Goal: Task Accomplishment & Management: Complete application form

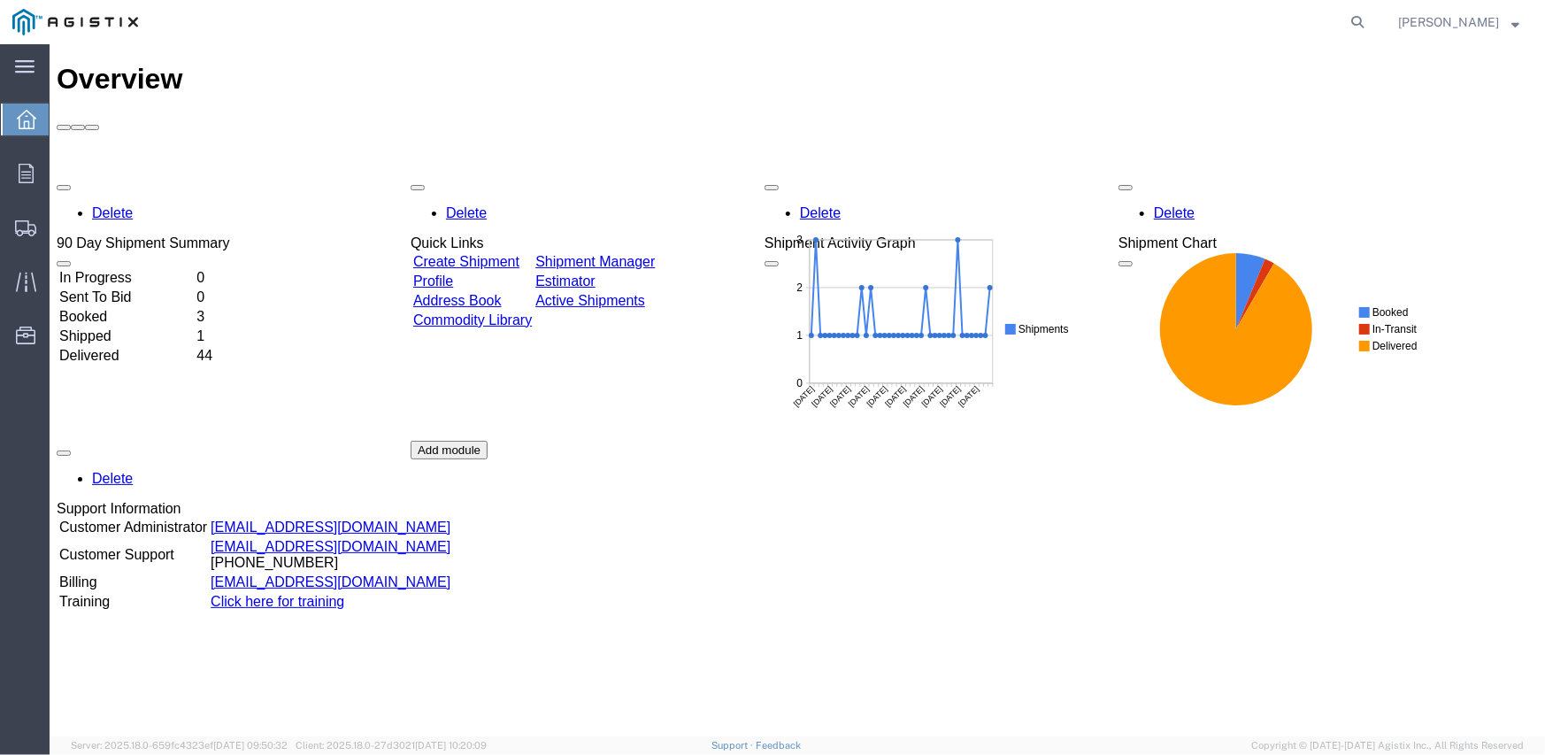
click at [506, 253] on link "Create Shipment" at bounding box center [465, 260] width 106 height 15
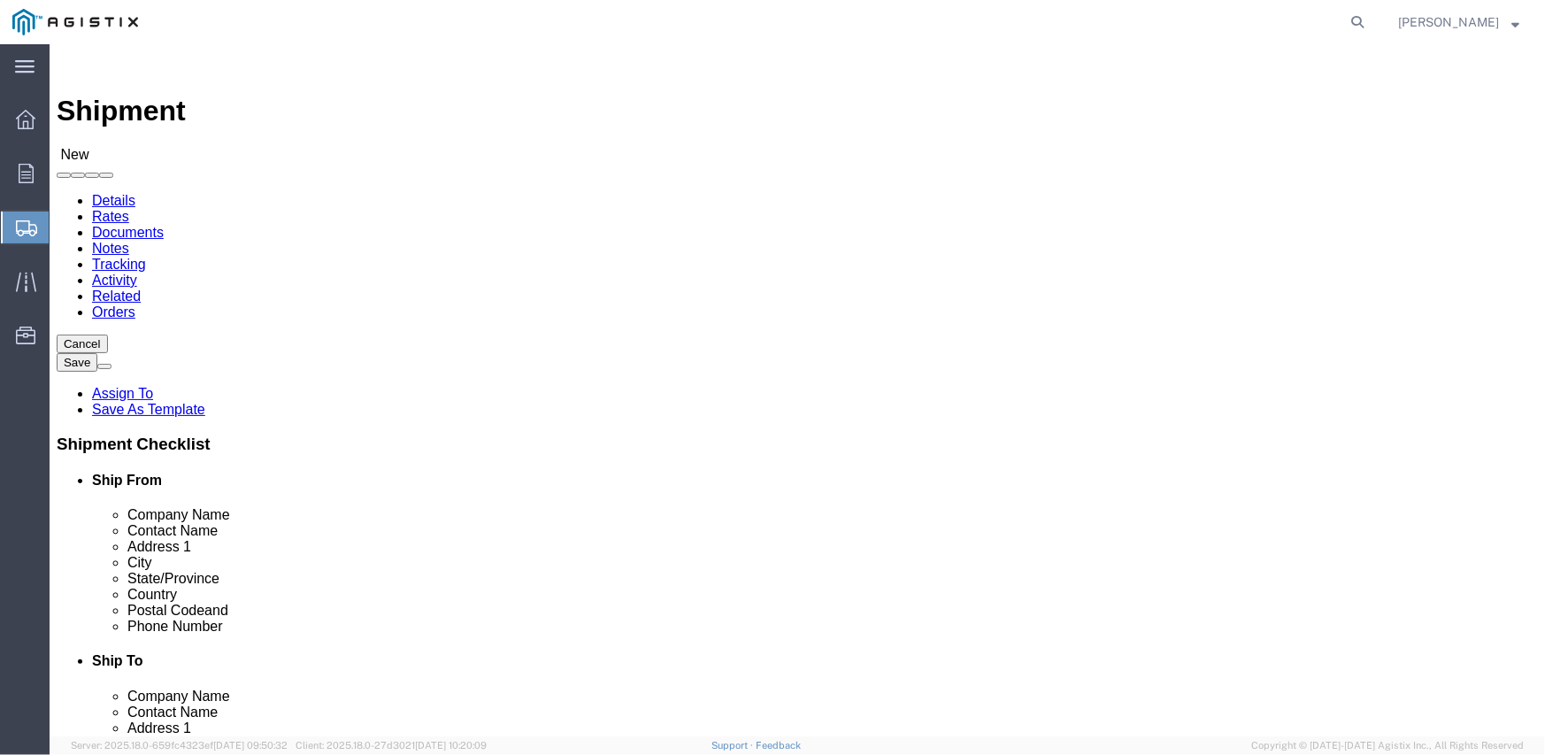
select select
click select "Select Inertia Engineering & Machine Works Inc PG&E"
click div "Ship From Location"
click select "Select Inertia Engineering & Machine Works Inc PG&E"
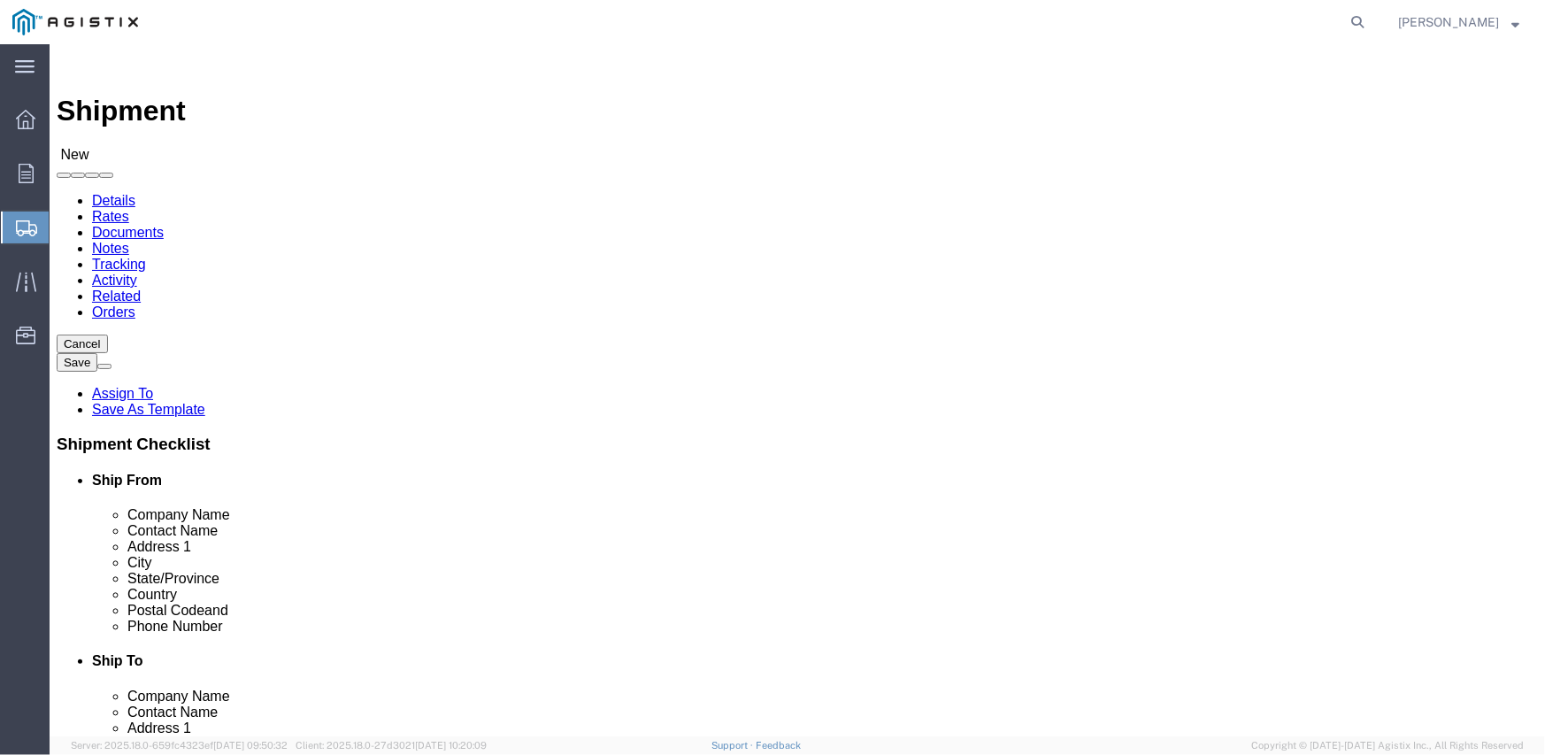
select select "9596"
click select "Select Inertia Engineering & Machine Works Inc PG&E"
select select "PURCHORD"
select select
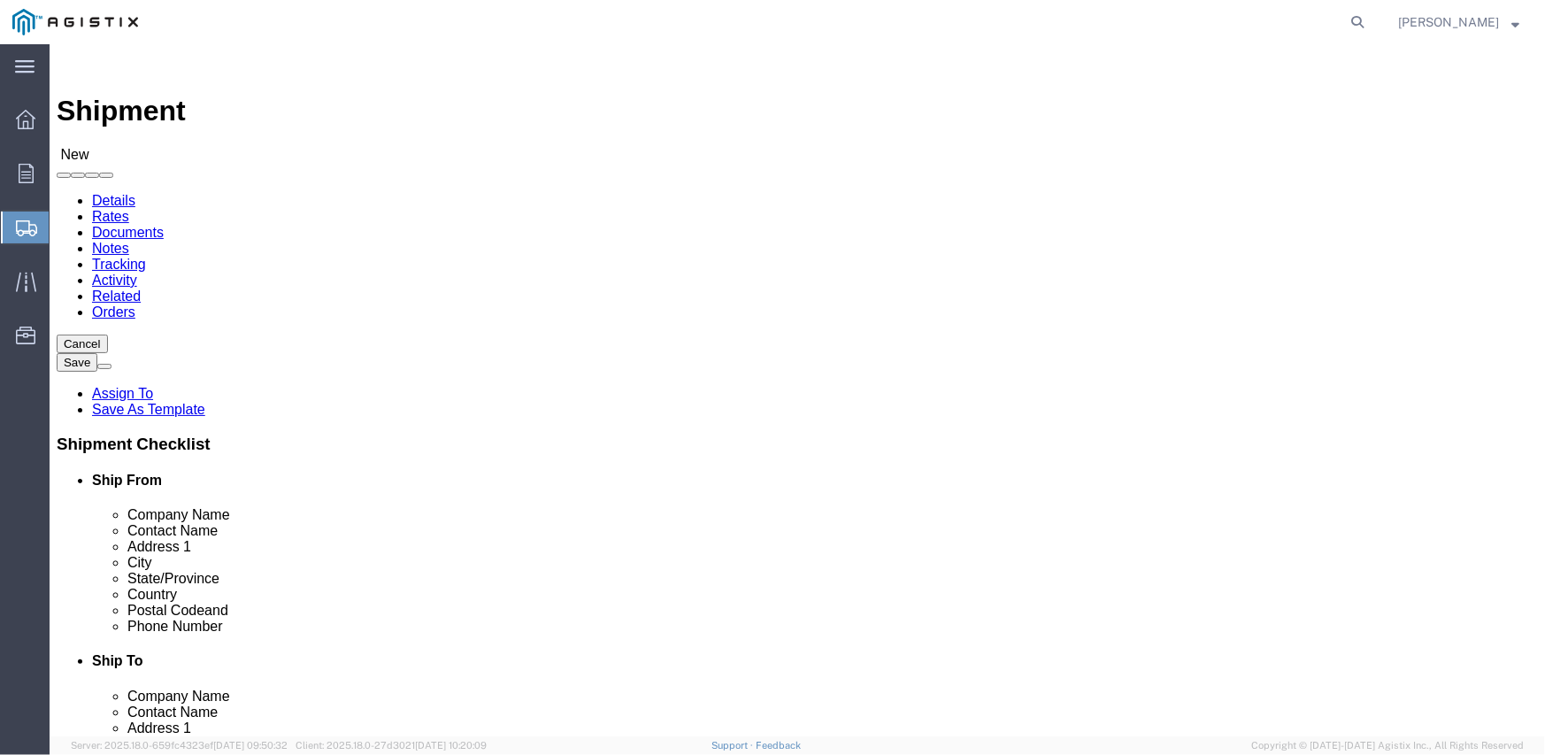
click select "Select All Others [GEOGRAPHIC_DATA] [GEOGRAPHIC_DATA] [GEOGRAPHIC_DATA] [GEOGRA…"
select select "19740"
click select "Select All Others [GEOGRAPHIC_DATA] [GEOGRAPHIC_DATA] [GEOGRAPHIC_DATA] [GEOGRA…"
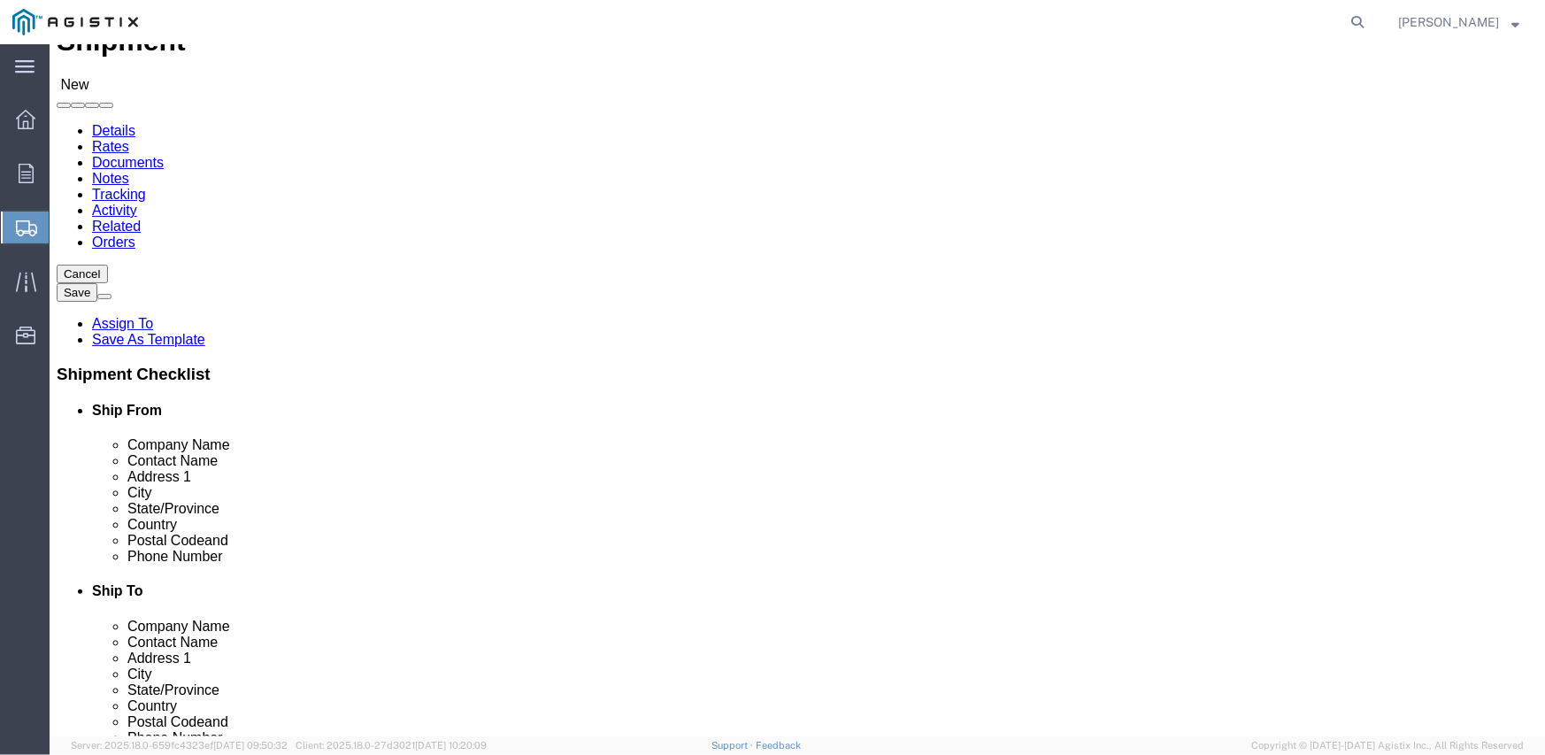
scroll to position [177, 0]
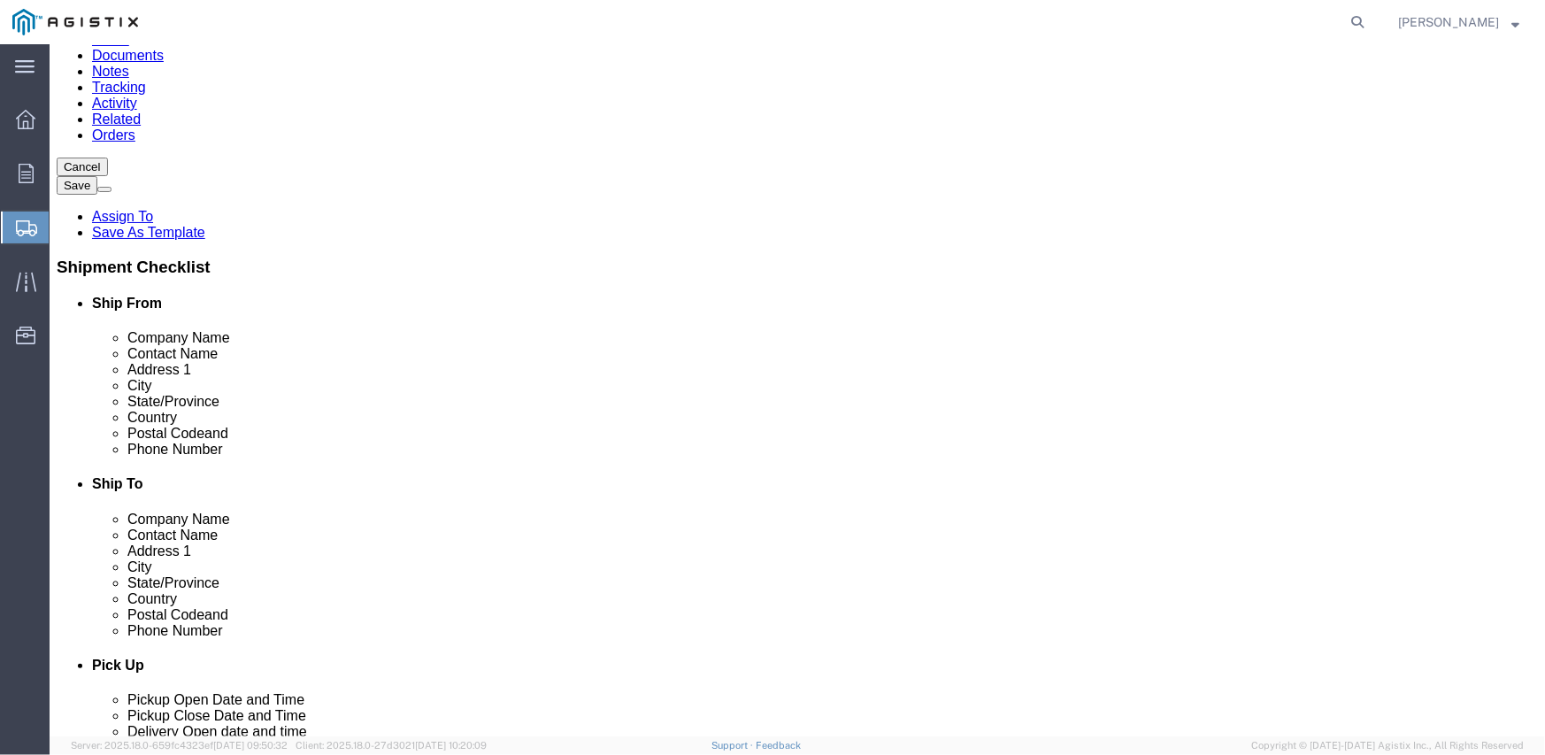
click span
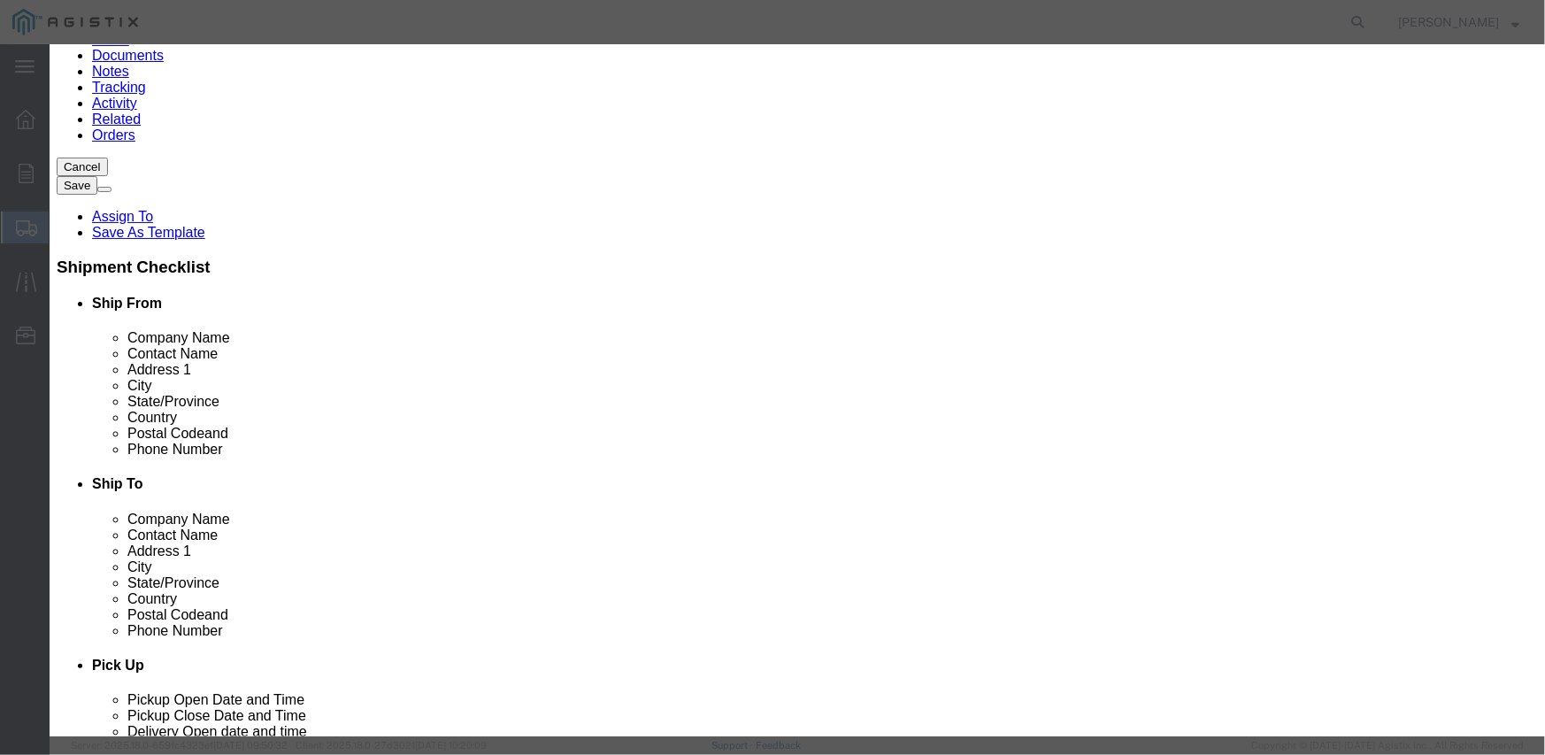
click button "Select"
select select
type input "MPS dba Inertia Engineering & Machine Works Inc"
type input "[PERSON_NAME]"
type input "[STREET_ADDRESS][PERSON_NAME]"
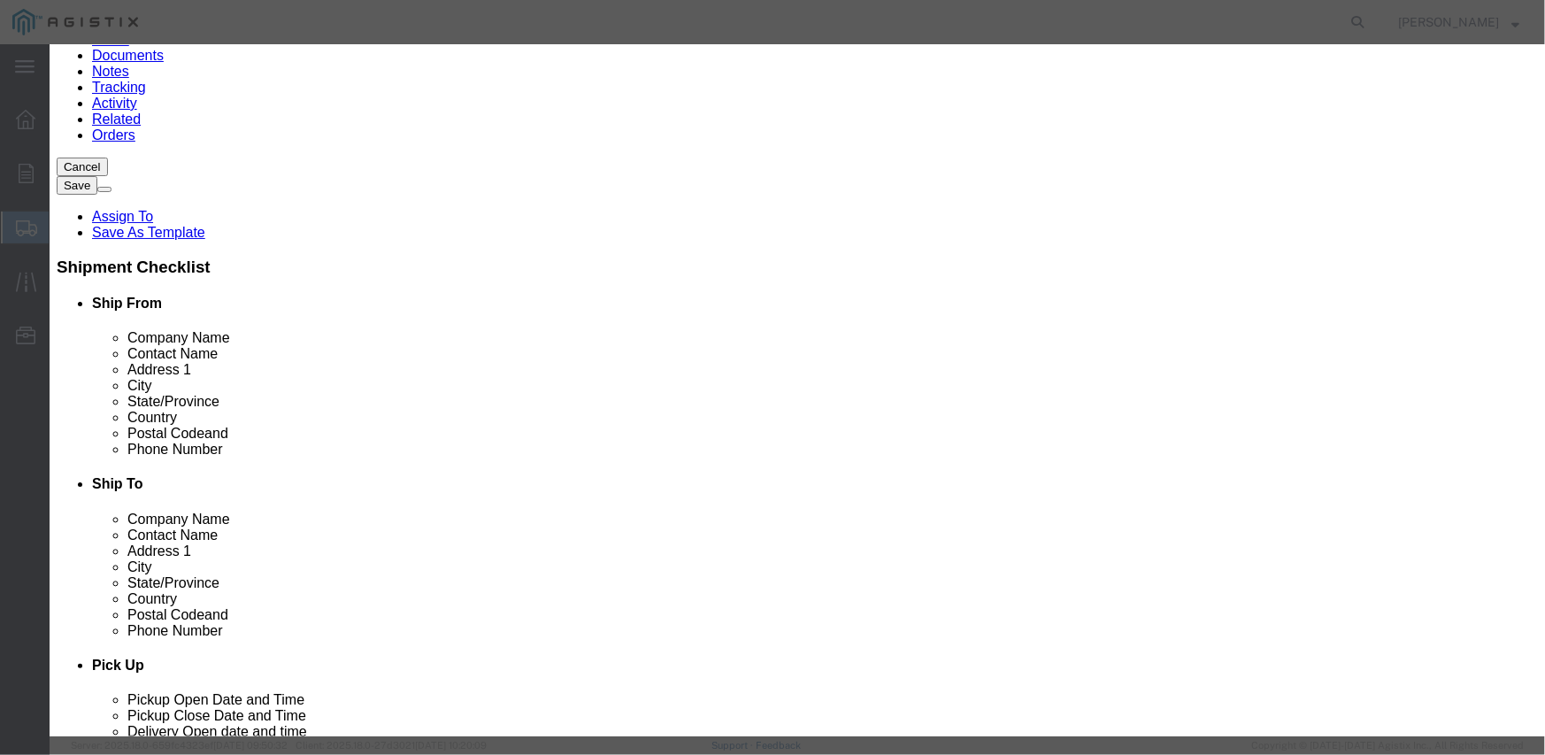
type input "Stockton"
type input "95215"
type input "[PHONE_NUMBER]"
select select "CA"
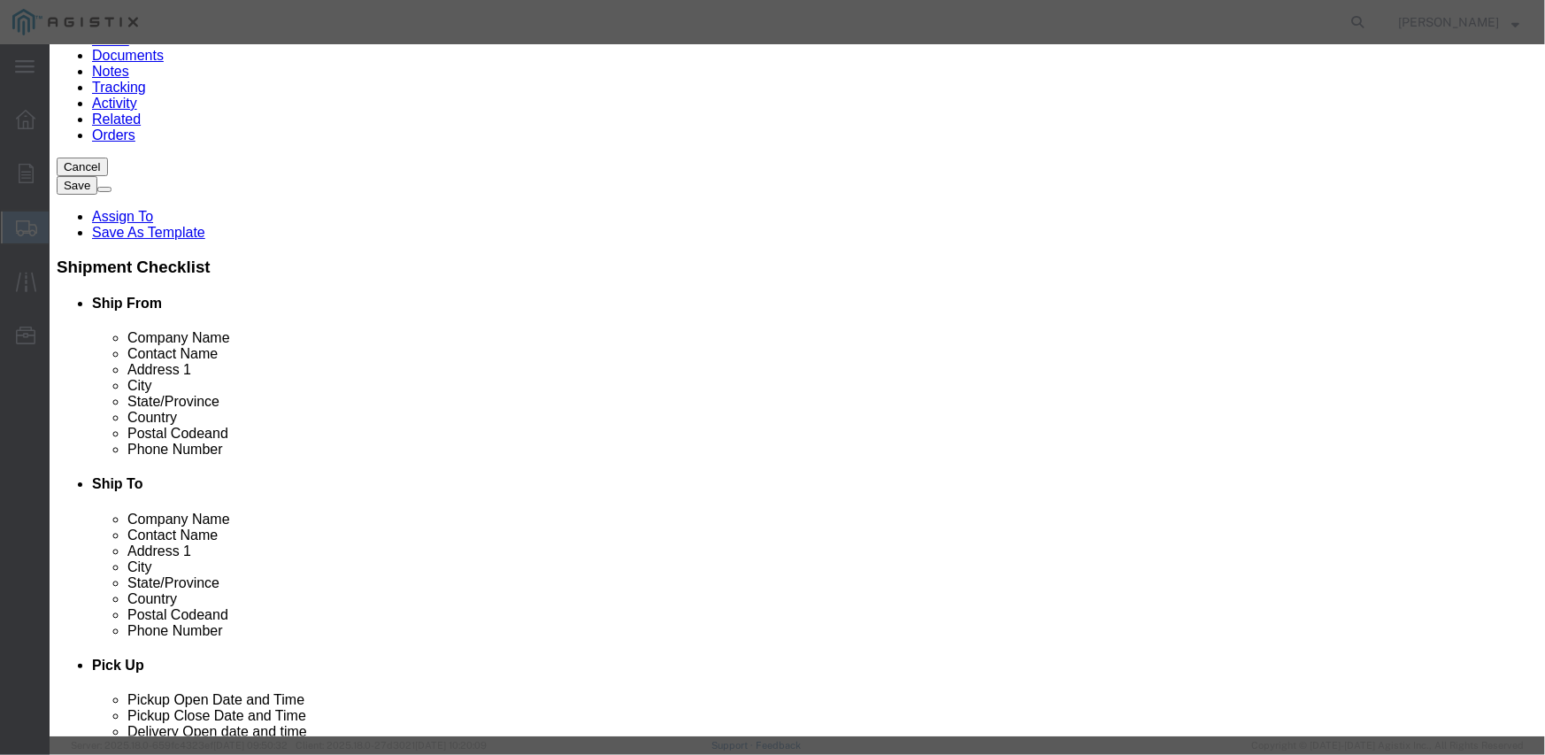
click button "Select"
select select
type input "Pacific Gas & Electric Company"
type input "Fremont Receiving"
type input "[STREET_ADDRESS][PERSON_NAME]"
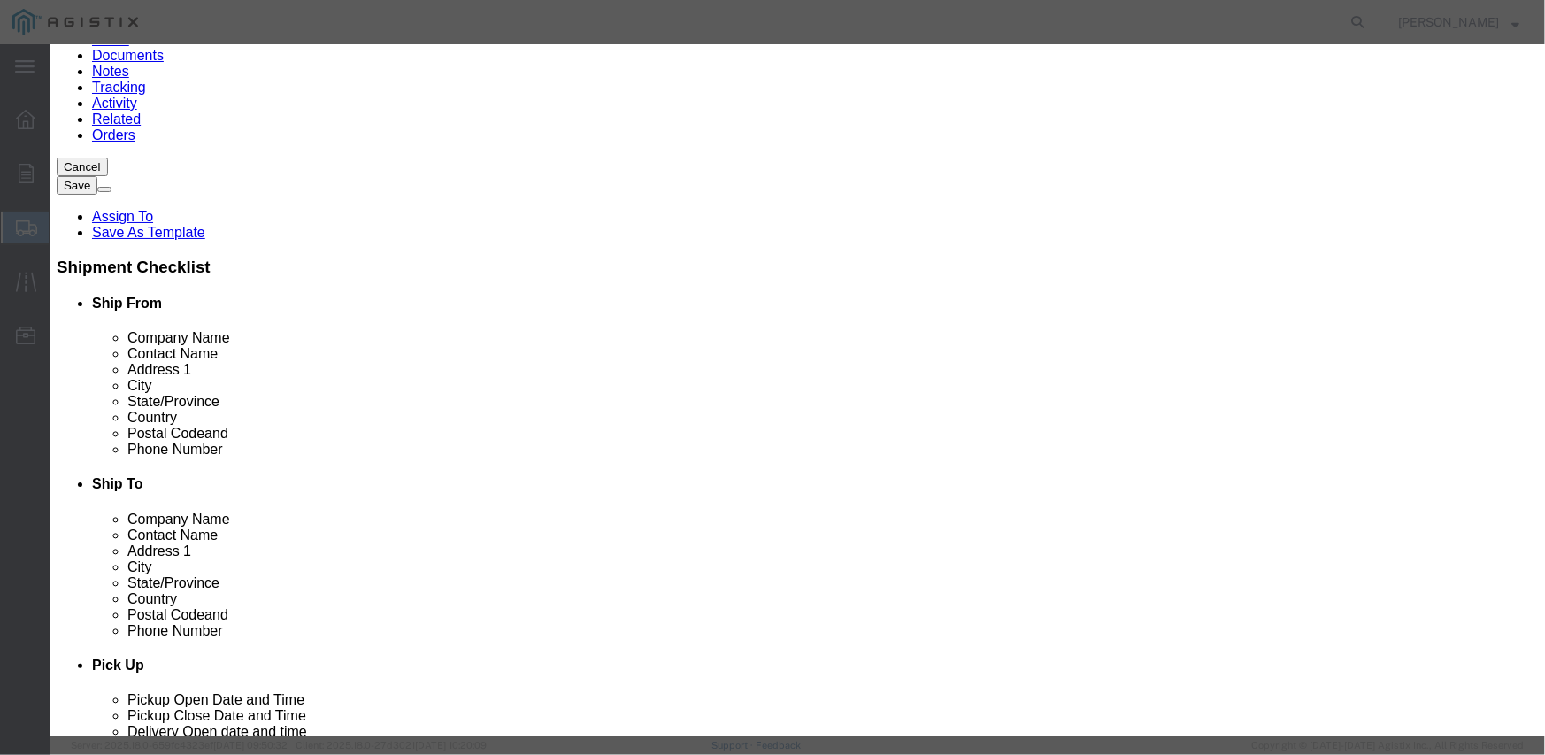
type input "FREMONT RECEIVING"
type input "Fremont"
type input "94538"
type input "[PHONE_NUMBER]"
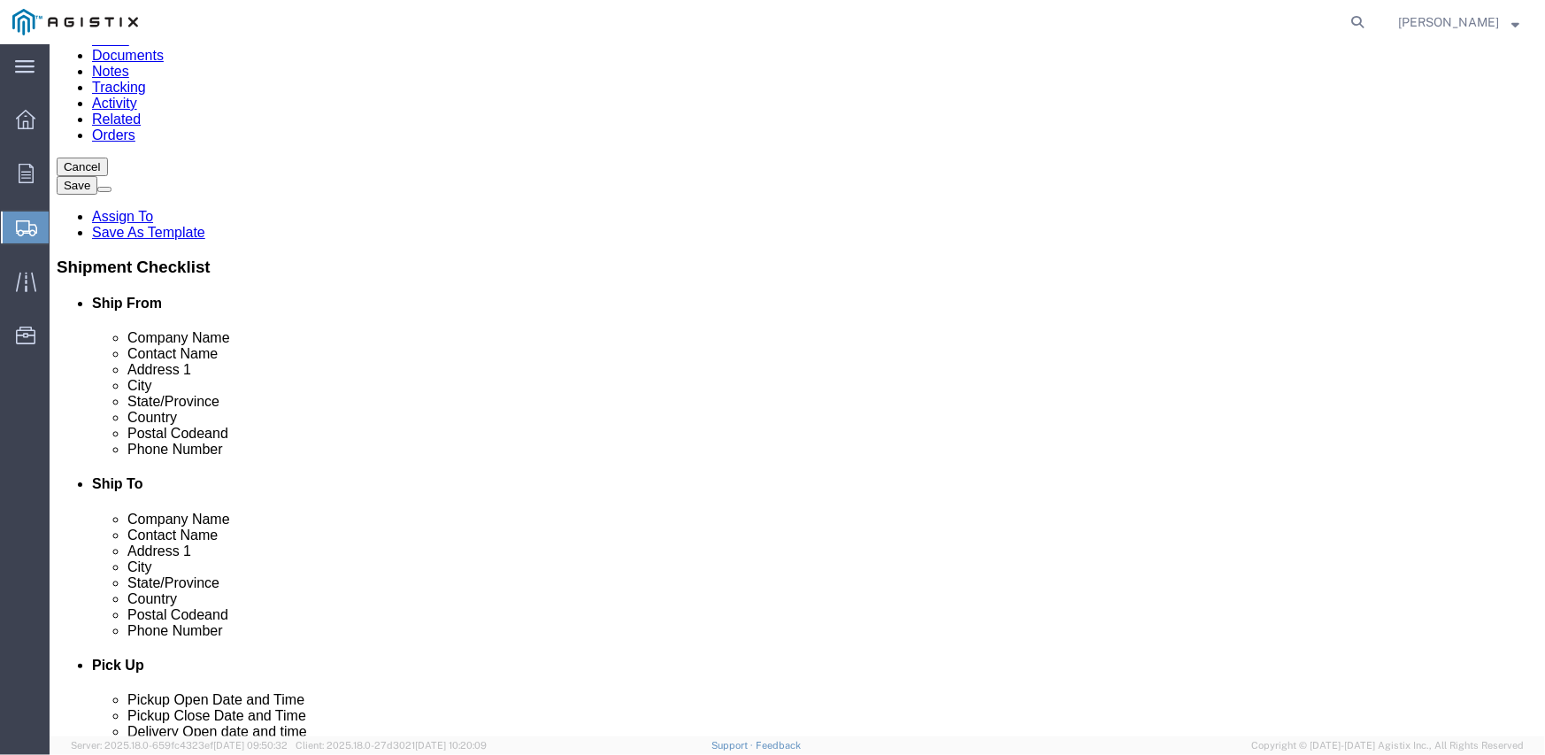
select select "CA"
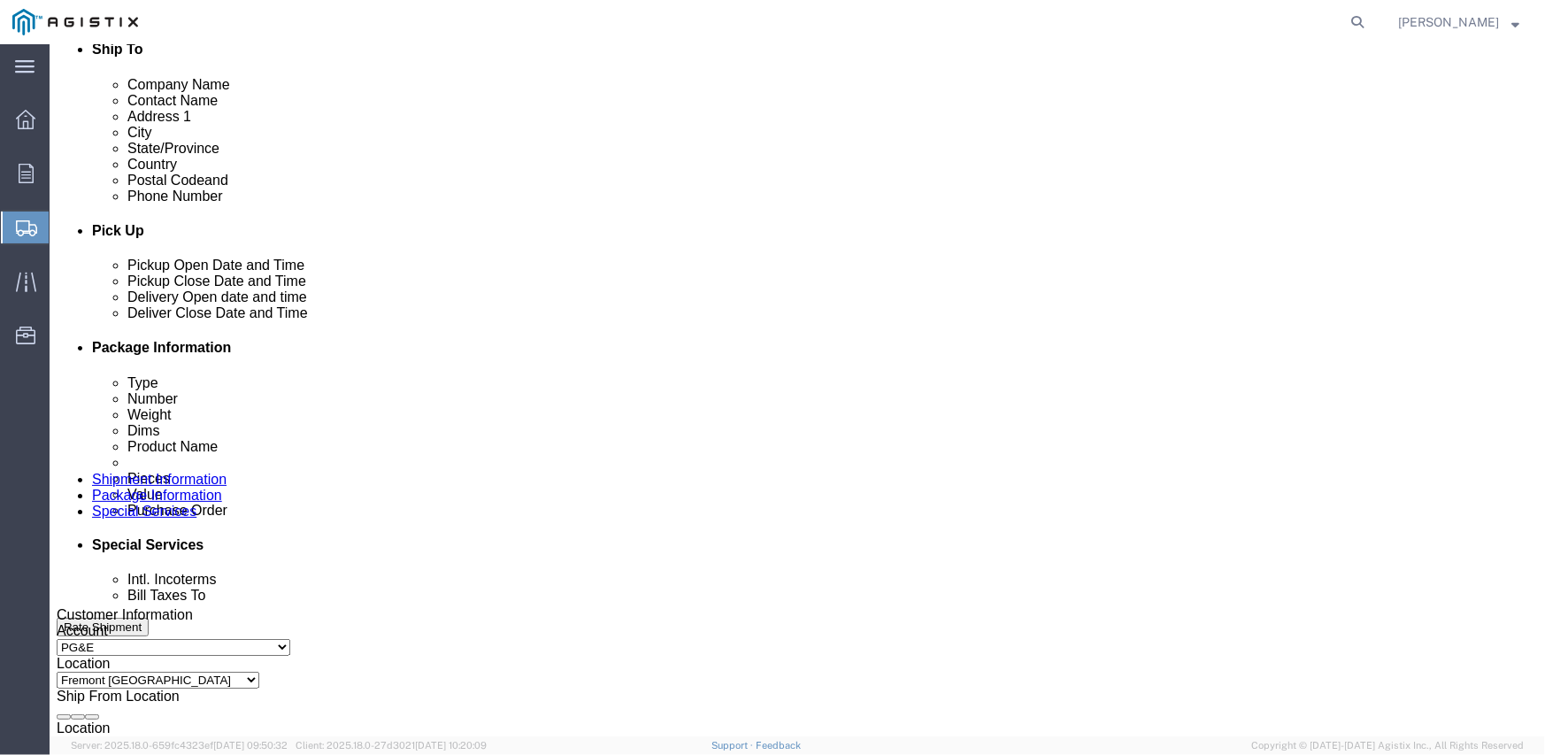
scroll to position [619, 0]
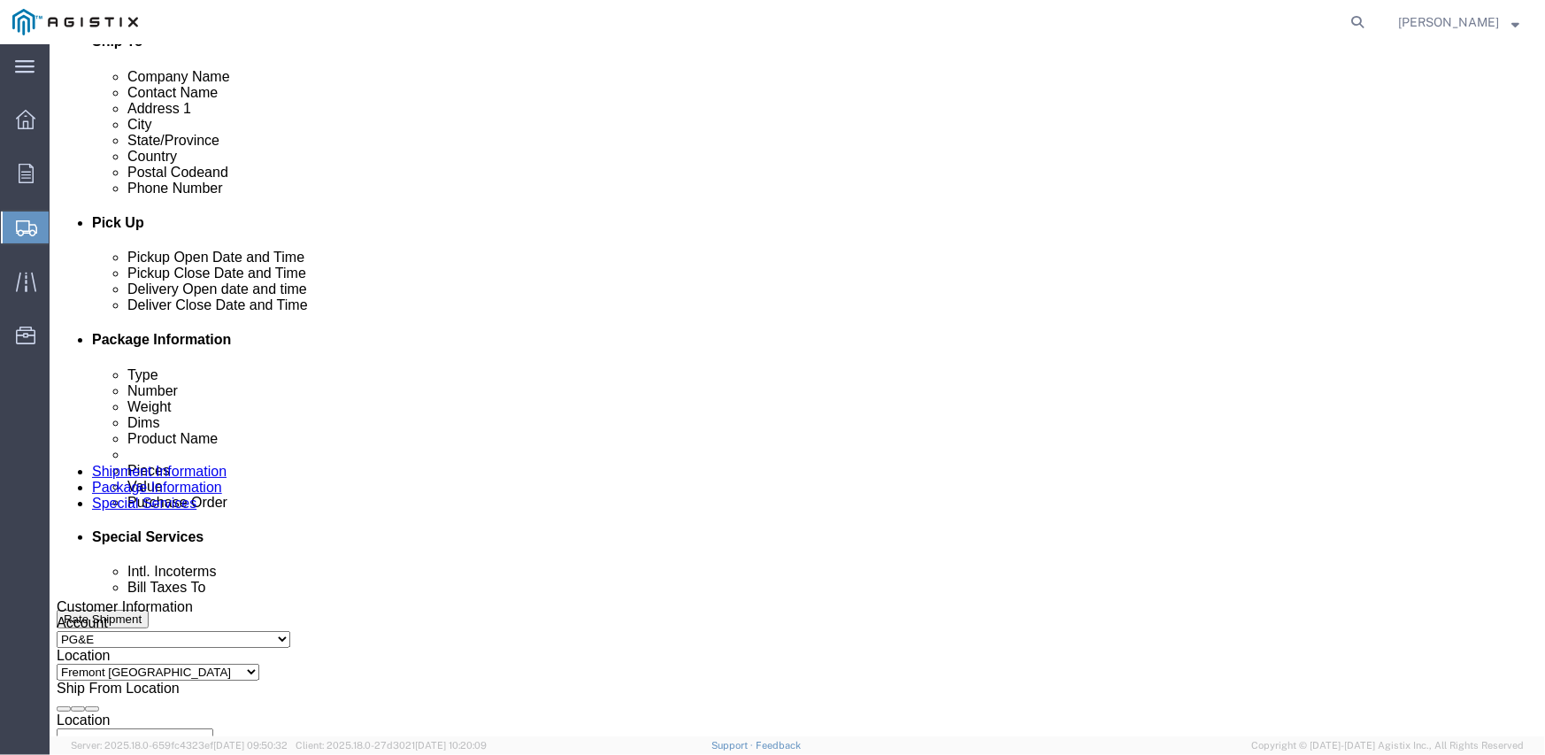
click div "[DATE] 9:00 AM"
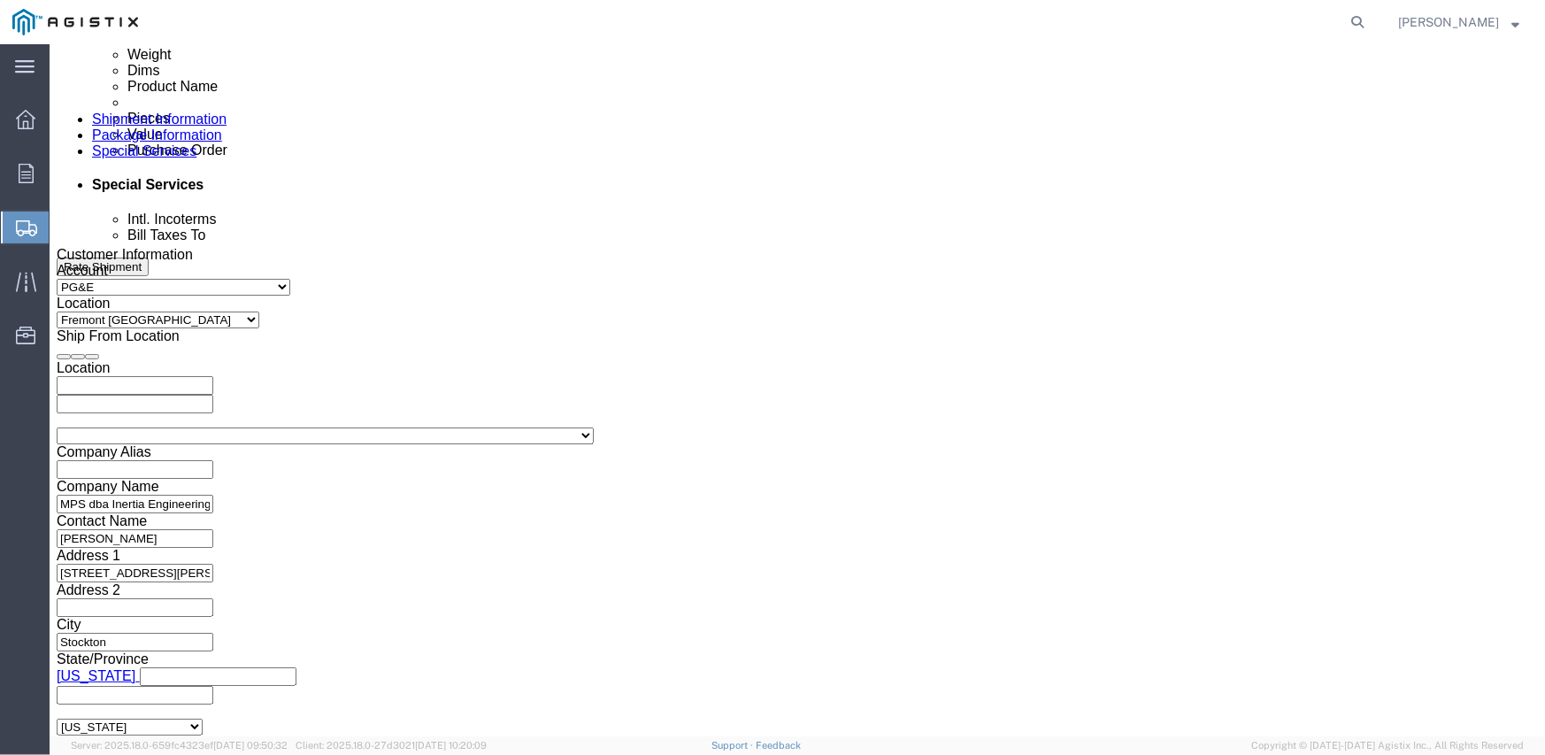
type input "2:00 PM"
click button "Apply"
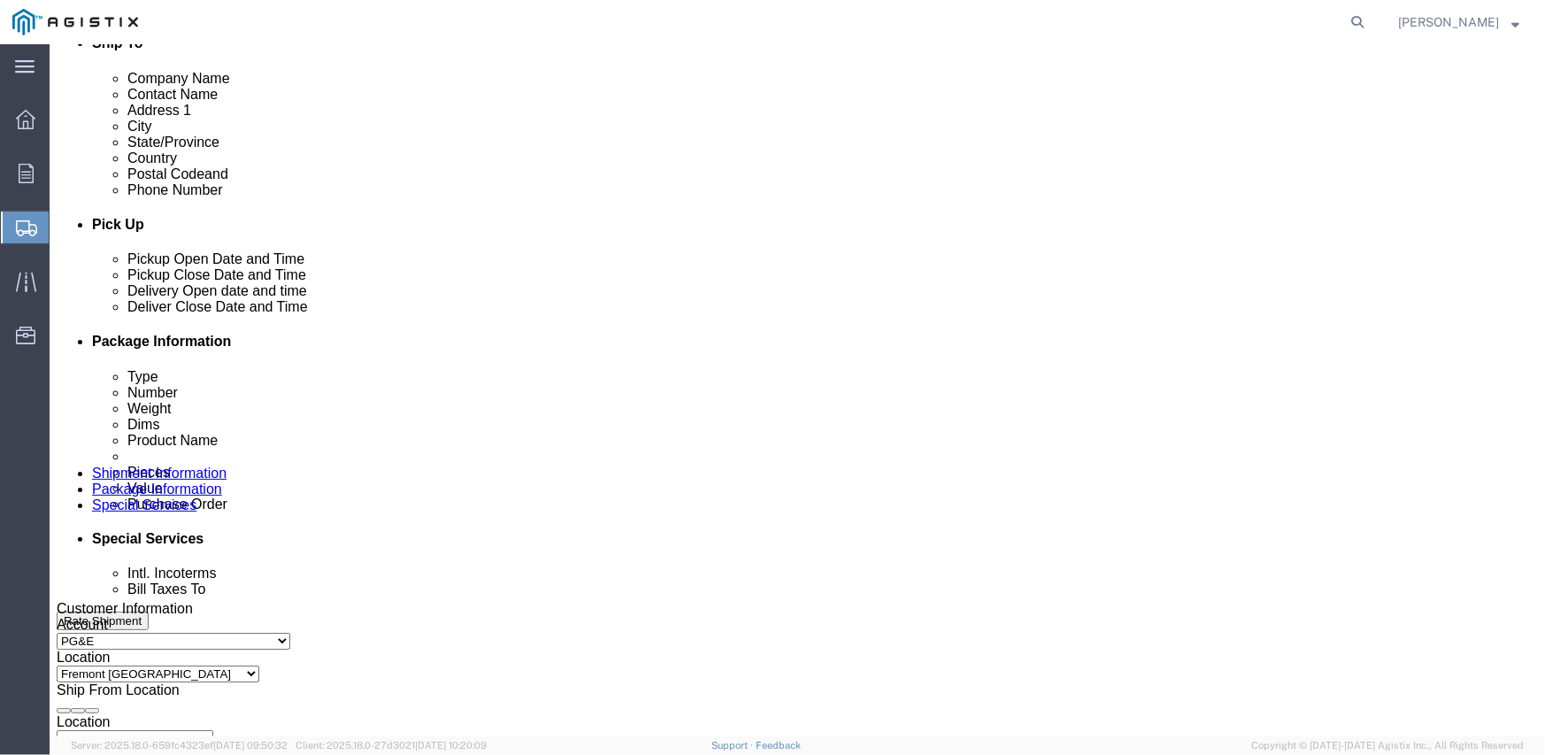
click div
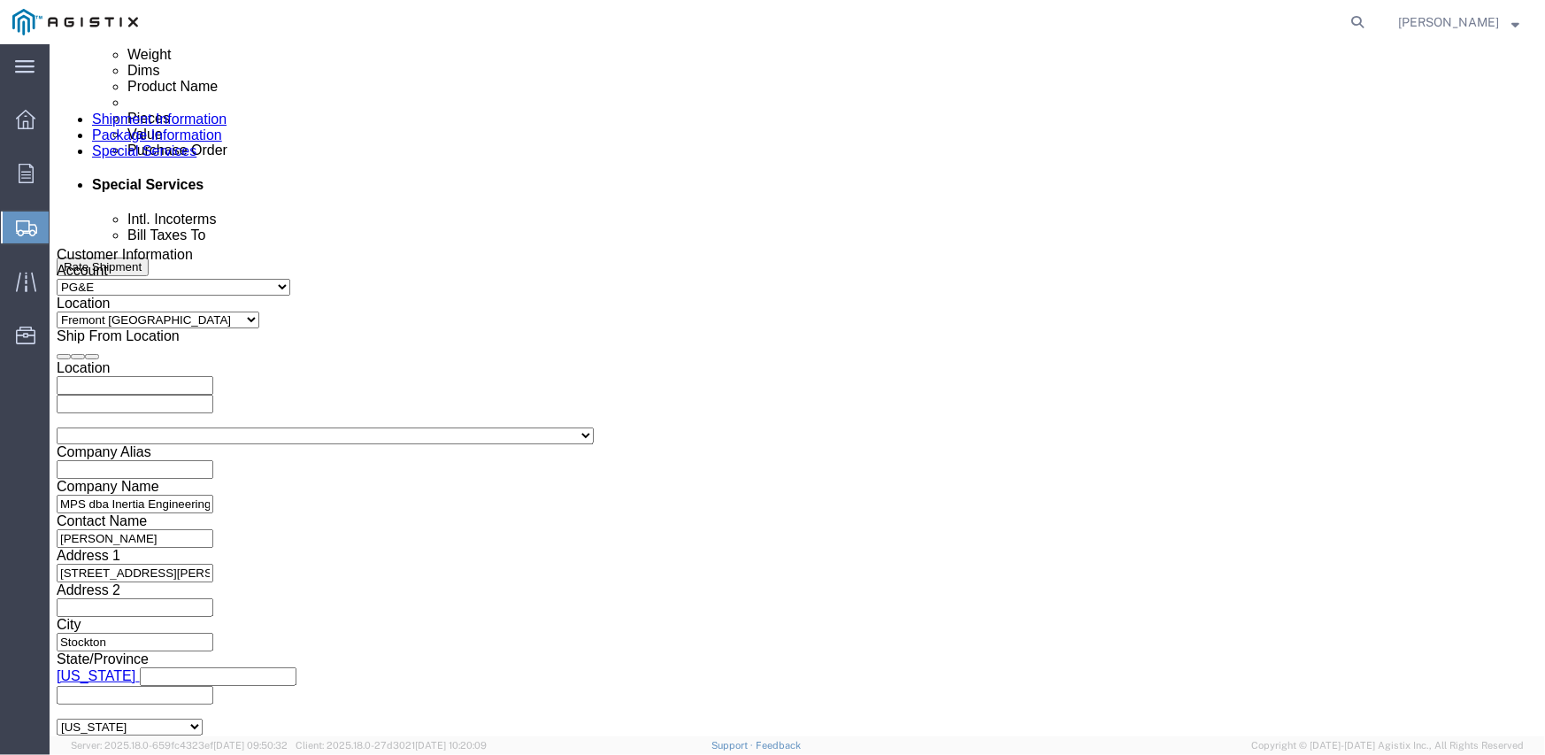
click input "3:00 PM"
type input "8:00 AM"
click button "Apply"
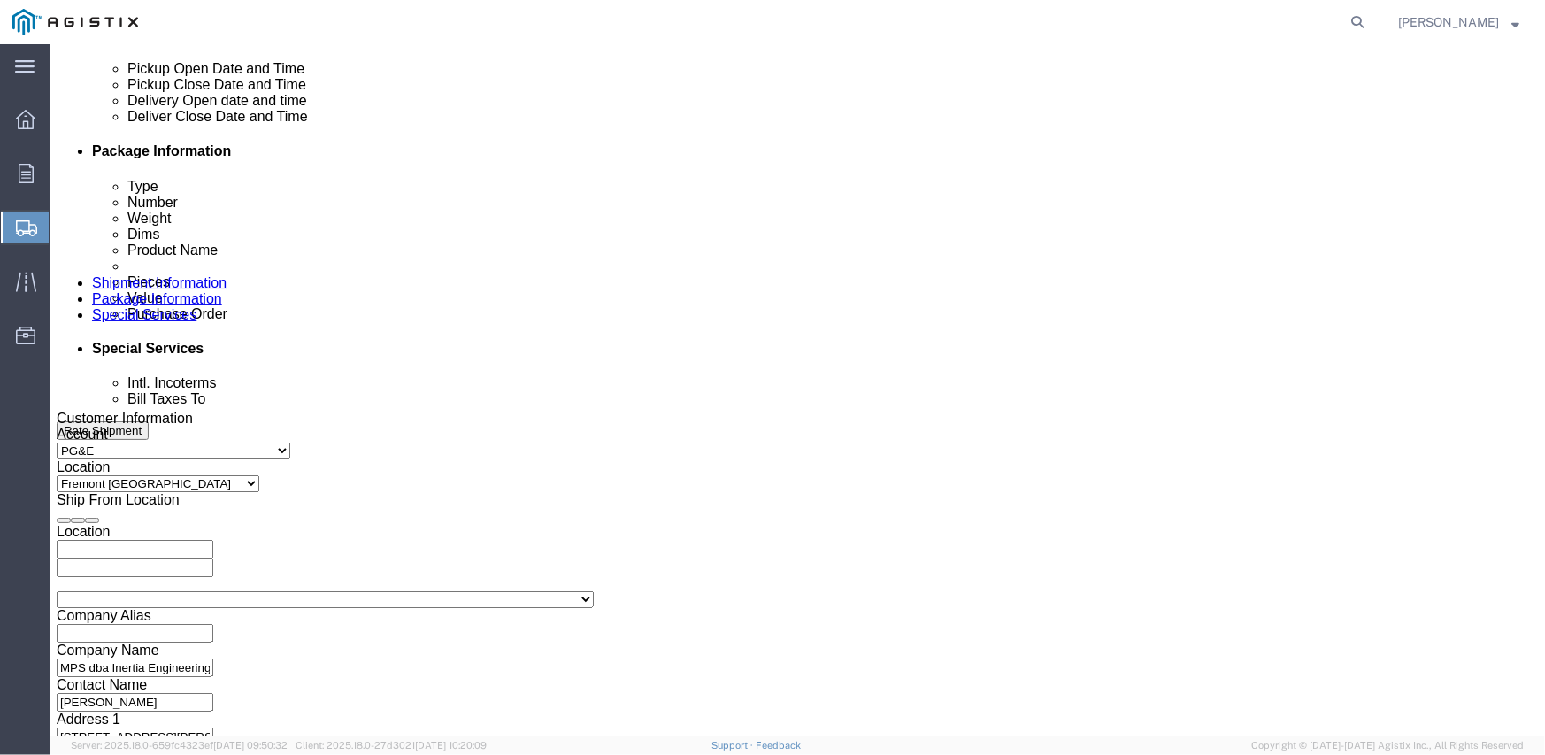
scroll to position [794, 0]
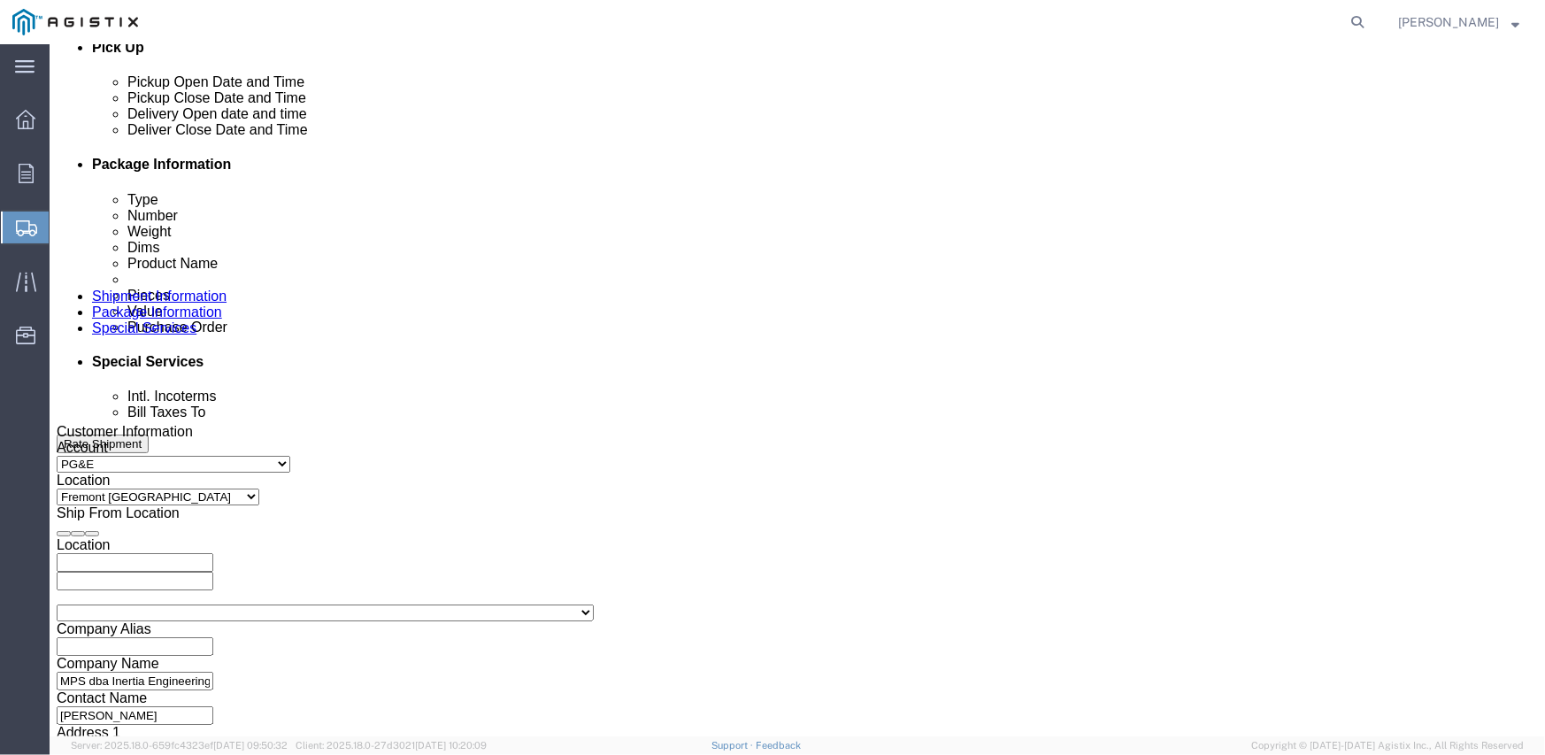
click div
type input "3:00 PM"
click button "Apply"
click input "text"
type input "3501410790"
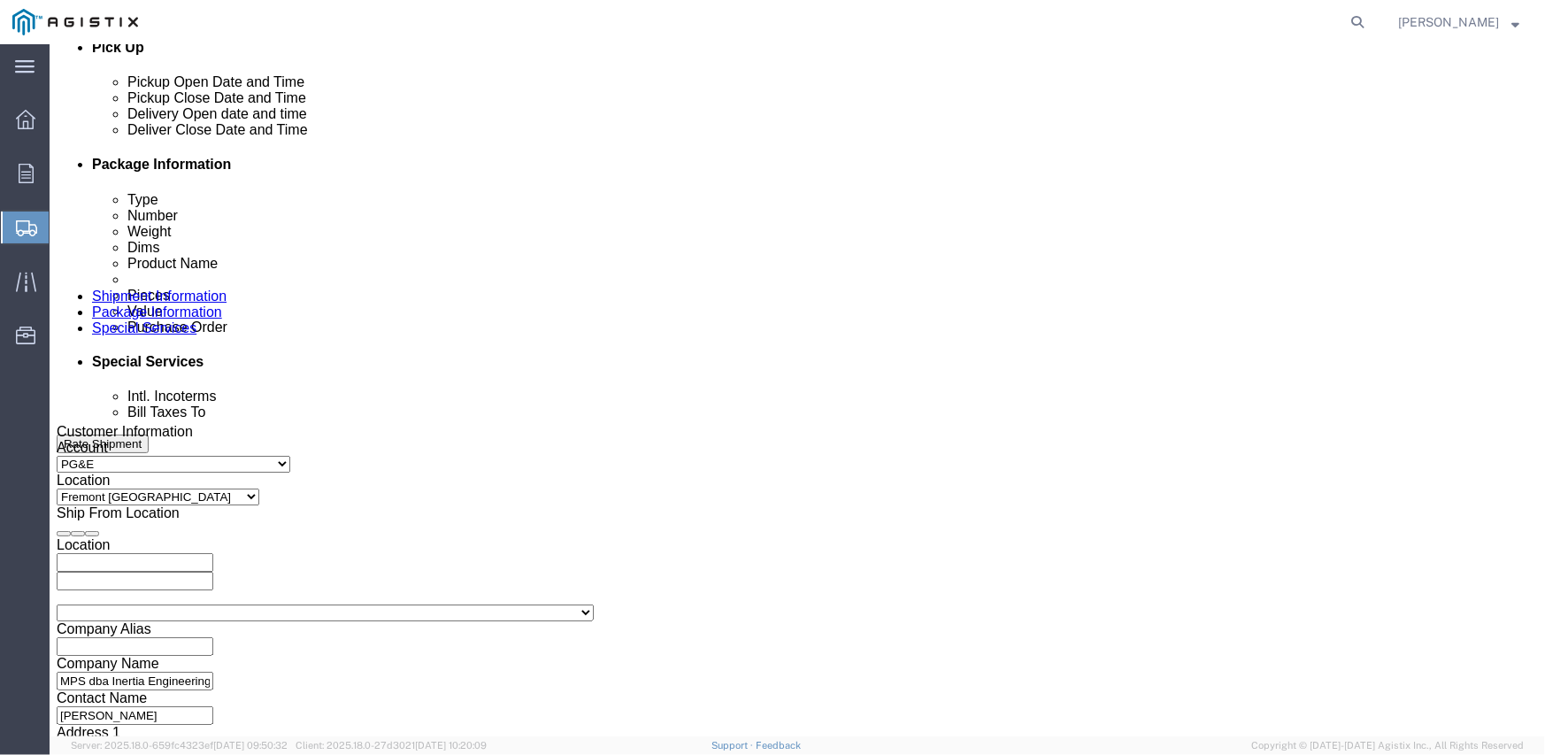
select select "SALEORDR"
type input "294628"
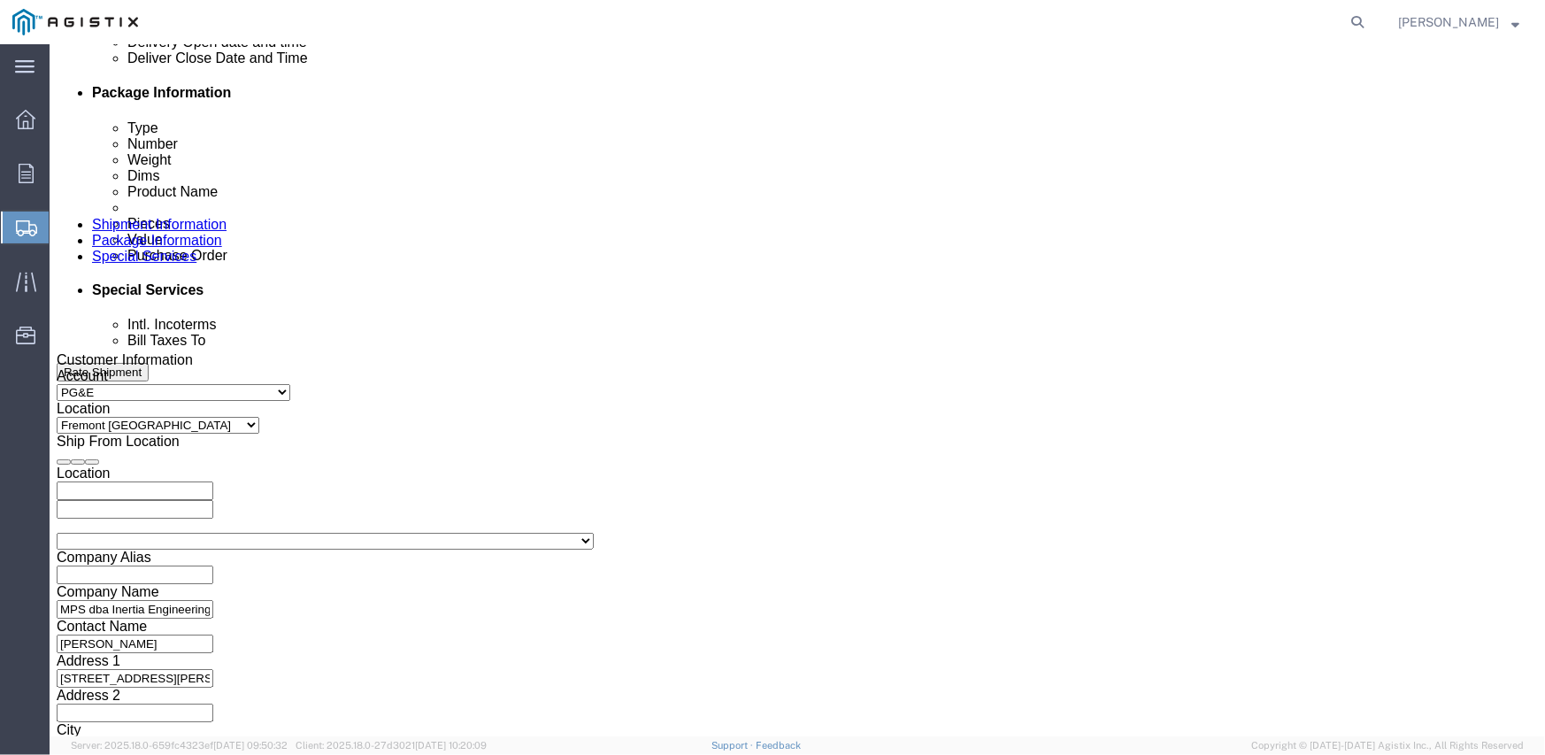
scroll to position [971, 0]
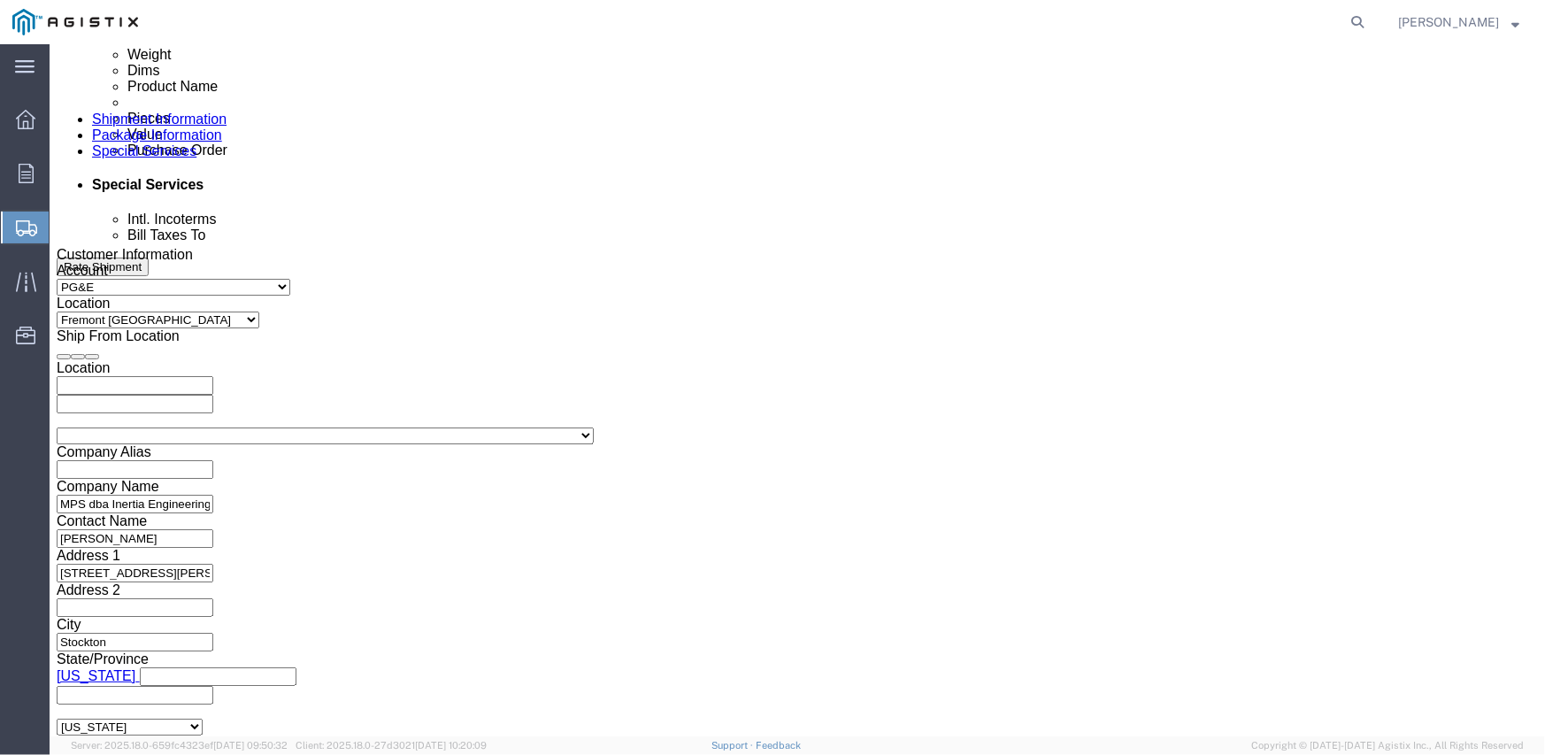
click div "Mode Select Air Less than Truckload Multi-Leg Ocean Freight Rail Small Parcel T…"
select select "TL"
click select "Select Air Less than Truckload Multi-Leg Ocean Freight Rail Small Parcel Truckl…"
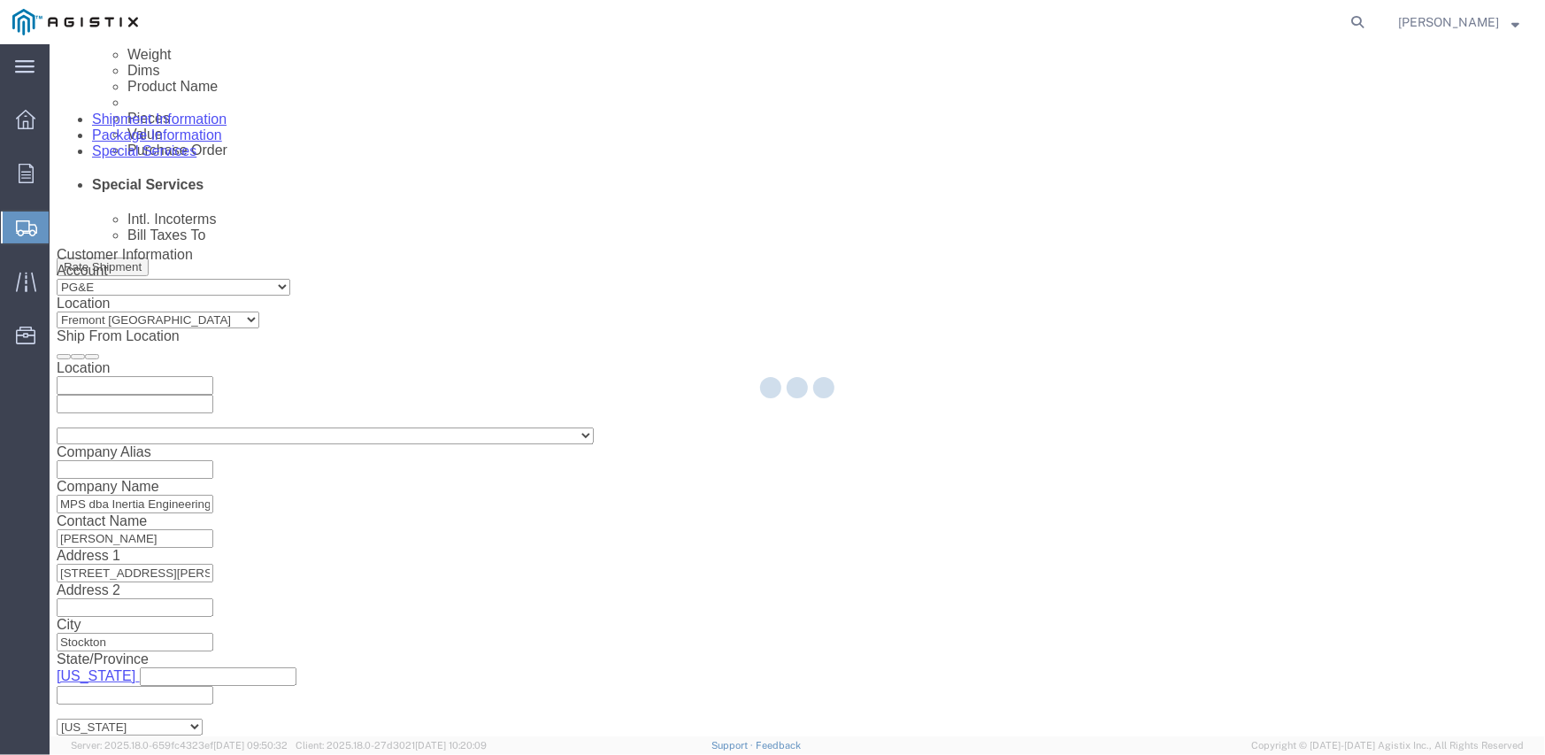
select select
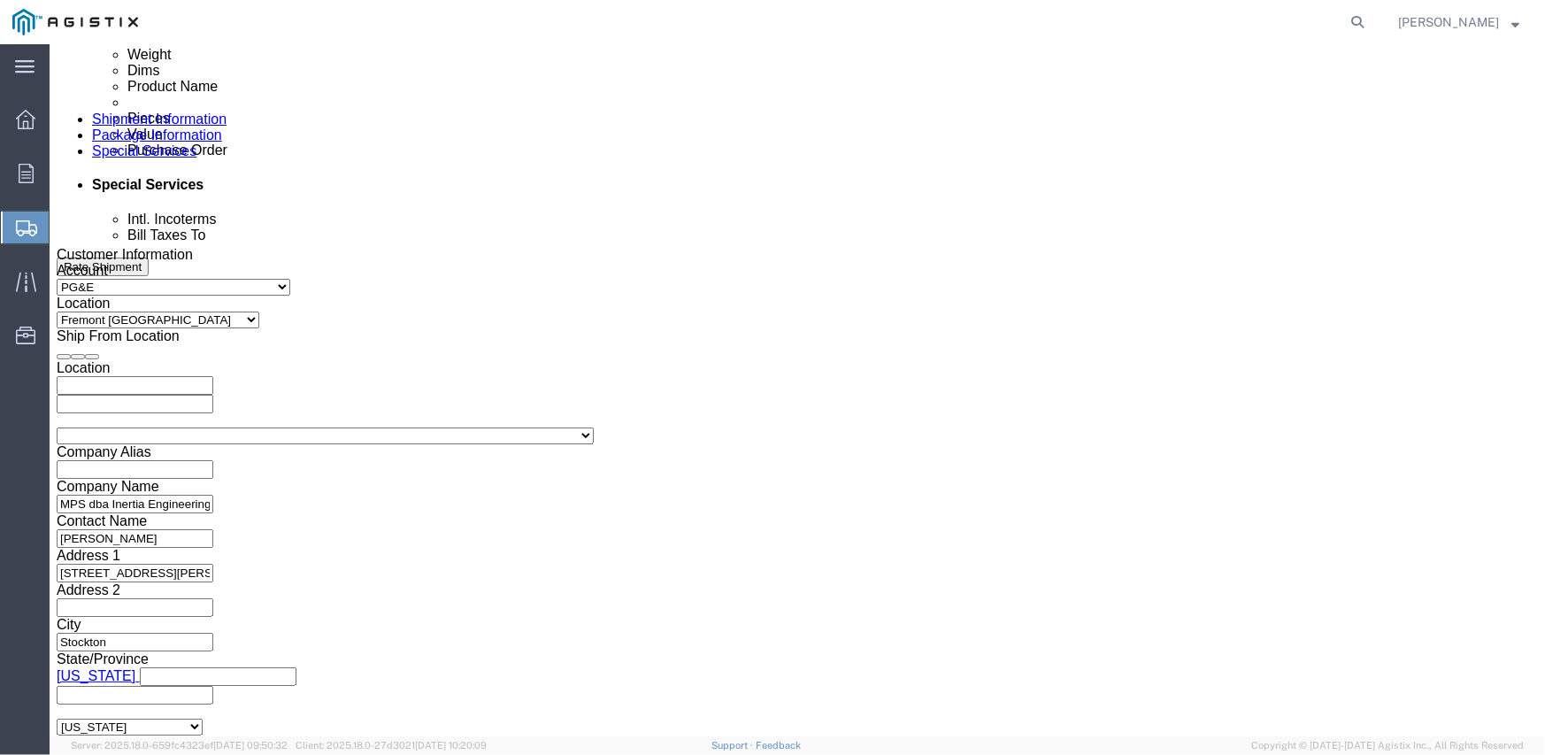
click select "Select 1-Ton (PSS) 10 Wheel 10 Yard Dump Truck 20 Yard Dump Truck Bobtail Botto…"
select select "FLBD"
click select "Select 1-Ton (PSS) 10 Wheel 10 Yard Dump Truck 20 Yard Dump Truck Bobtail Botto…"
click select "Select 35 Feet 20 Feet 28 Feet 53 Feet 40 Feet 48 Feet"
select select "53FT"
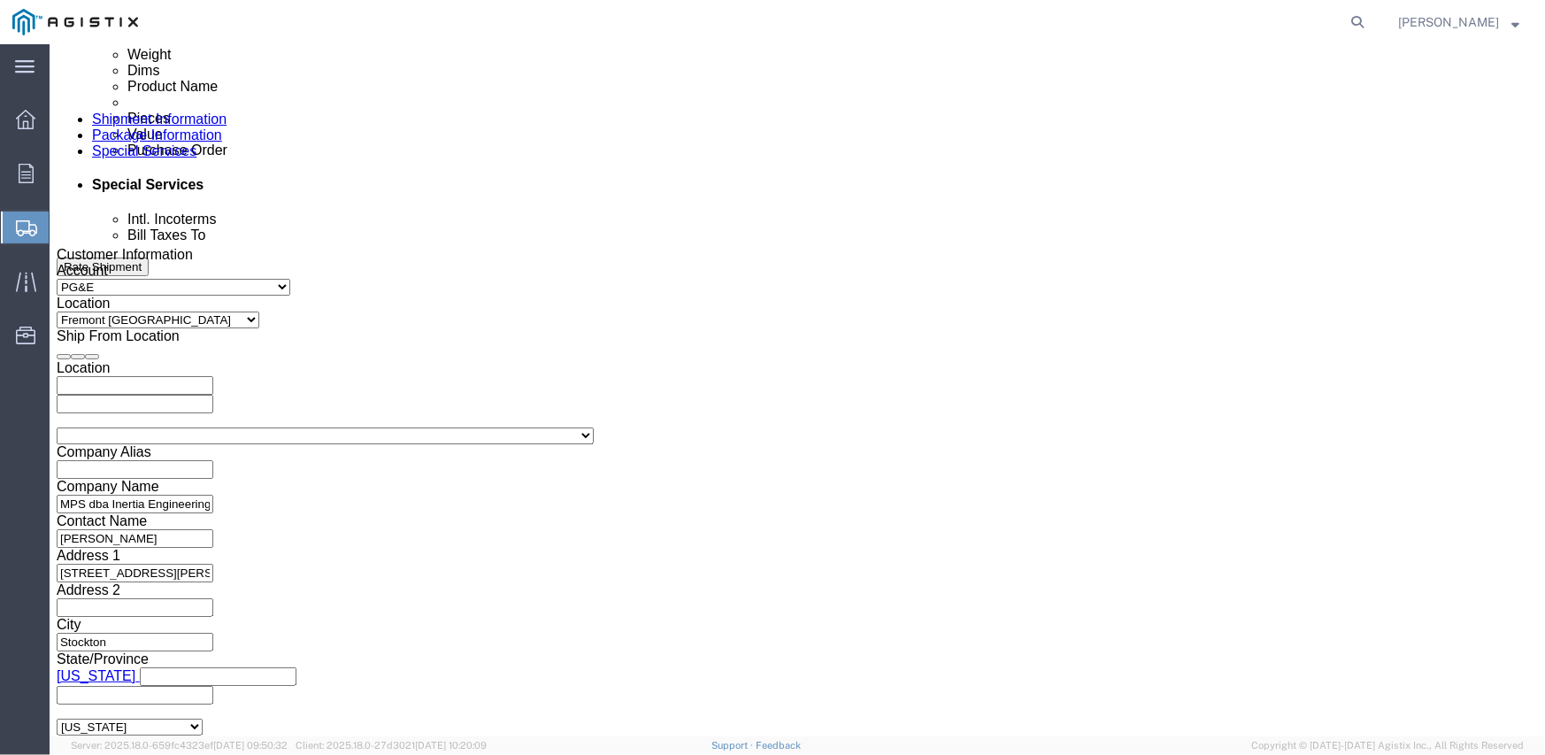
click select "Select 35 Feet 20 Feet 28 Feet 53 Feet 40 Feet 48 Feet"
click div "Previous Continue"
click button "Continue"
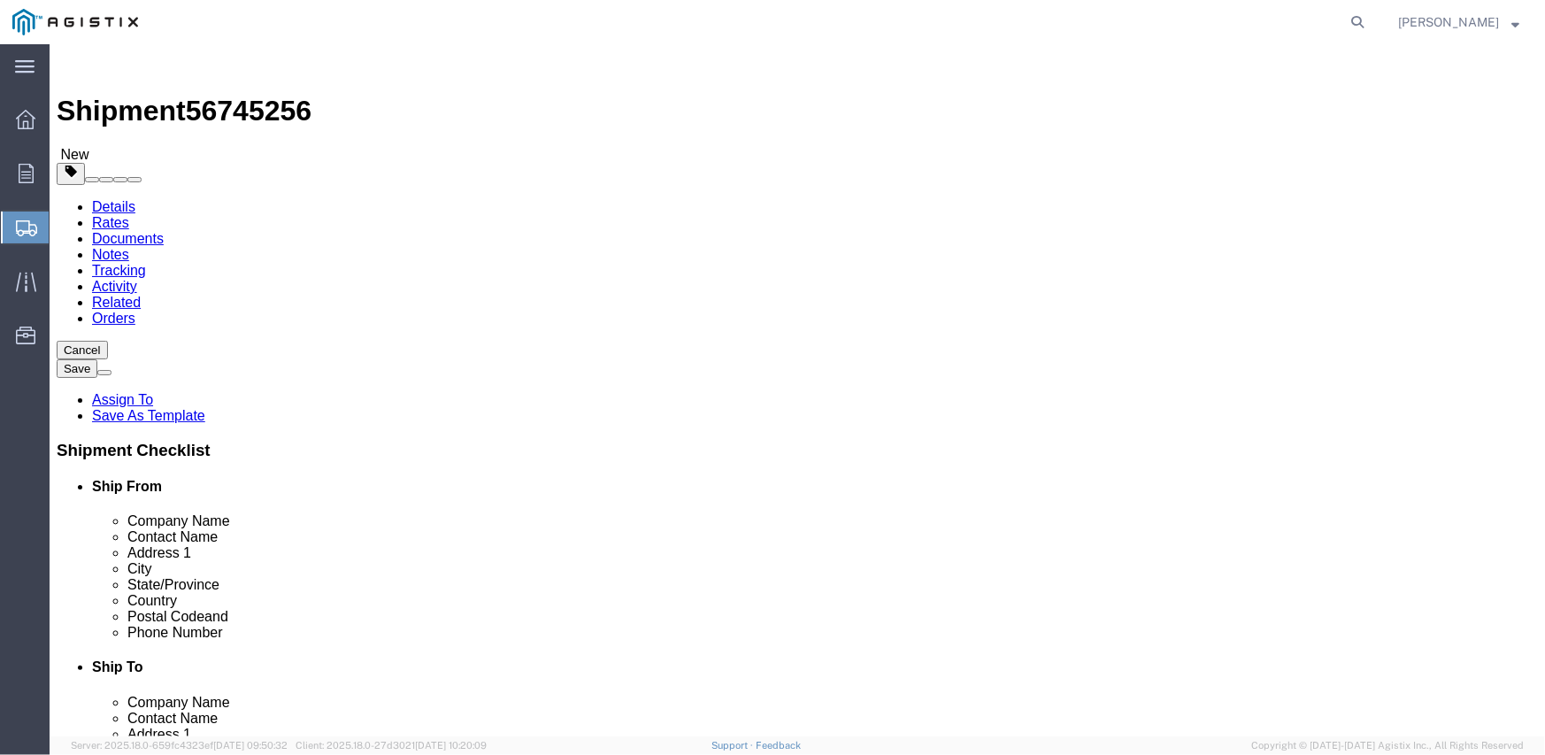
click select "Select Bulk Bundle(s) Cardboard Box(es) Carton(s) Crate(s) Drum(s) (Fiberboard)…"
select select "CRAT"
click select "Select Bulk Bundle(s) Cardboard Box(es) Carton(s) Crate(s) Drum(s) (Fiberboard)…"
click input "1"
type input "16"
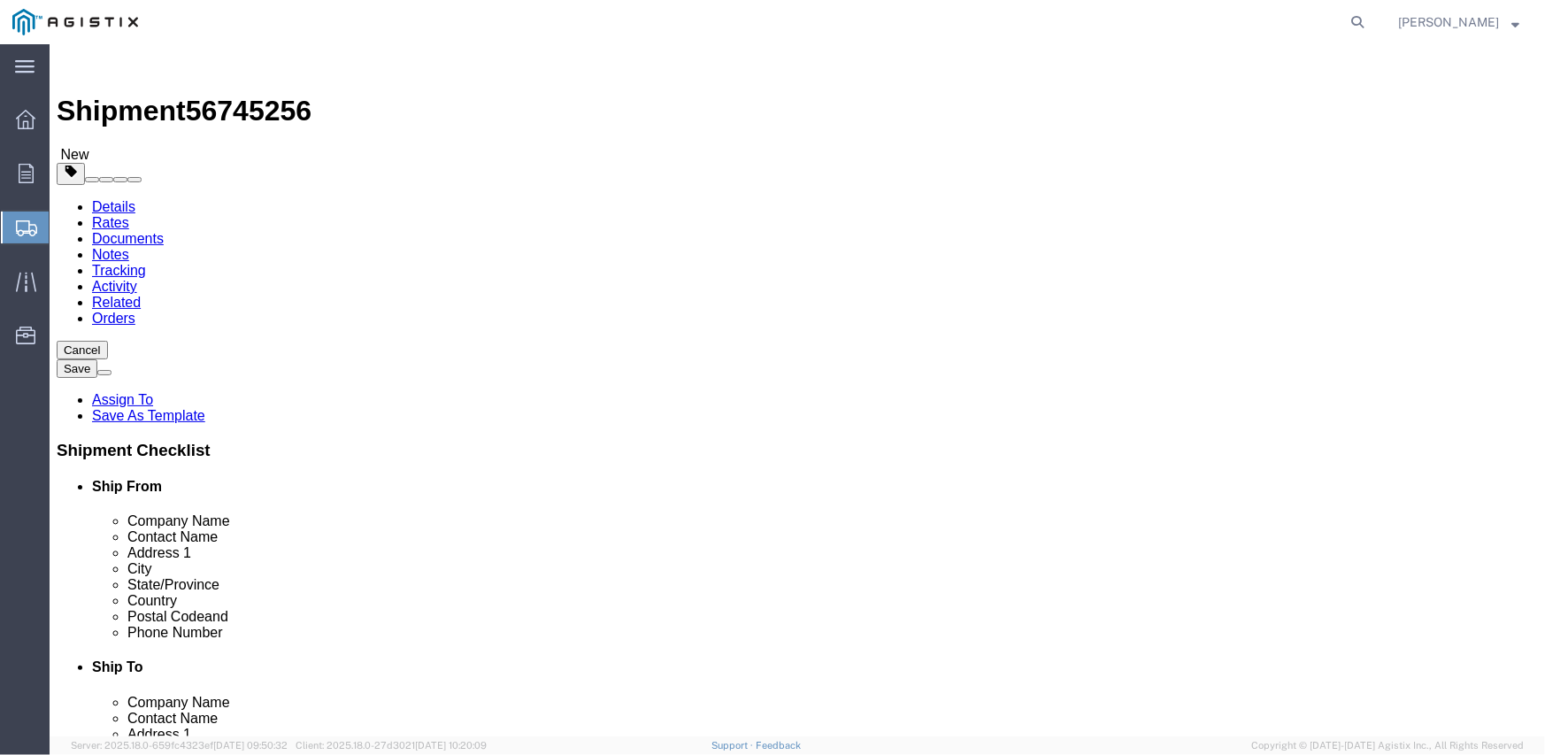
type input "139"
type input "47"
type input "48"
type input "12800"
click link "Add Content"
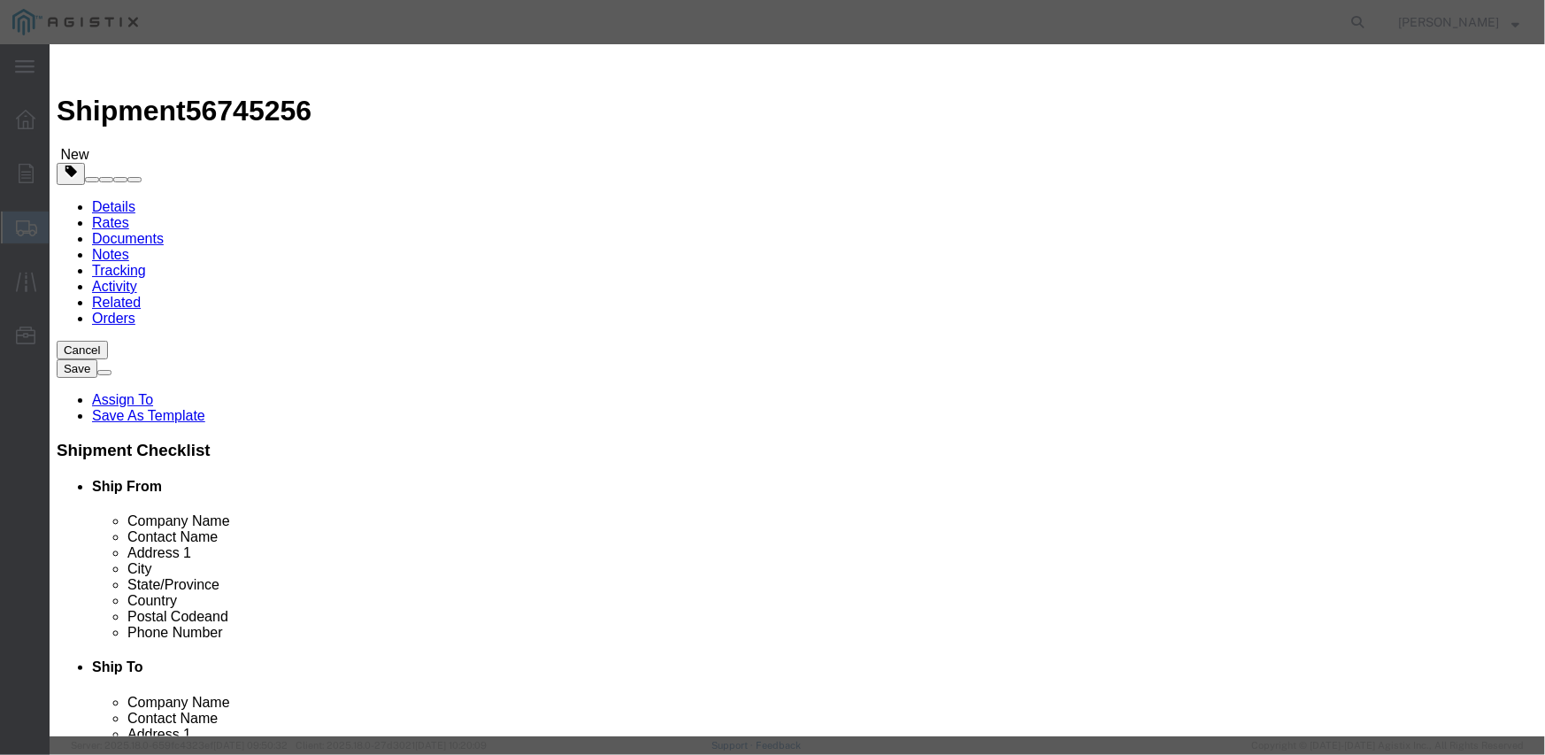
click input "text"
type input "M343960"
type input "16"
type input "80"
click input "80"
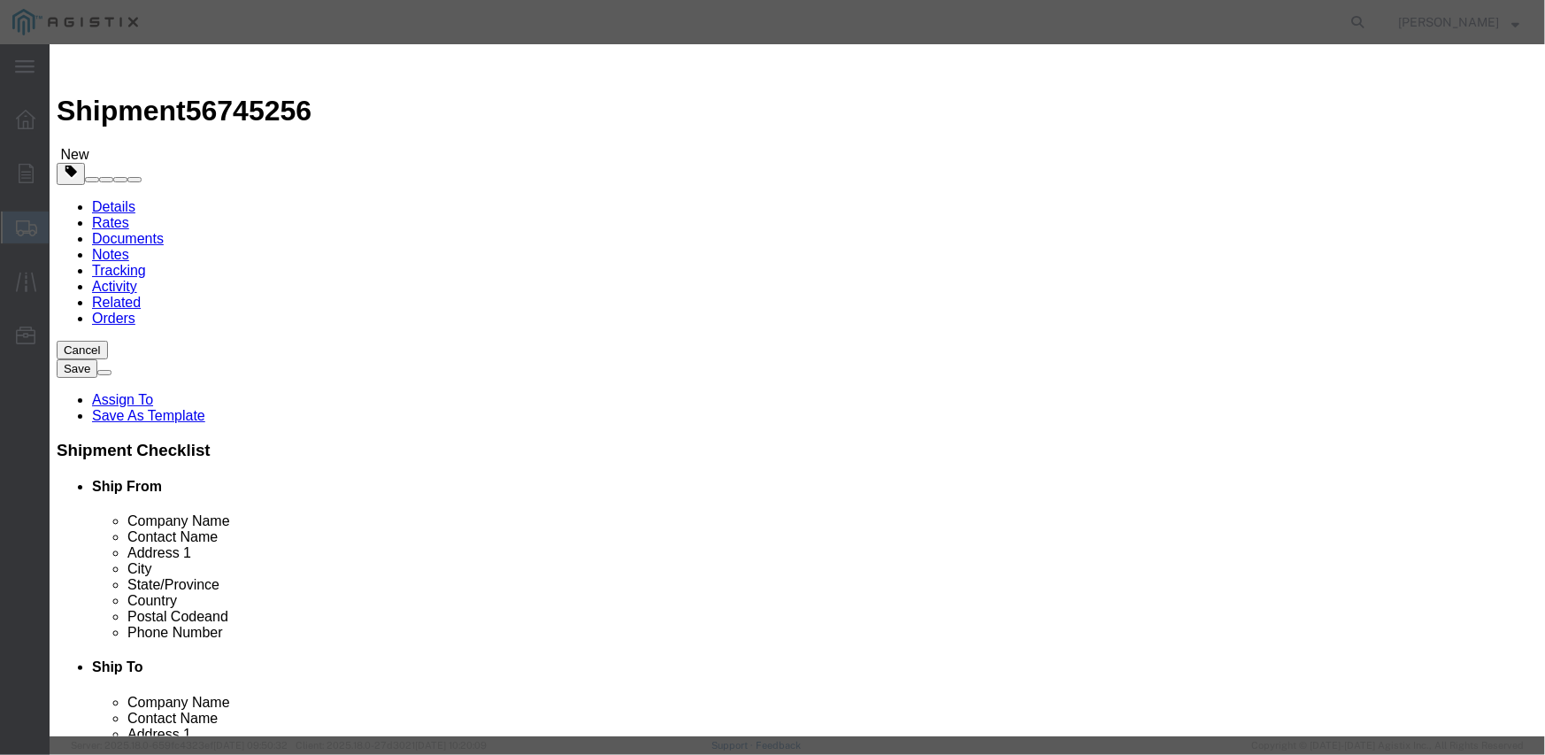
click input "80"
paste input "82,882.40"
type input "82,882.40"
select select "USD"
click textarea
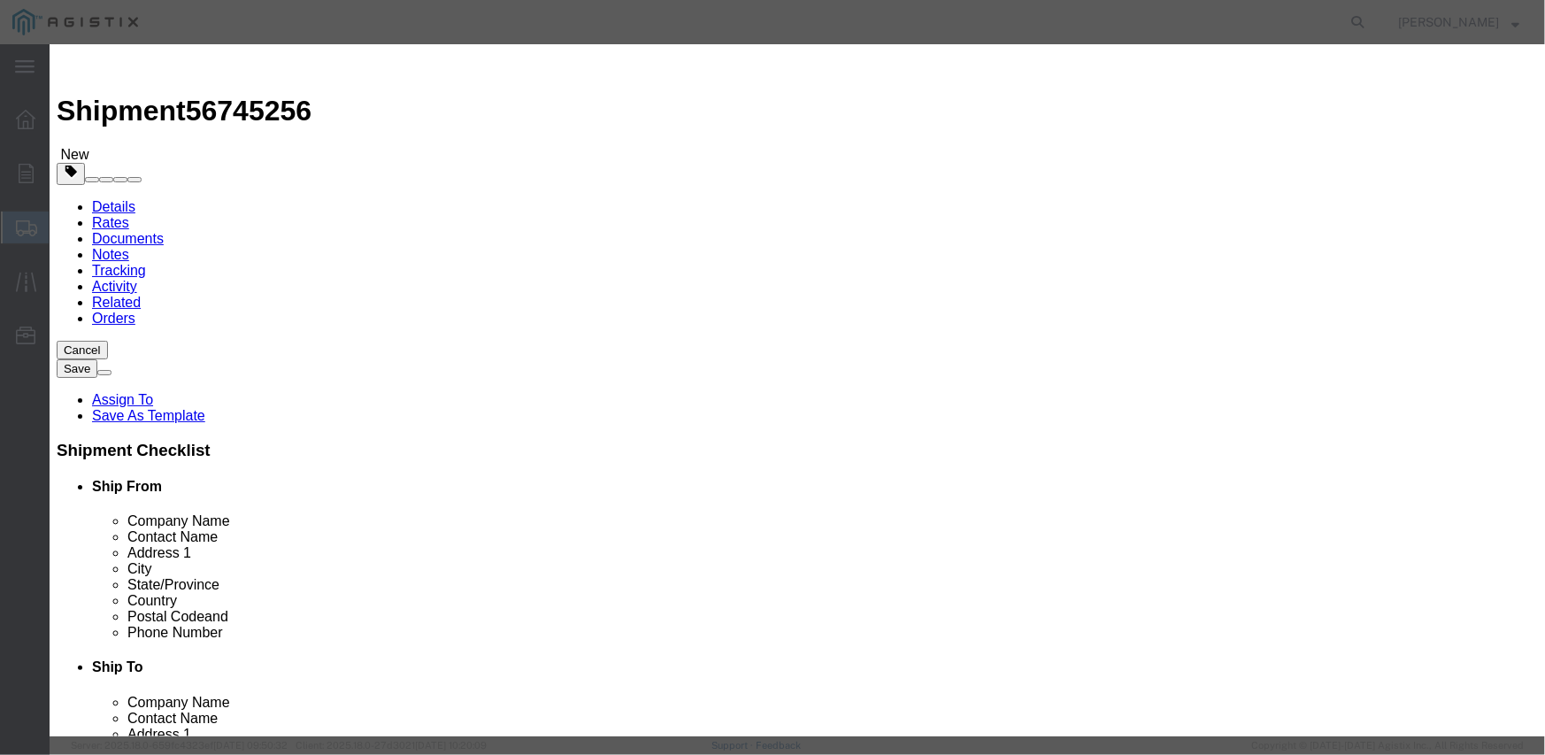
paste textarea "L26SLSUG3J21"
type textarea "L26SLSUG3J21"
click select "Select Account Type Activity ID Airline Appointment Number ASN Batch Number Bil…"
select select "PURCHORD"
click select "Select Account Type Activity ID Airline Appointment Number ASN Batch Number Bil…"
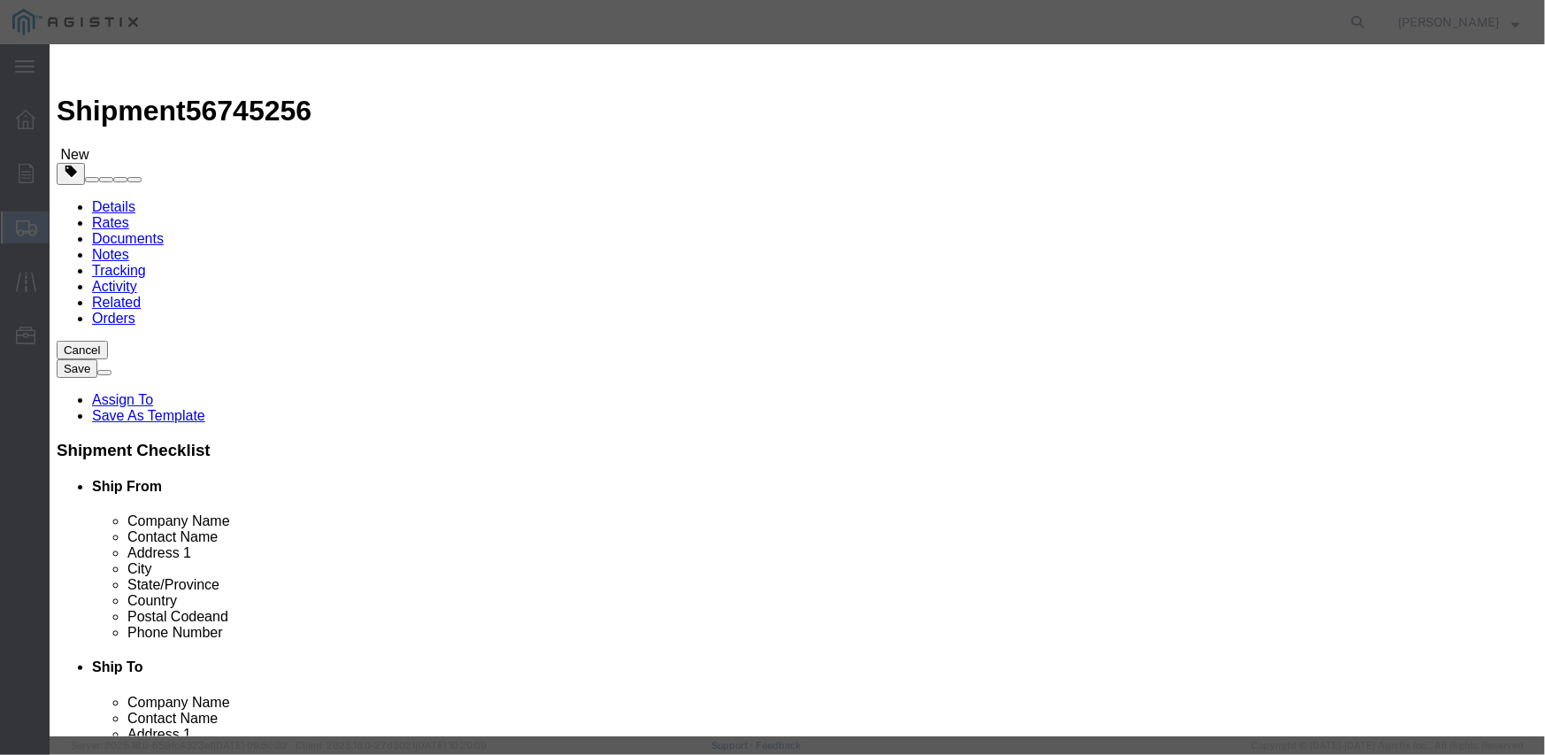
type input "3501410790"
select select "SALEORDR"
type input "294628"
click button "Save & Close"
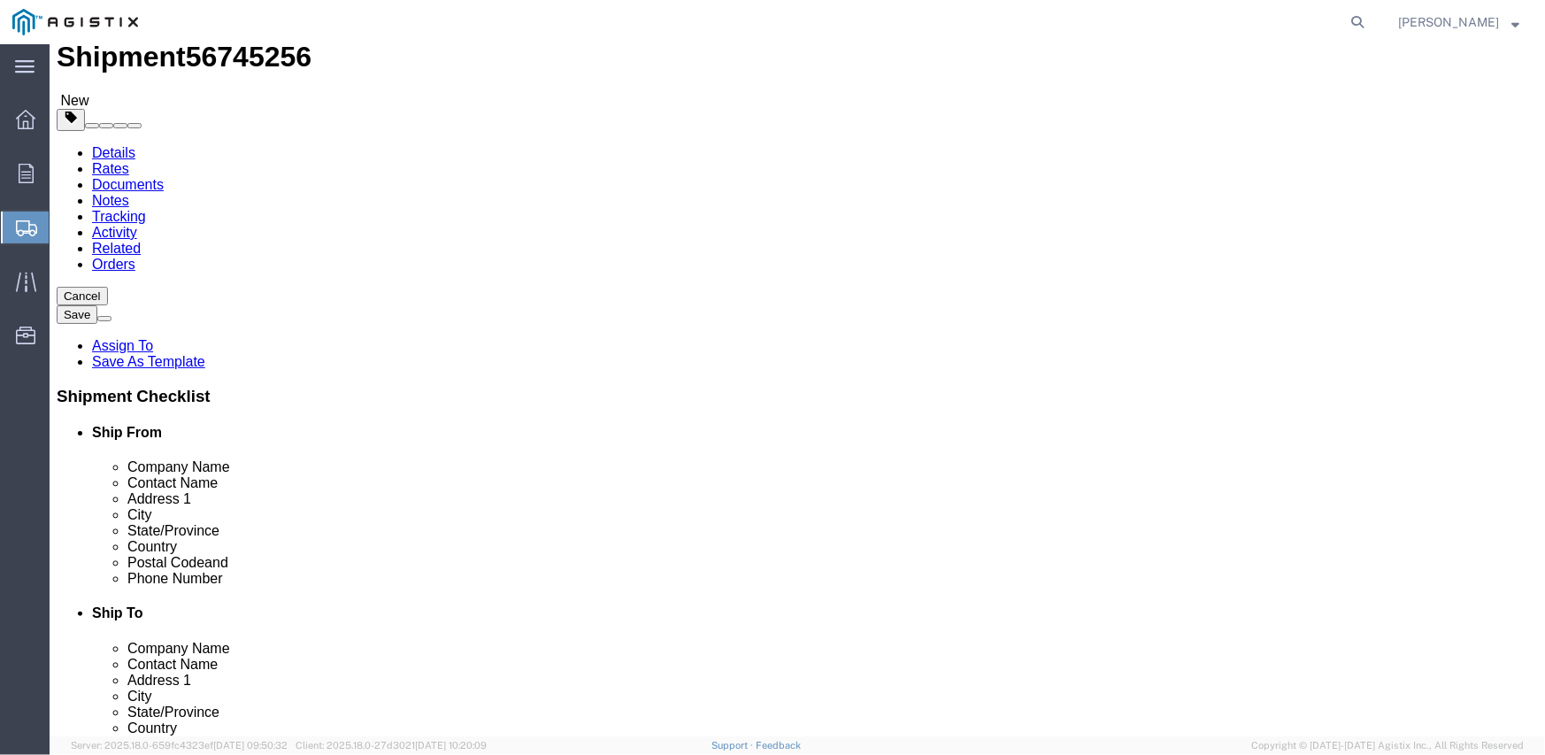
scroll to position [80, 0]
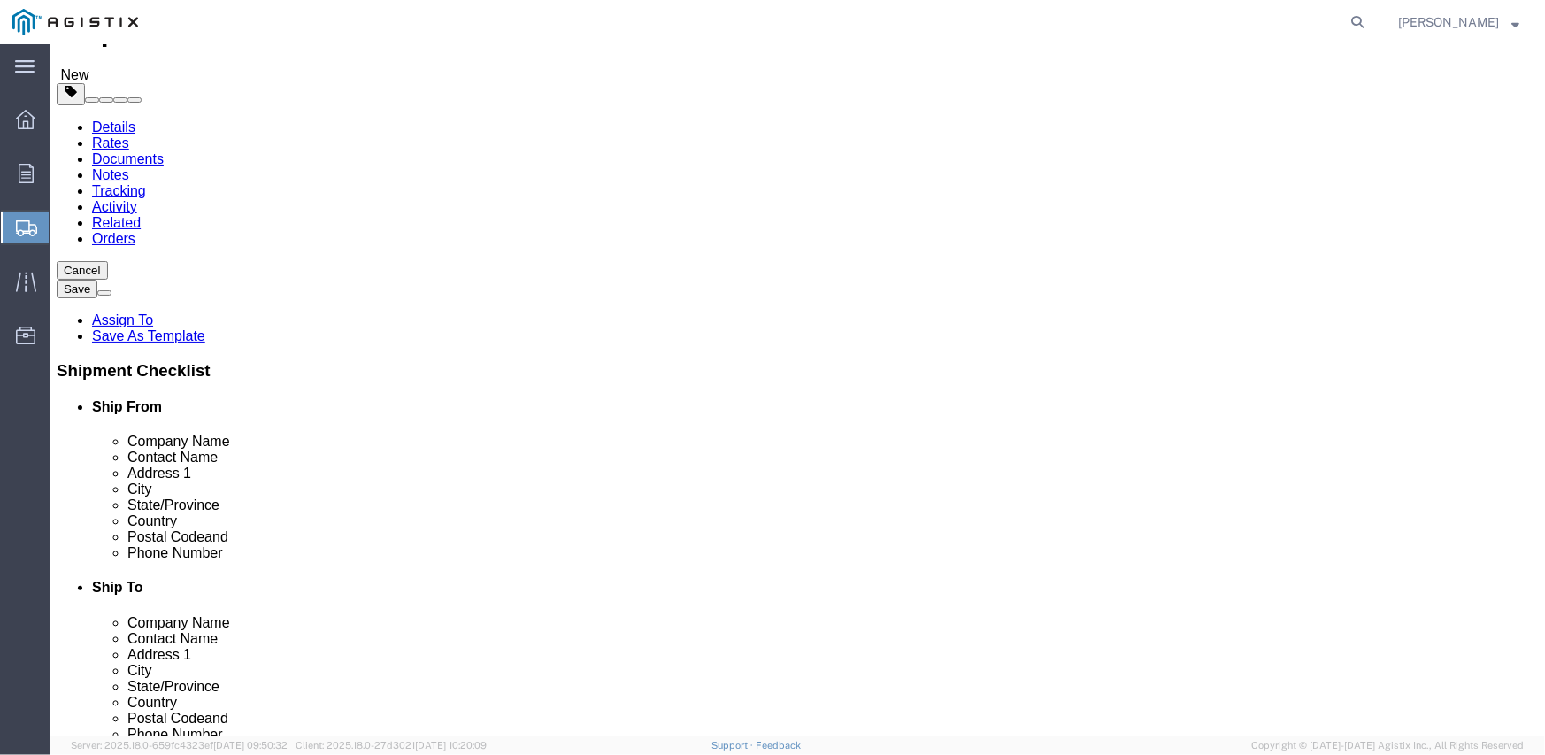
click button "Continue"
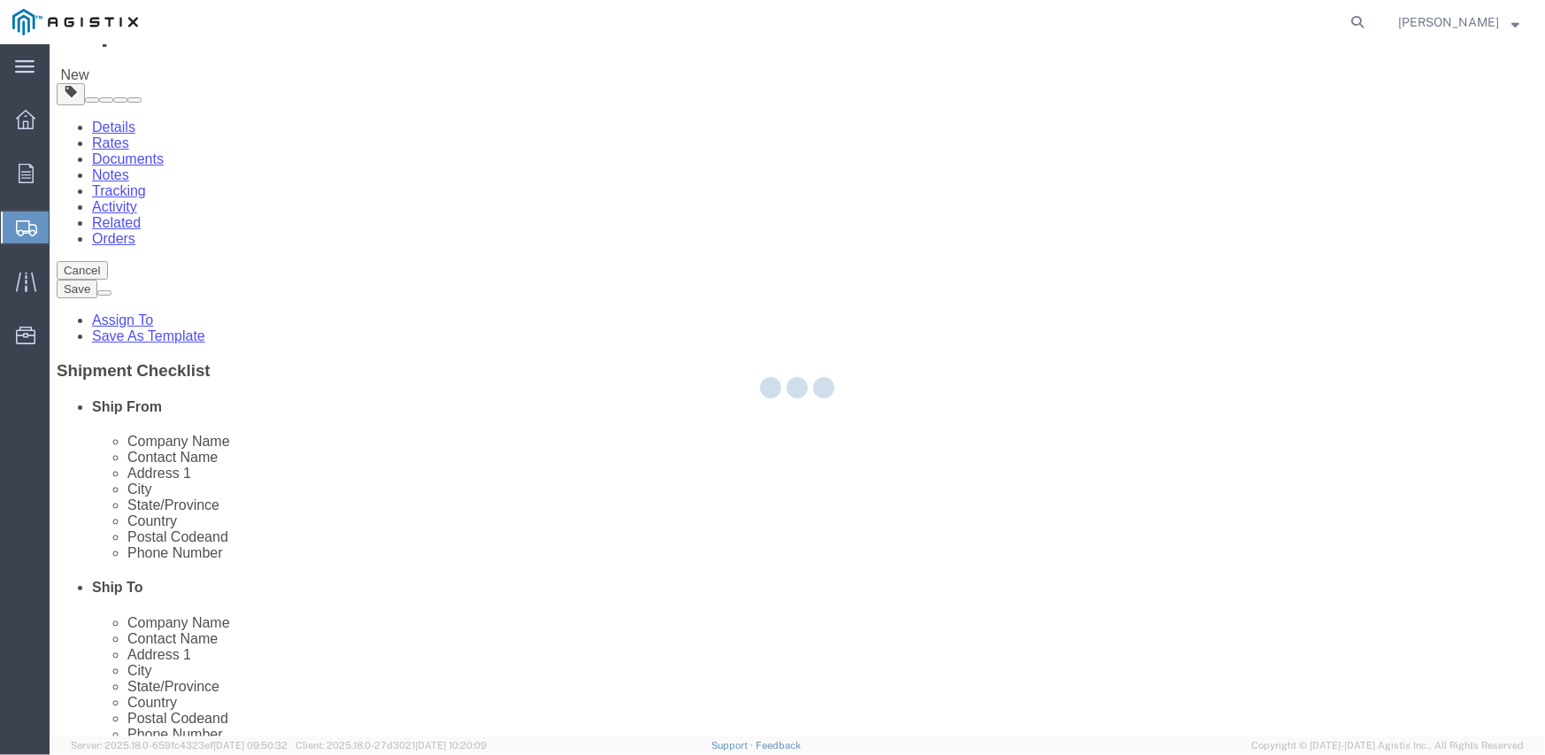
select select
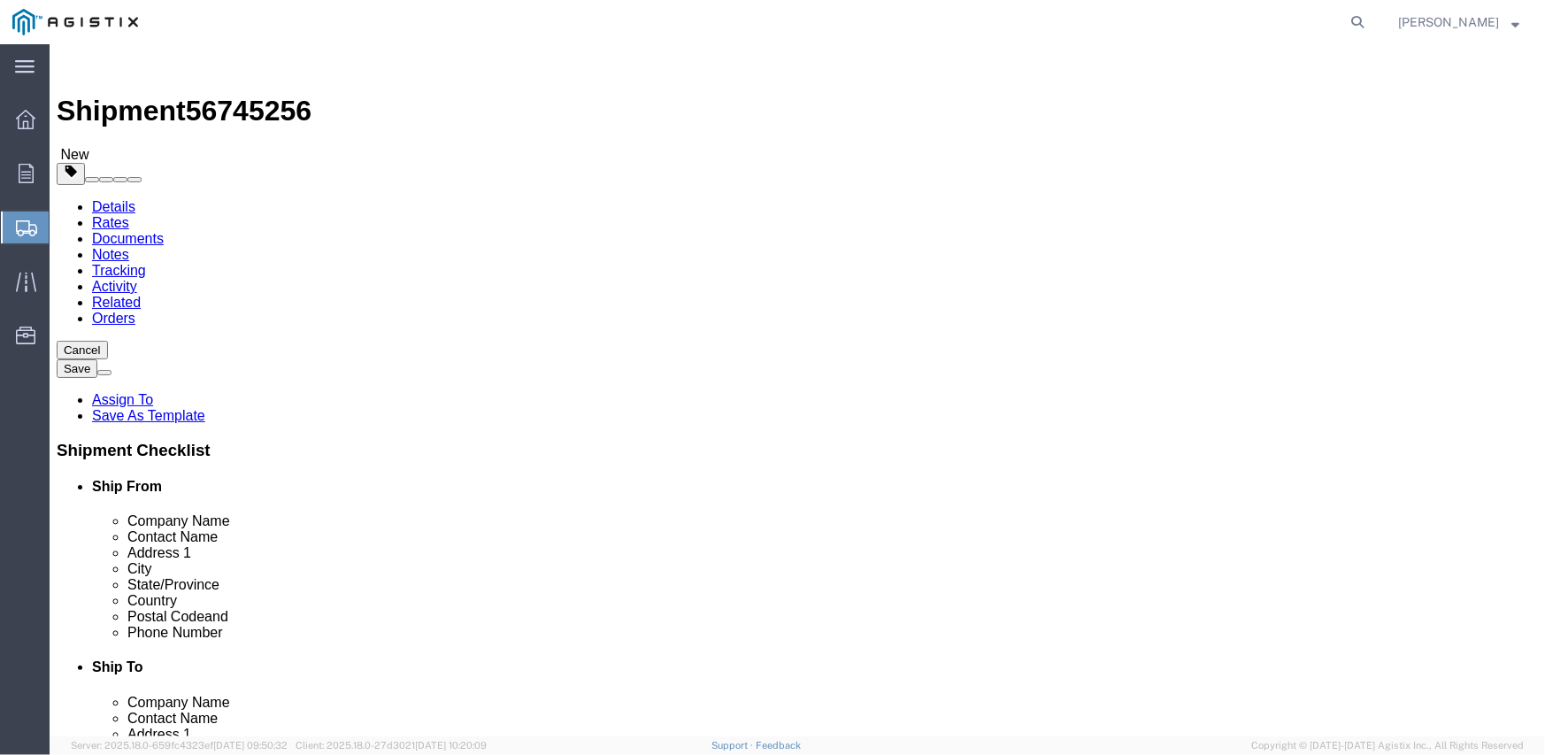
click span "Select one or more"
click div "Please fix the following errors Customer Information Account Select Inertia Eng…"
click div "Previous Continue"
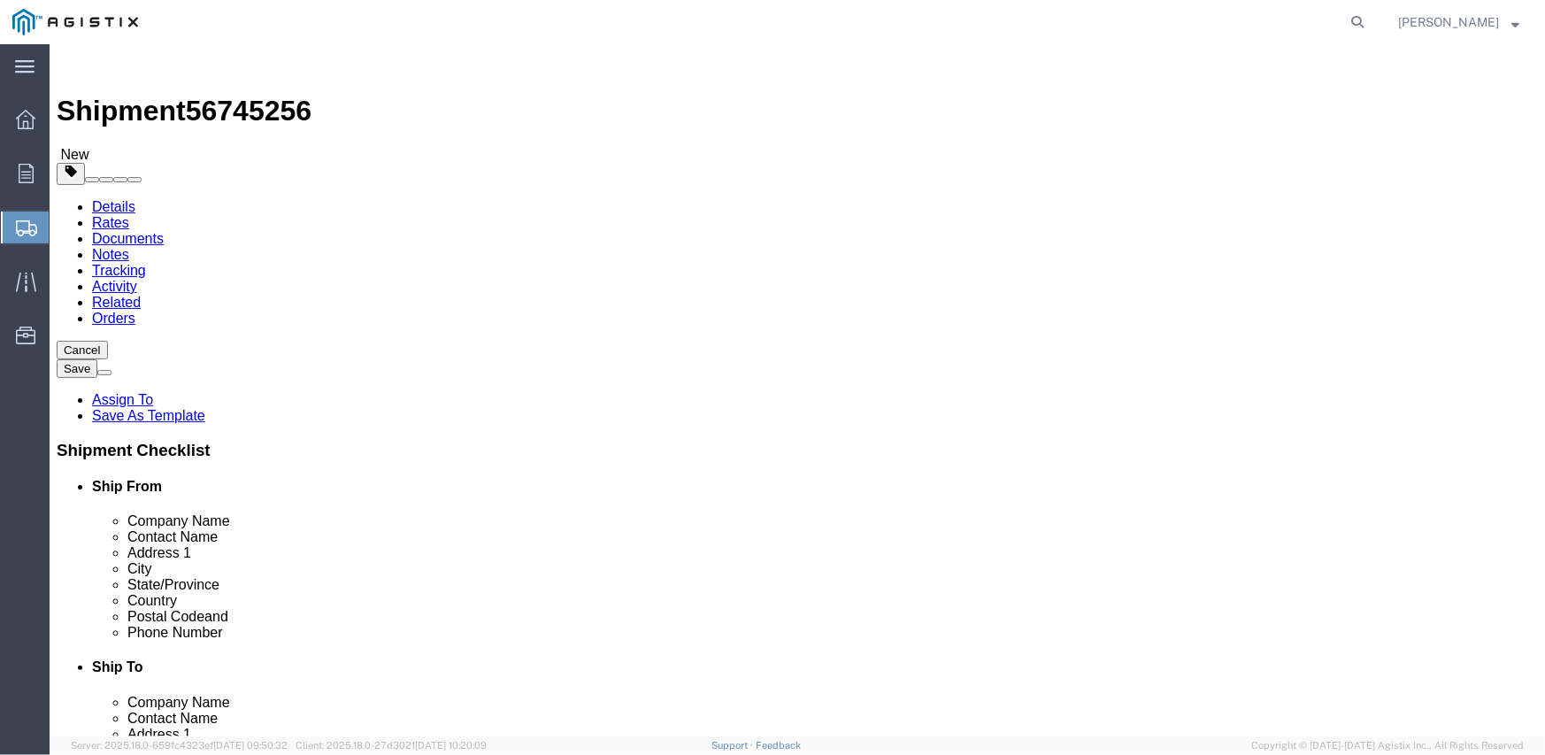
click select "Select 1 Hour 2 Hour 3 Hour 4 Hour 5 Hour 6 Hour 7 Hour 8 Hour 1 Day 2 Days 3 D…"
click div "Pickup Instructions Select one or more Crane Required Driver Assisted Loading F…"
click button "Select one or more"
click span "Select one or more"
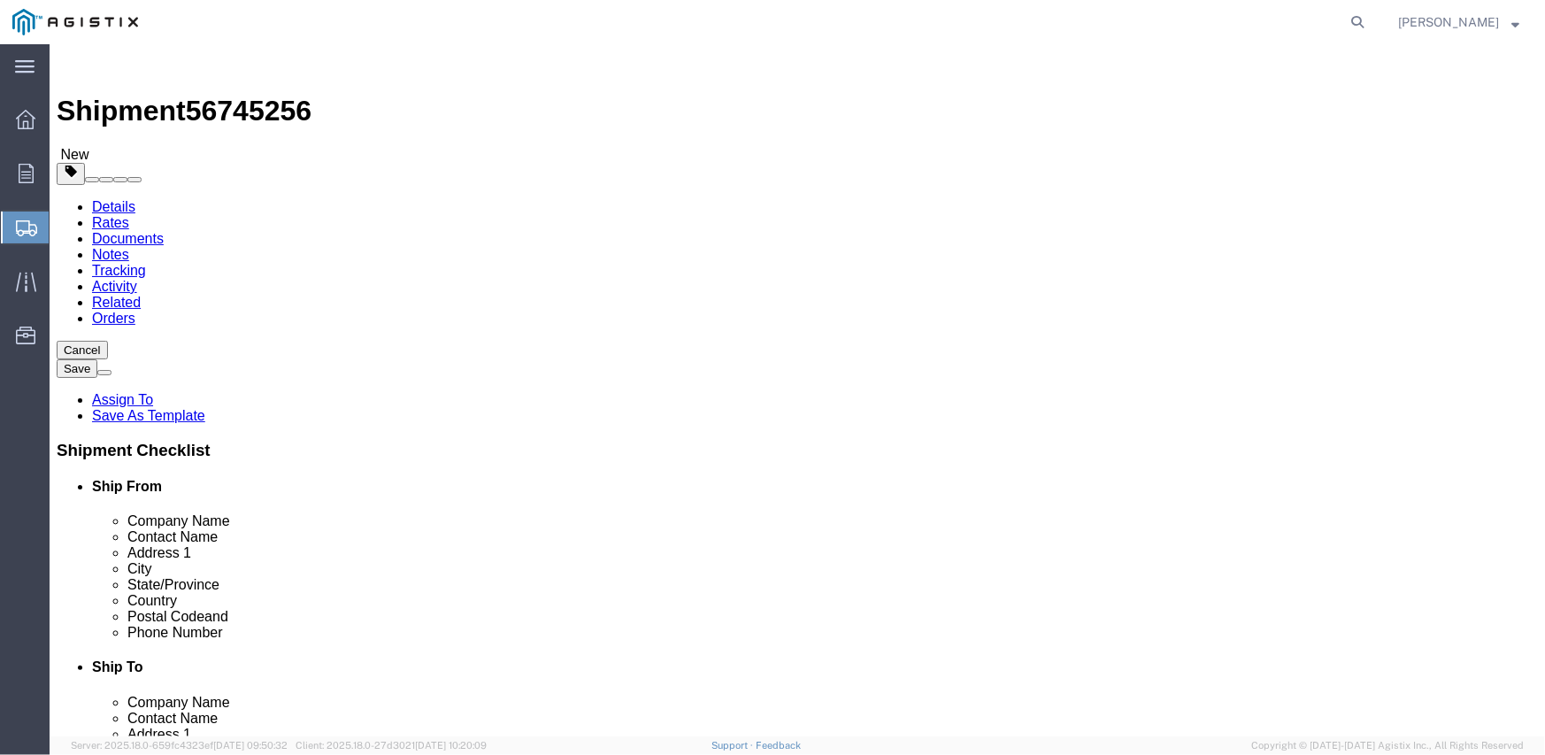
click span "Select one or more"
click div "Handling Options"
click span "Select one or more"
click div "Shipment Information Package Information Special Services"
click select "Select 1 Hour 2 Hour 3 Hour 4 Hour 5 Hour 6 Hour 7 Hour 8 Hour 1 Day 2 Days 3 D…"
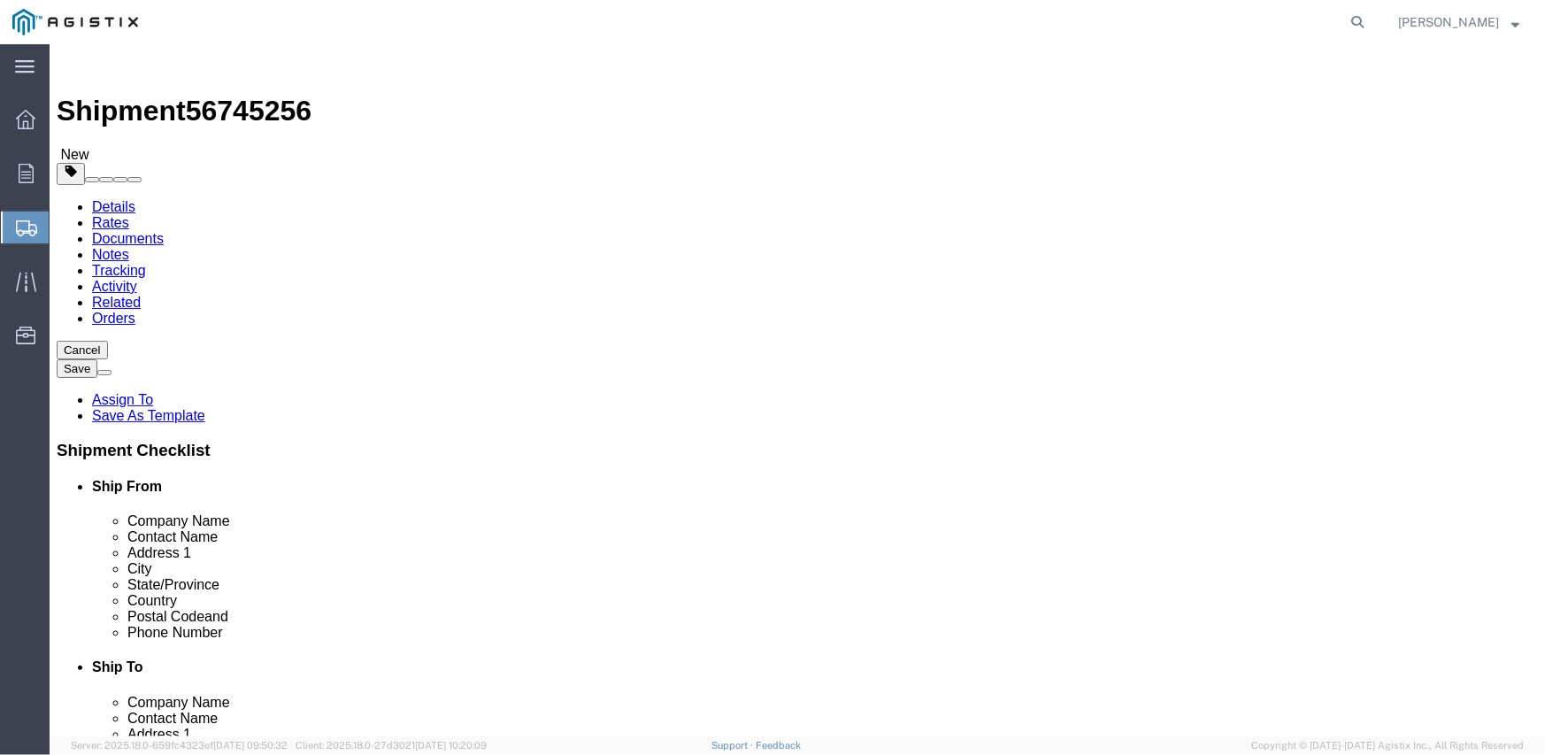
click select "Select 1 Hour 2 Hour 3 Hour 4 Hour 5 Hour 6 Hour 7 Hour 8 Hour 1 Day 2 Days 3 D…"
click span "Select one or more"
click div "Shipment 56745256 New Details Rates Documents Notes Tracking Activity Related O…"
click select "Select Adult Signature Required Direct Signature Required No Signature Required…"
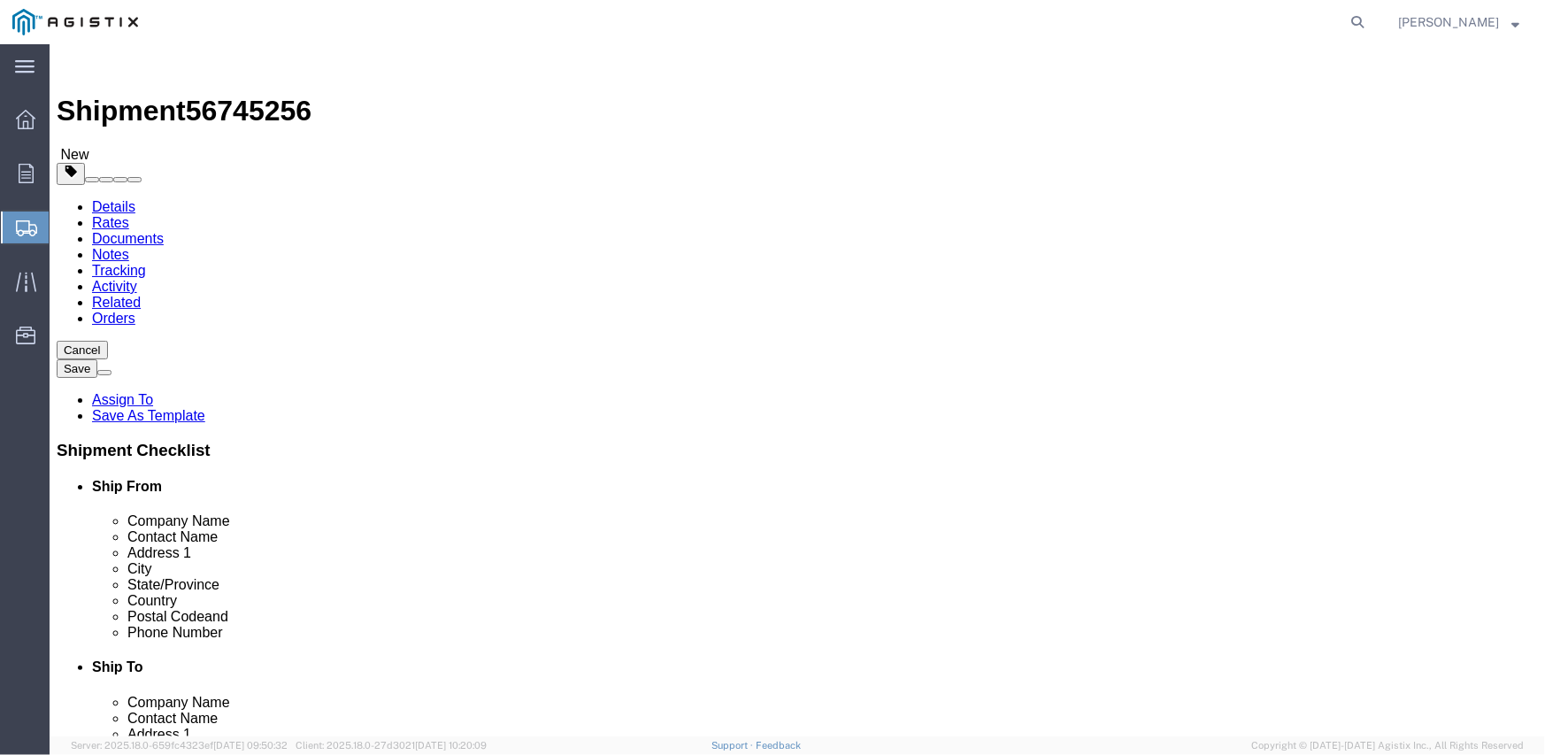
click select "Select Adult Signature Required Direct Signature Required No Signature Required…"
click div "Services Select one or more 10 [PERSON_NAME] 12 ton Crane (25,000 lb cap) 3 Axl…"
click select "Select Address Service Requested Carrier Leave If No Response Change Service Re…"
click div "Services Select one or more 10 [PERSON_NAME] 12 ton Crane (25,000 lb cap) 3 Axl…"
click div "Shipment Information Package Information Special Services"
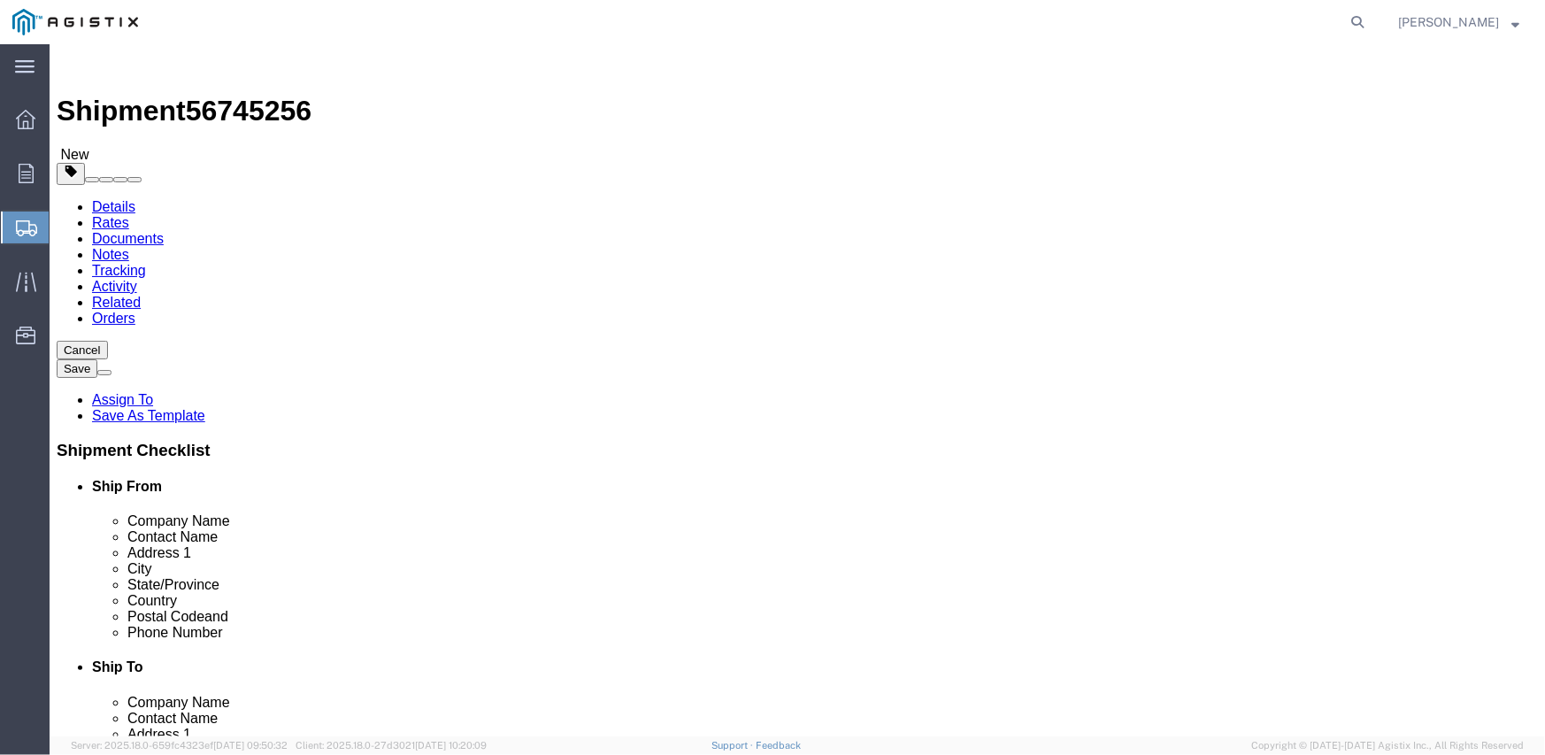
click button "Previous"
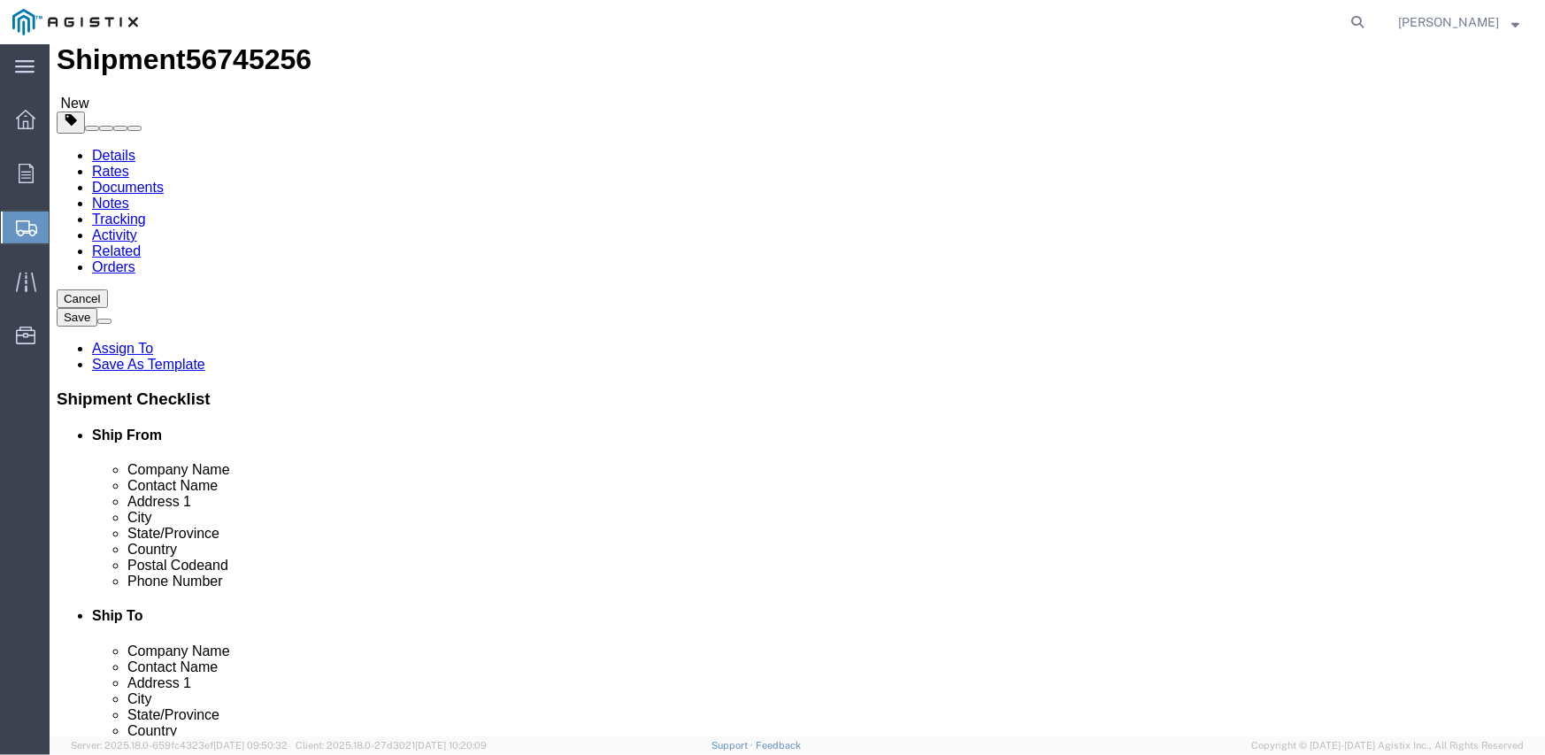
scroll to position [80, 0]
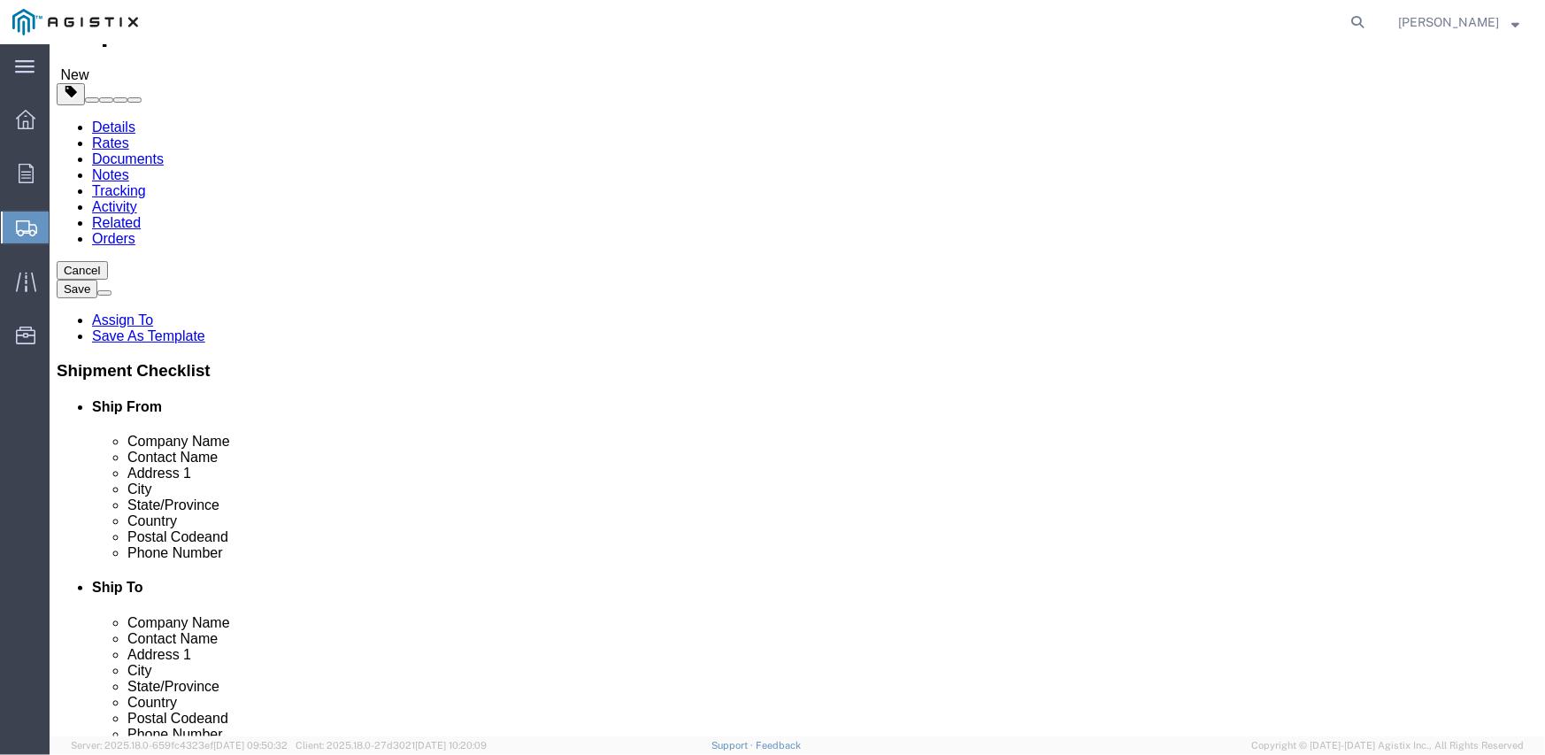
click button "Previous"
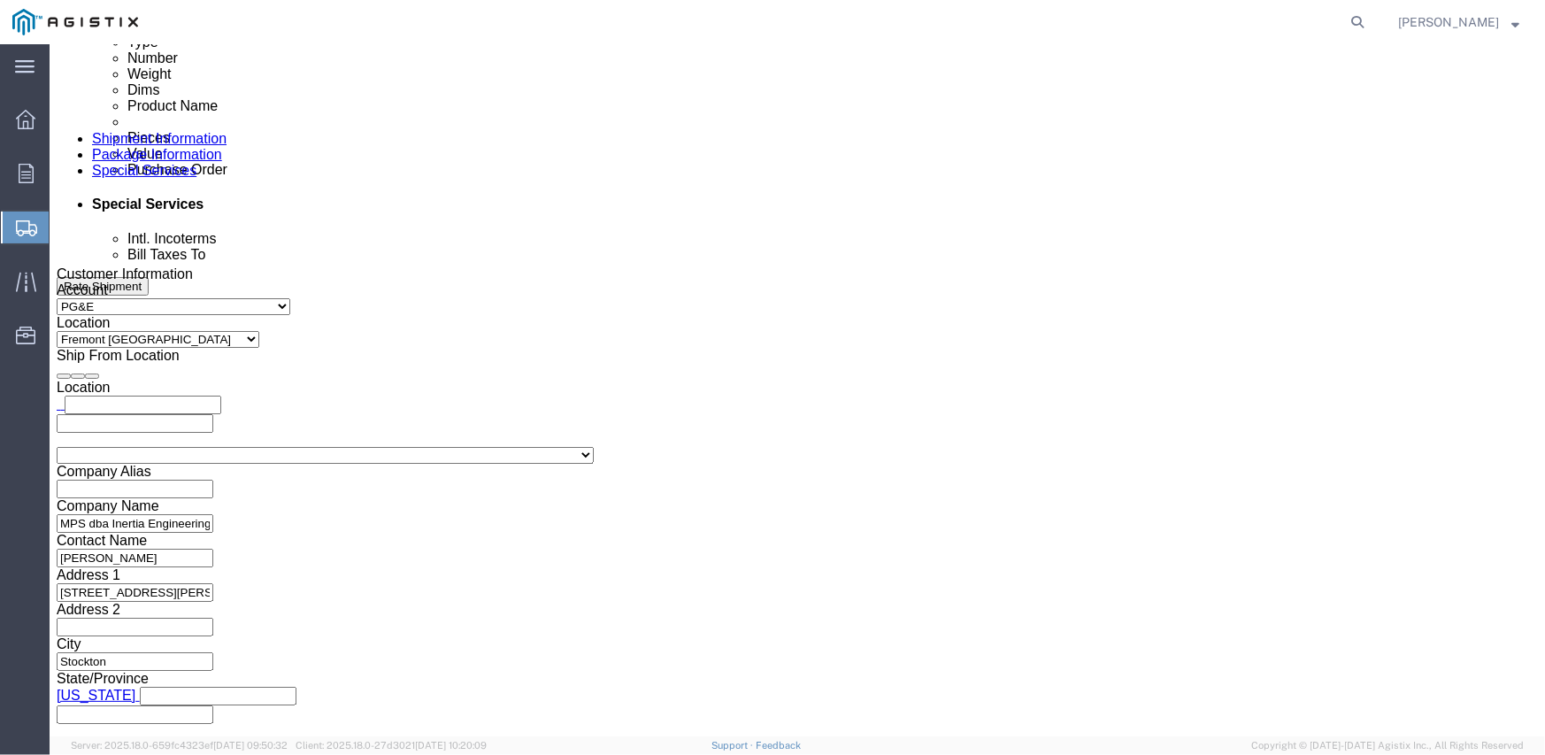
scroll to position [964, 0]
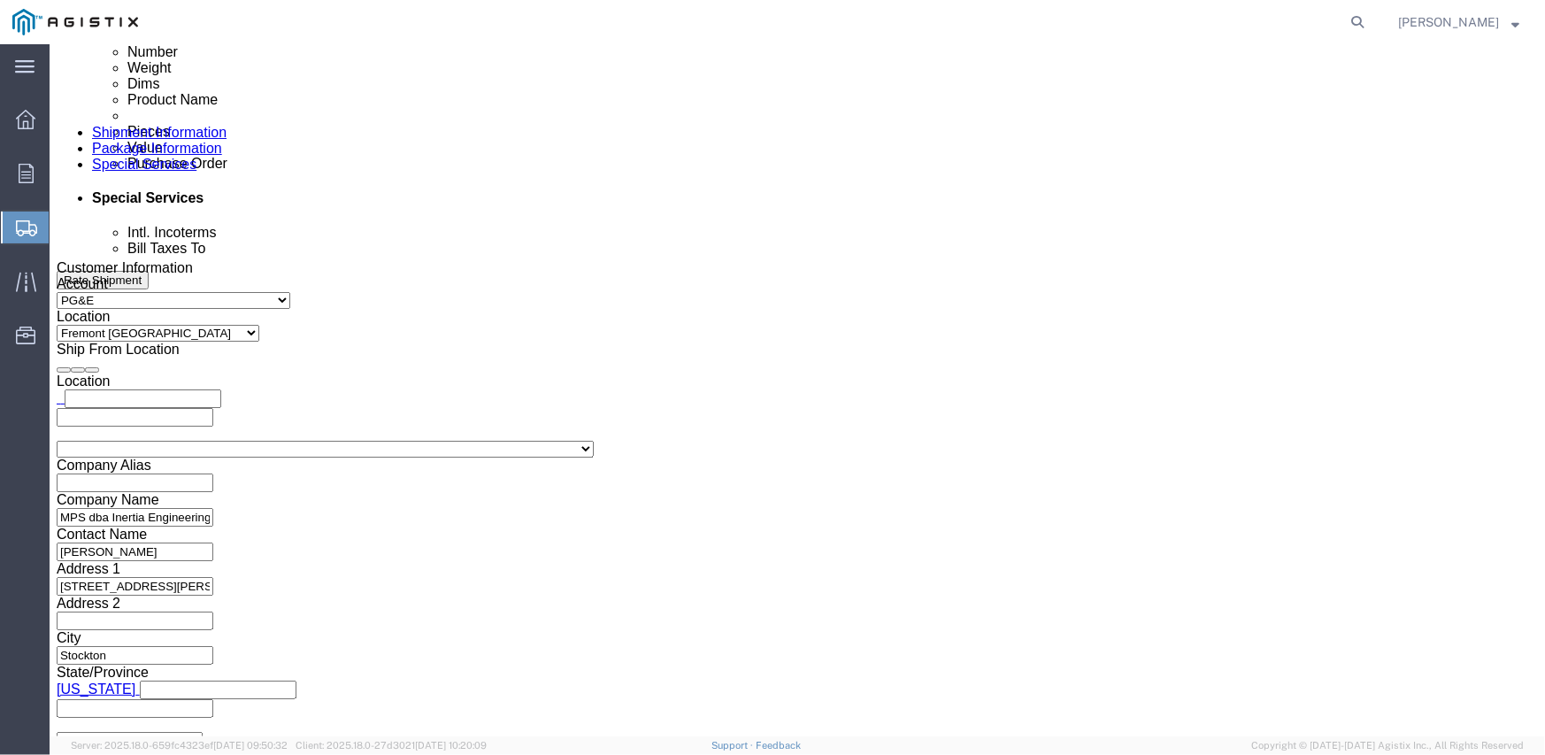
click icon
click input "text"
click div "Leg 1 Mode Select Air Less than Truckload Multi-Leg Ocean Freight Rail Small Pa…"
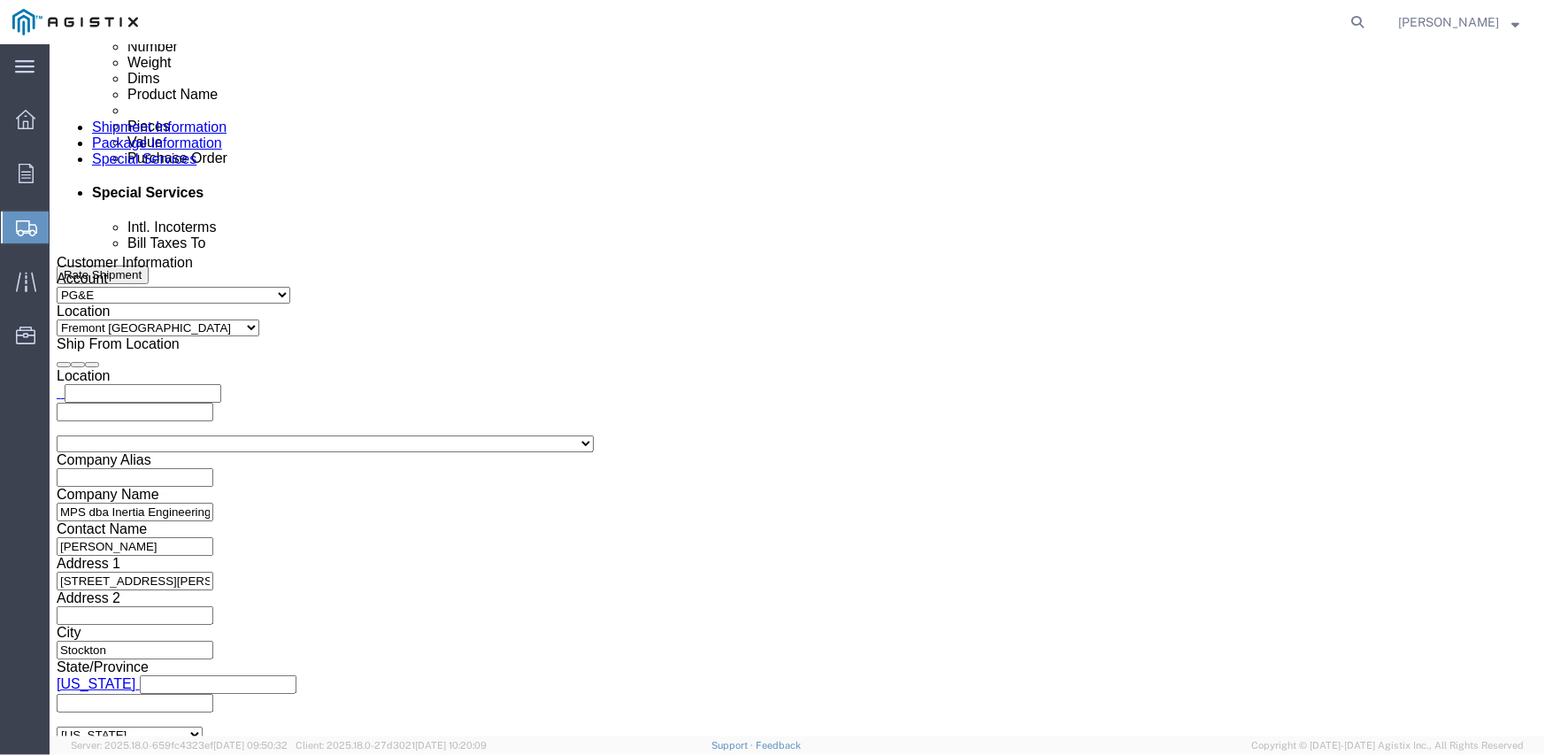
scroll to position [971, 0]
click div "Please fix the following errors Customer Information Account Select Inertia Eng…"
click icon
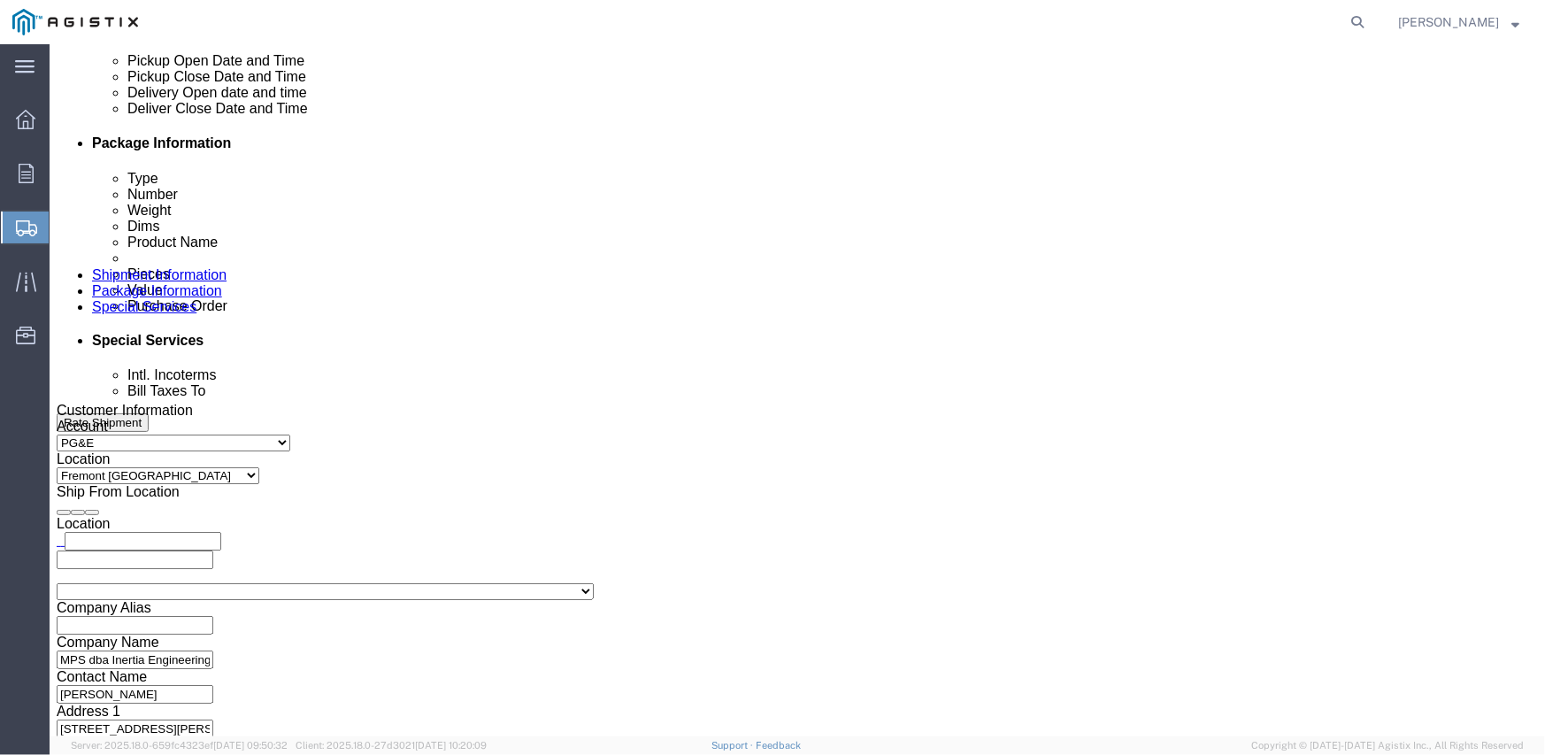
scroll to position [781, 0]
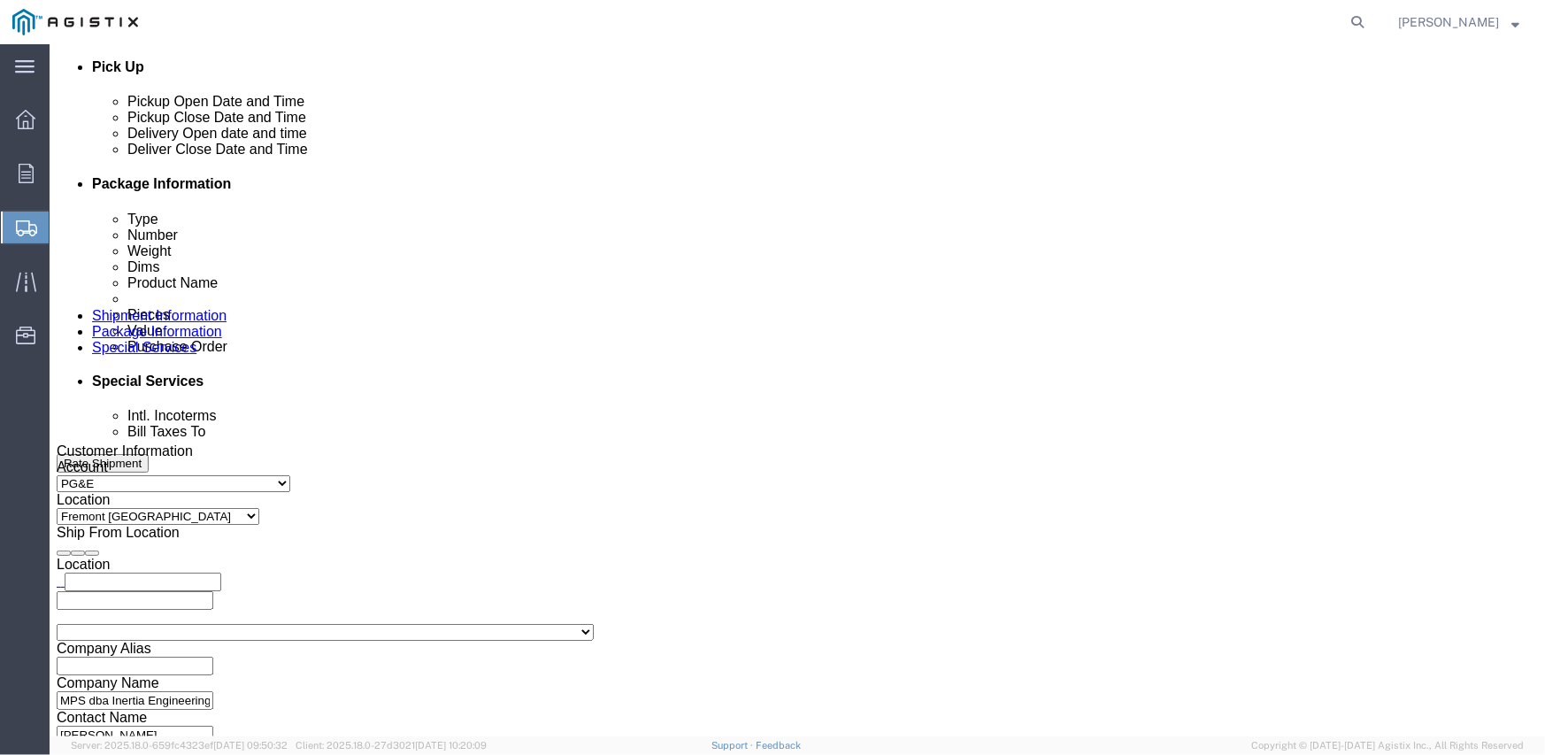
click div "Shipping Mode (Optional)"
click icon
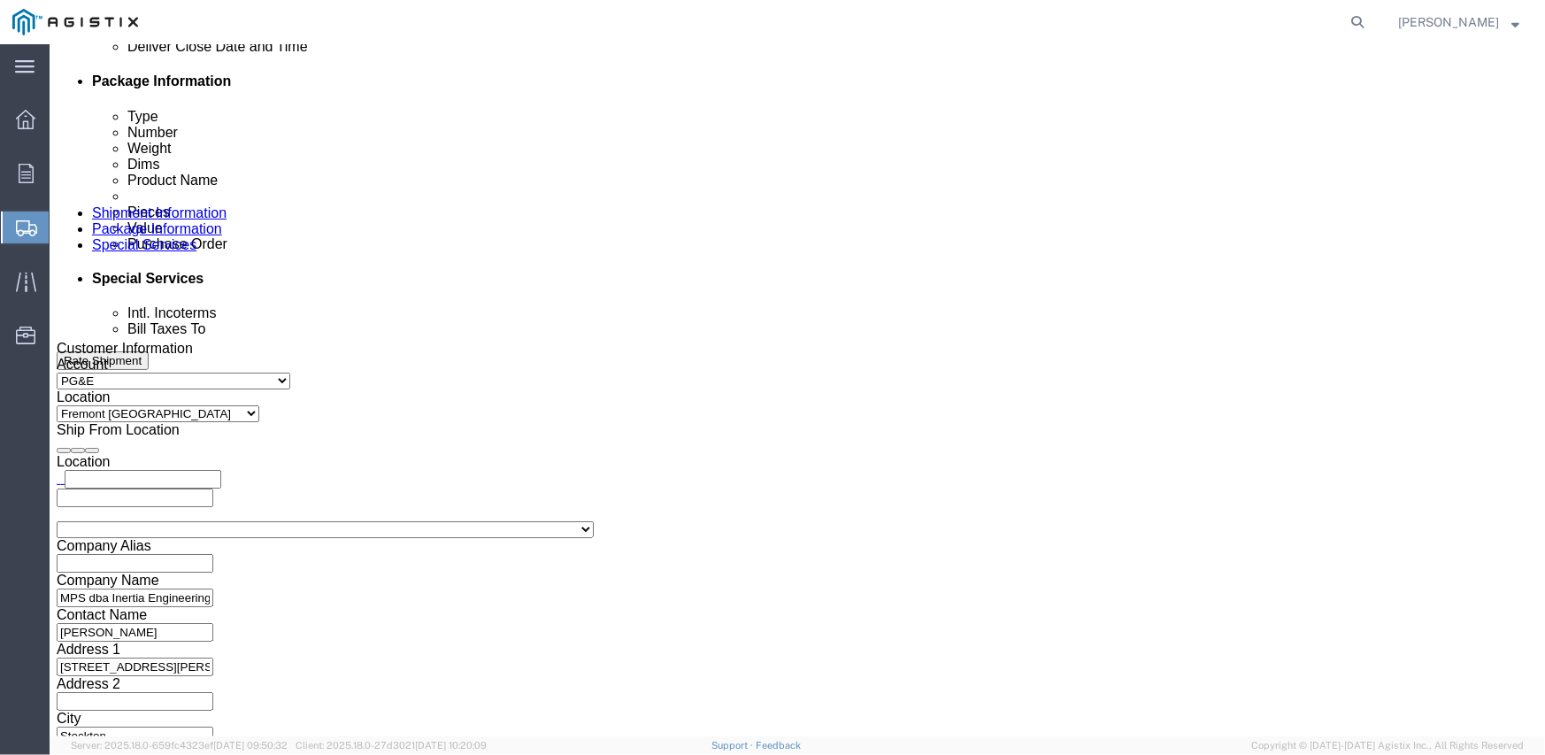
scroll to position [972, 0]
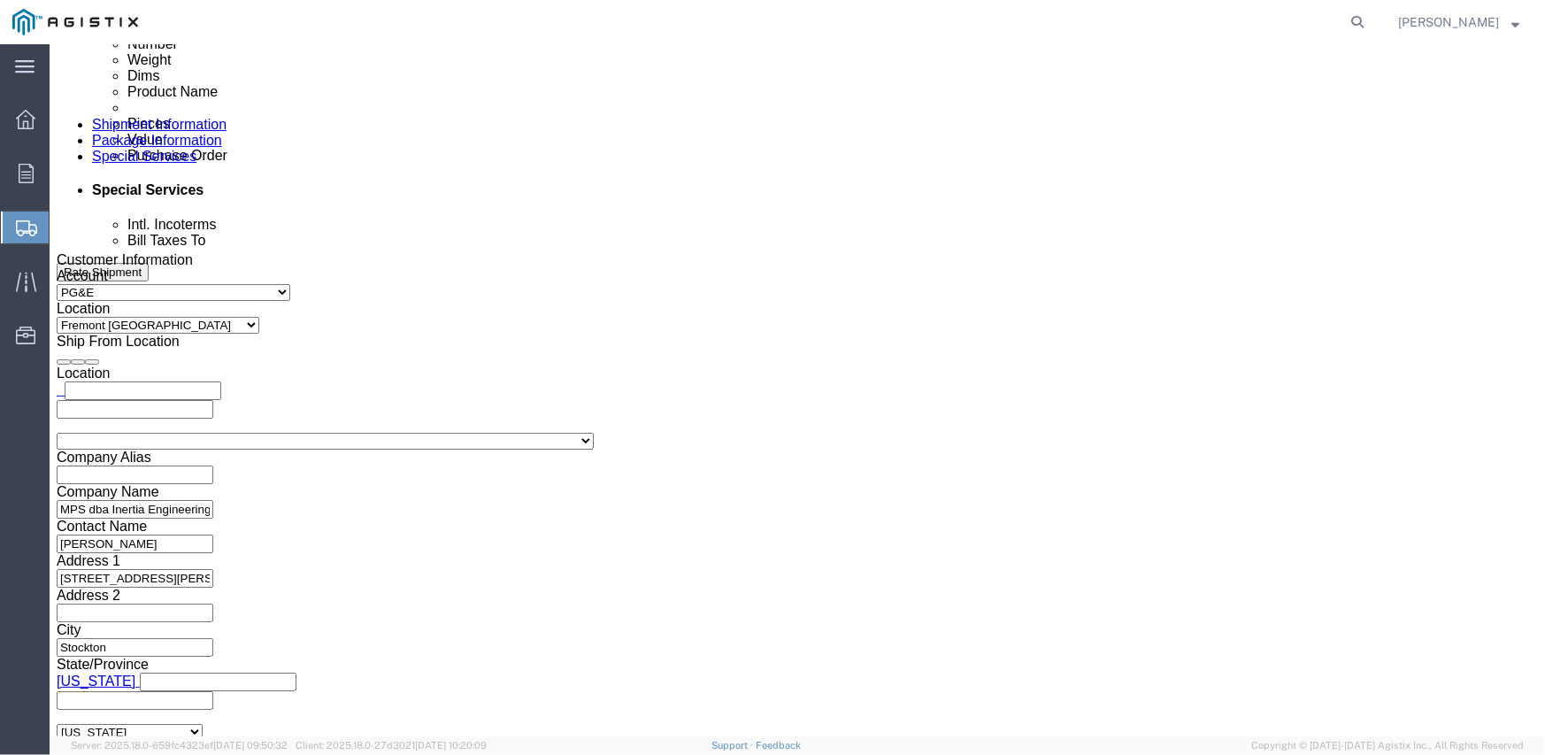
click button "Continue"
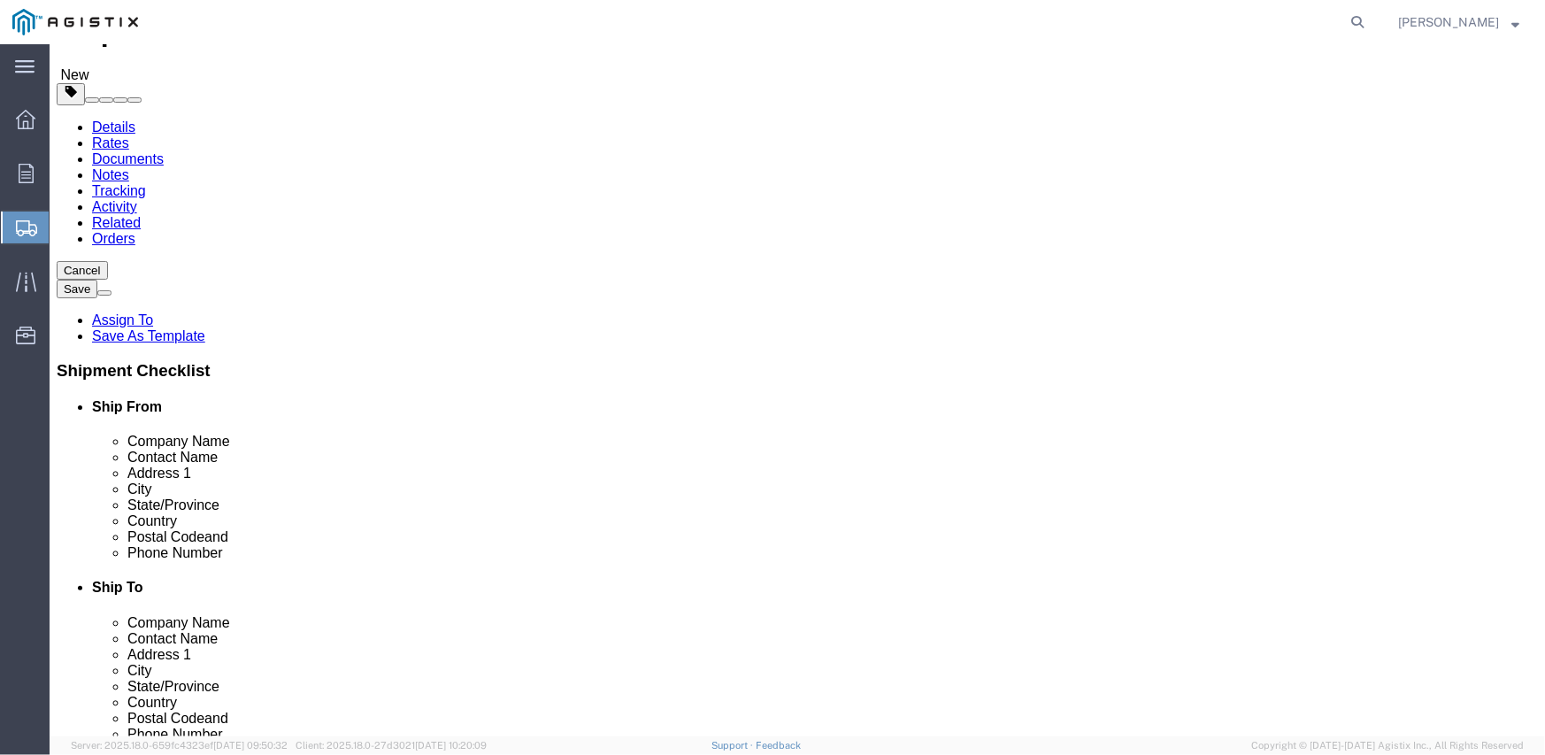
click button "Continue"
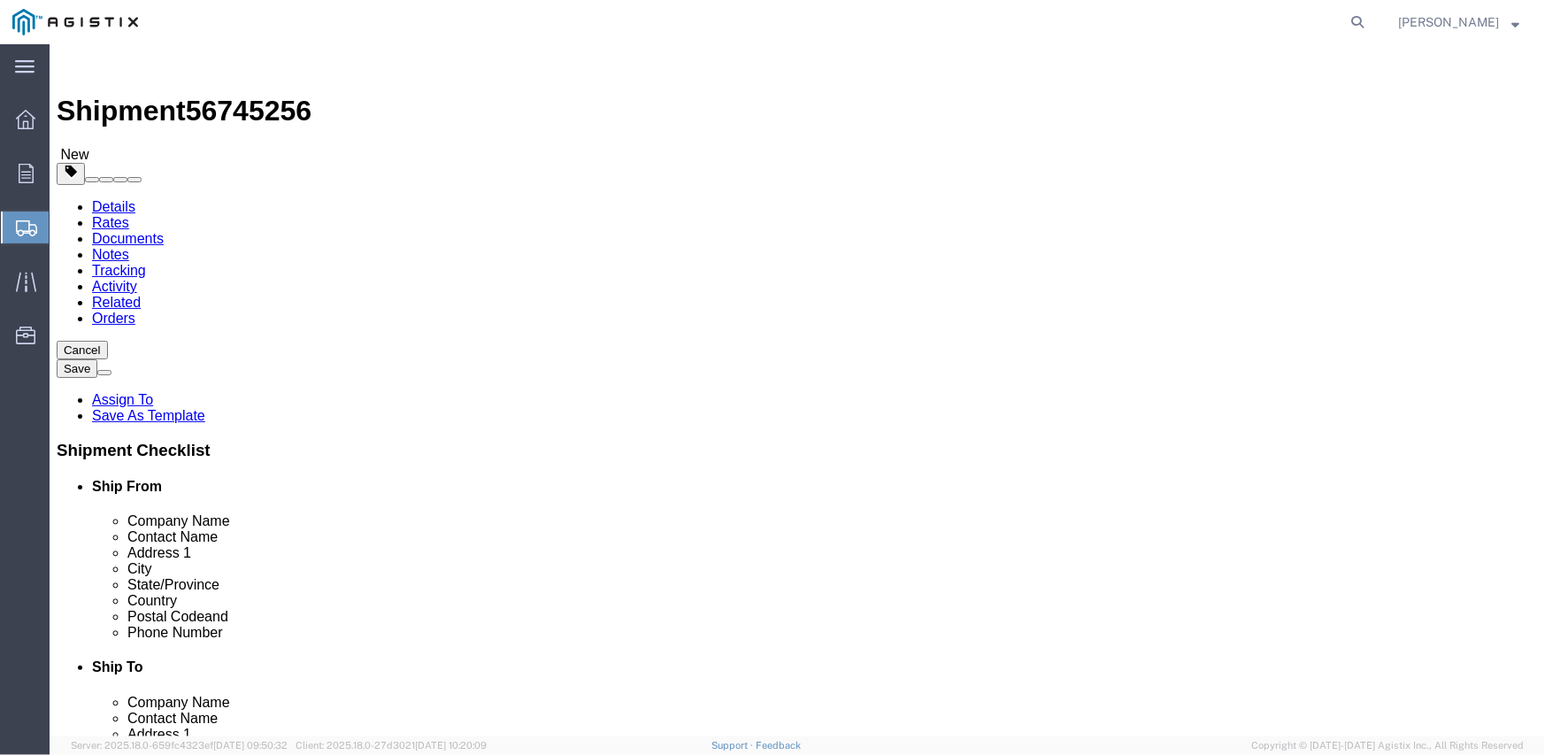
click label "Service Options"
click input "Service Options"
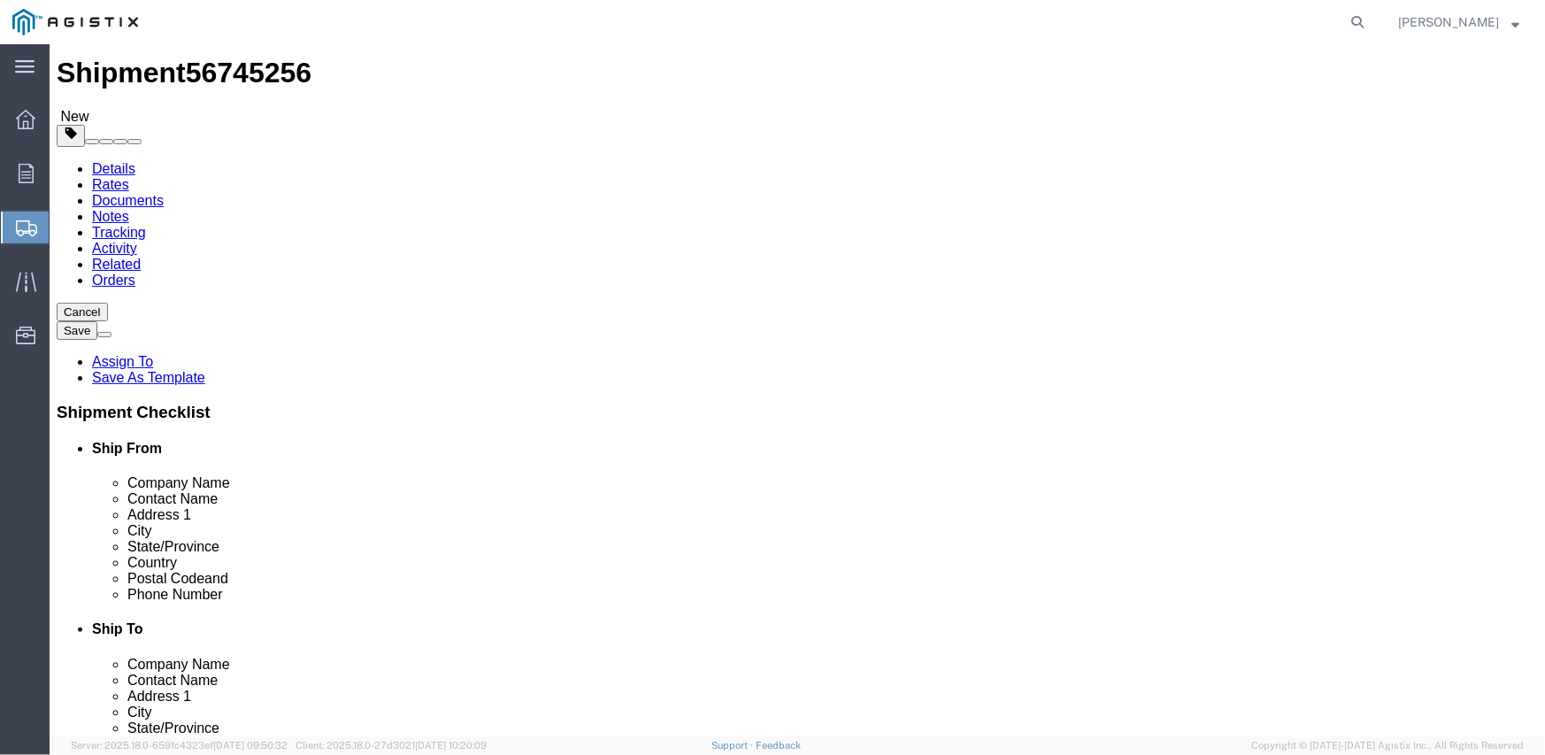
scroll to position [59, 0]
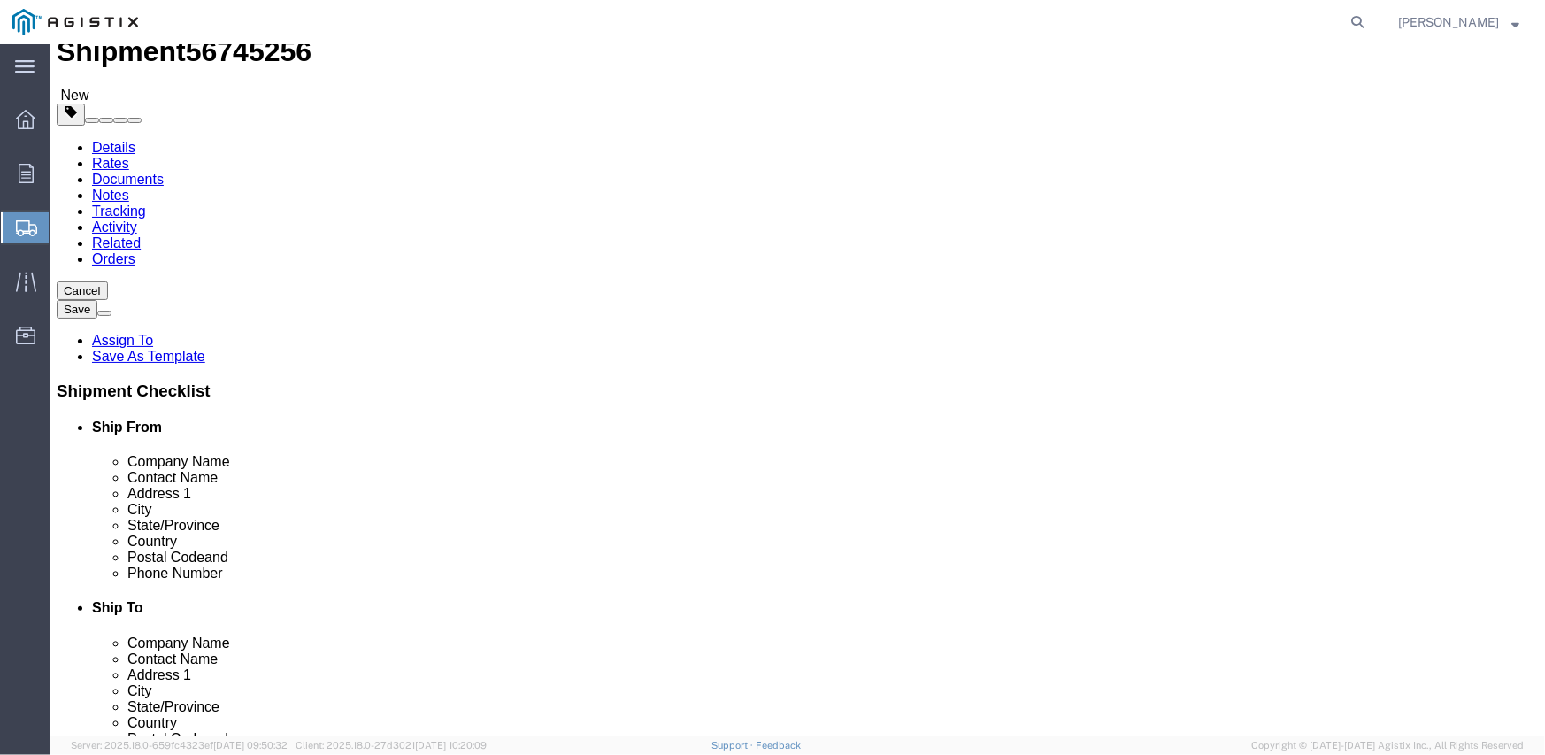
click div
click select "Select 1 Day 2 Day 3-5 Day Economy 5+ Day"
click div "Manage special services Handling Options Hold at Location Return Info Service O…"
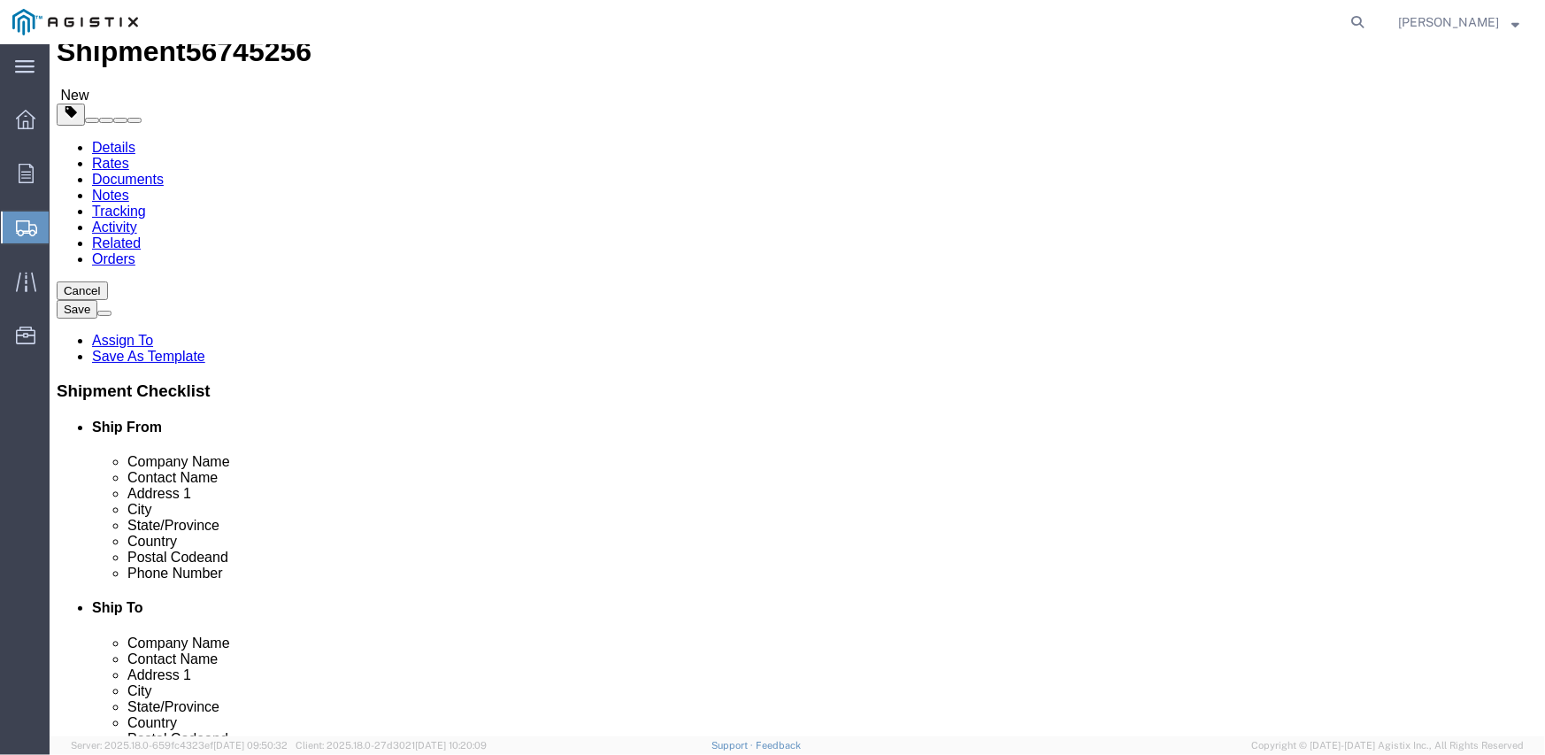
click select "Select ATA DTA DTD"
click div "Service Options"
click span
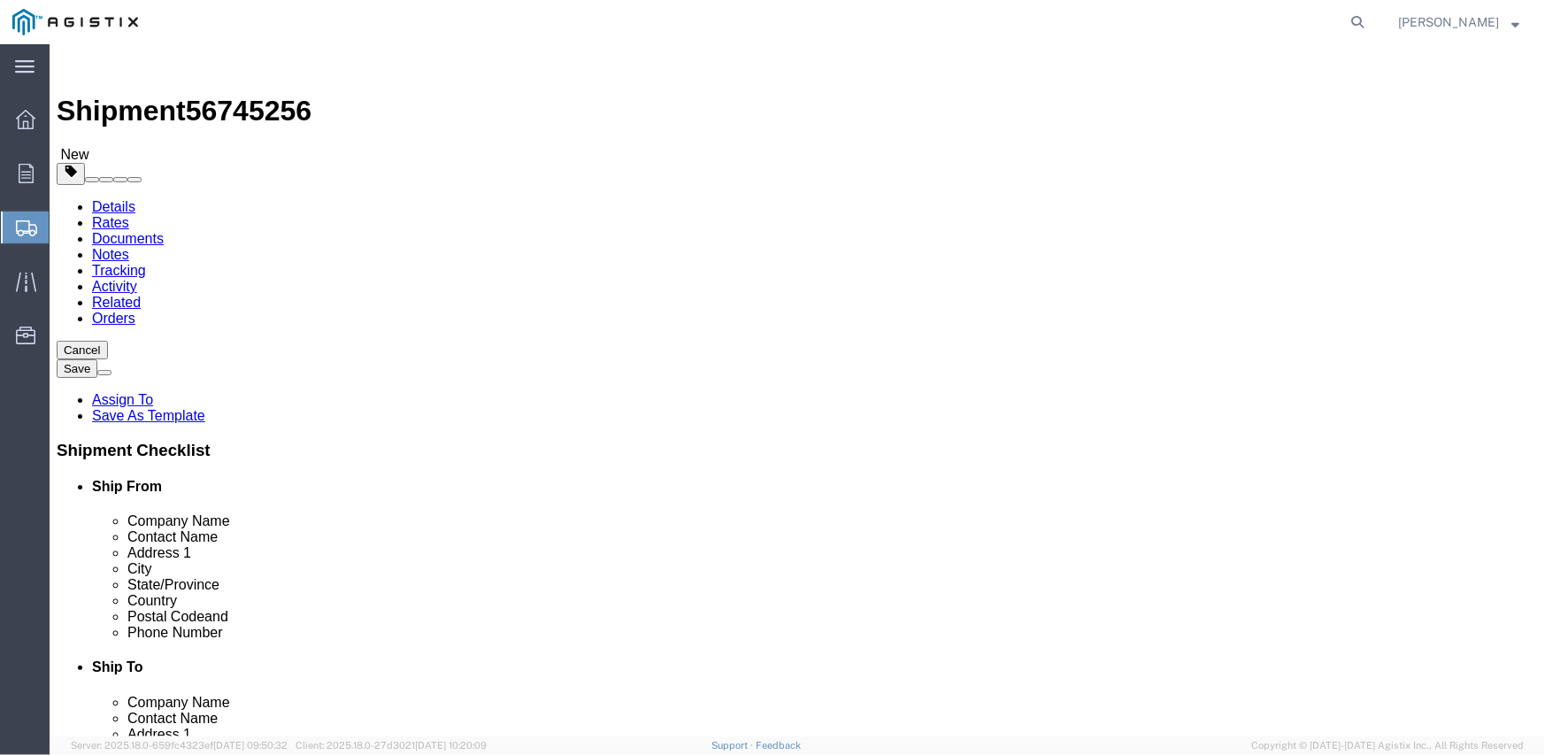
click button
click label "Shipment Notification"
click input "Shipment Notification"
checkbox input "true"
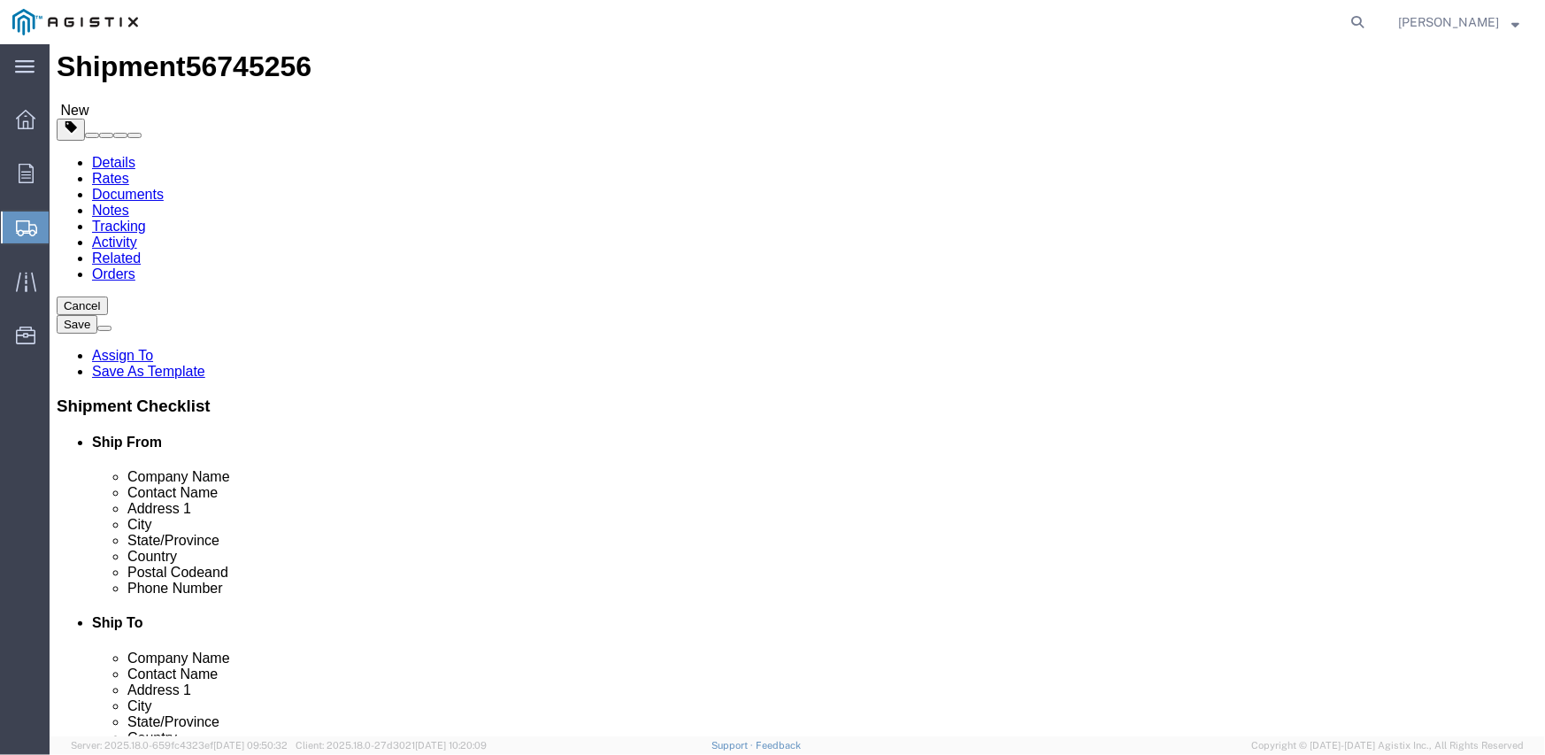
scroll to position [88, 0]
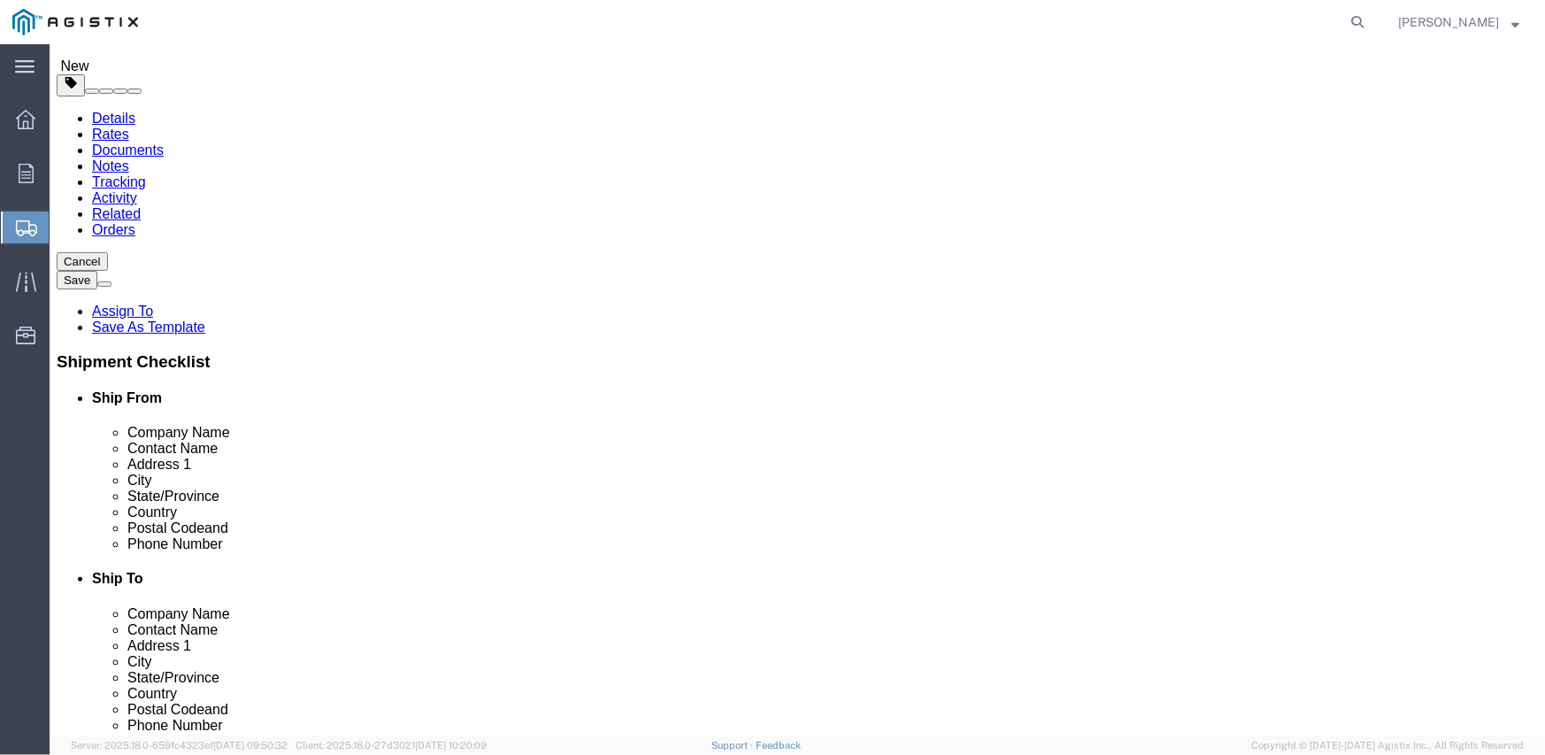
click div "To Enter Email Address Include shipping documents What documents that would lik…"
click span
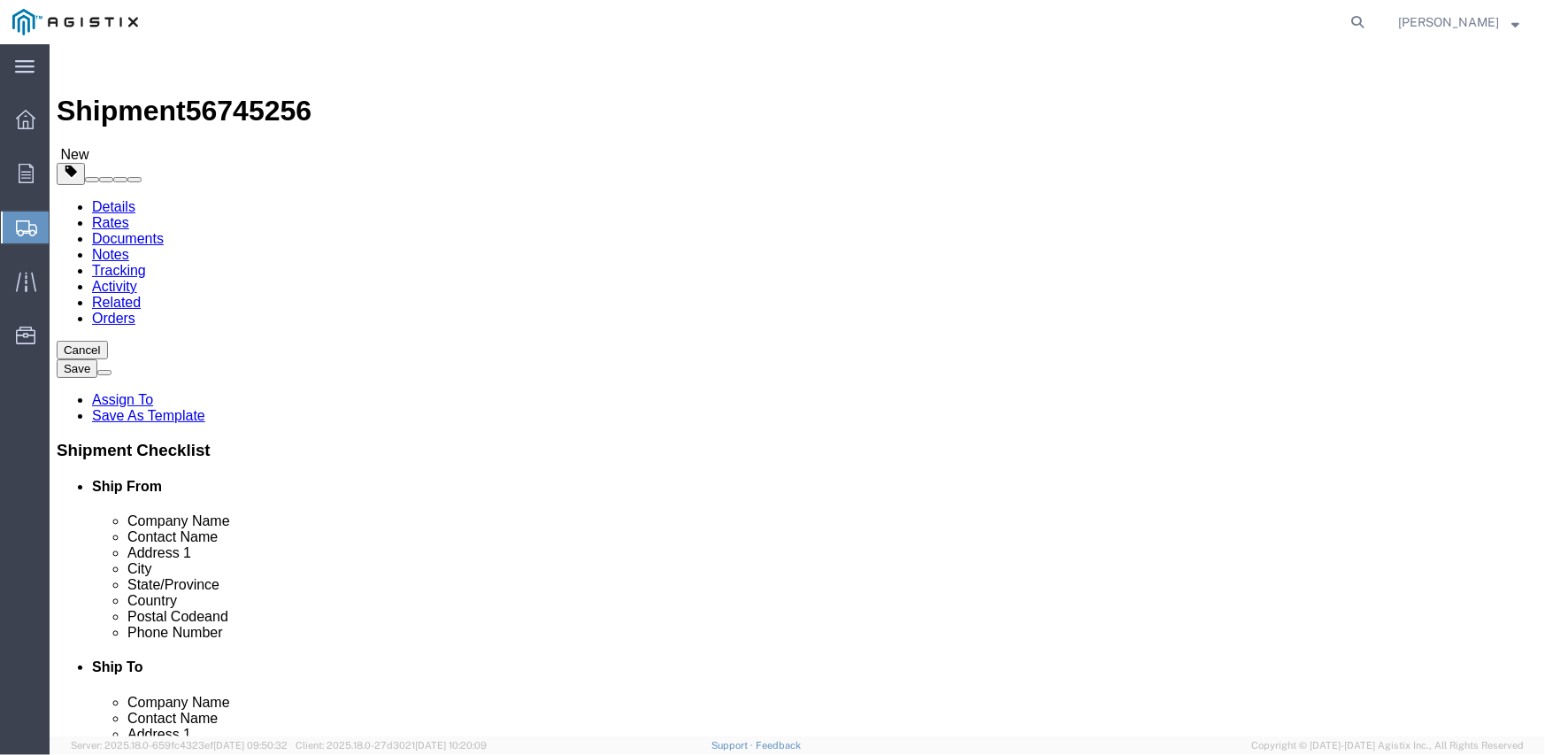
click button
click label "Requester Info"
click input "Requester Info"
checkbox input "true"
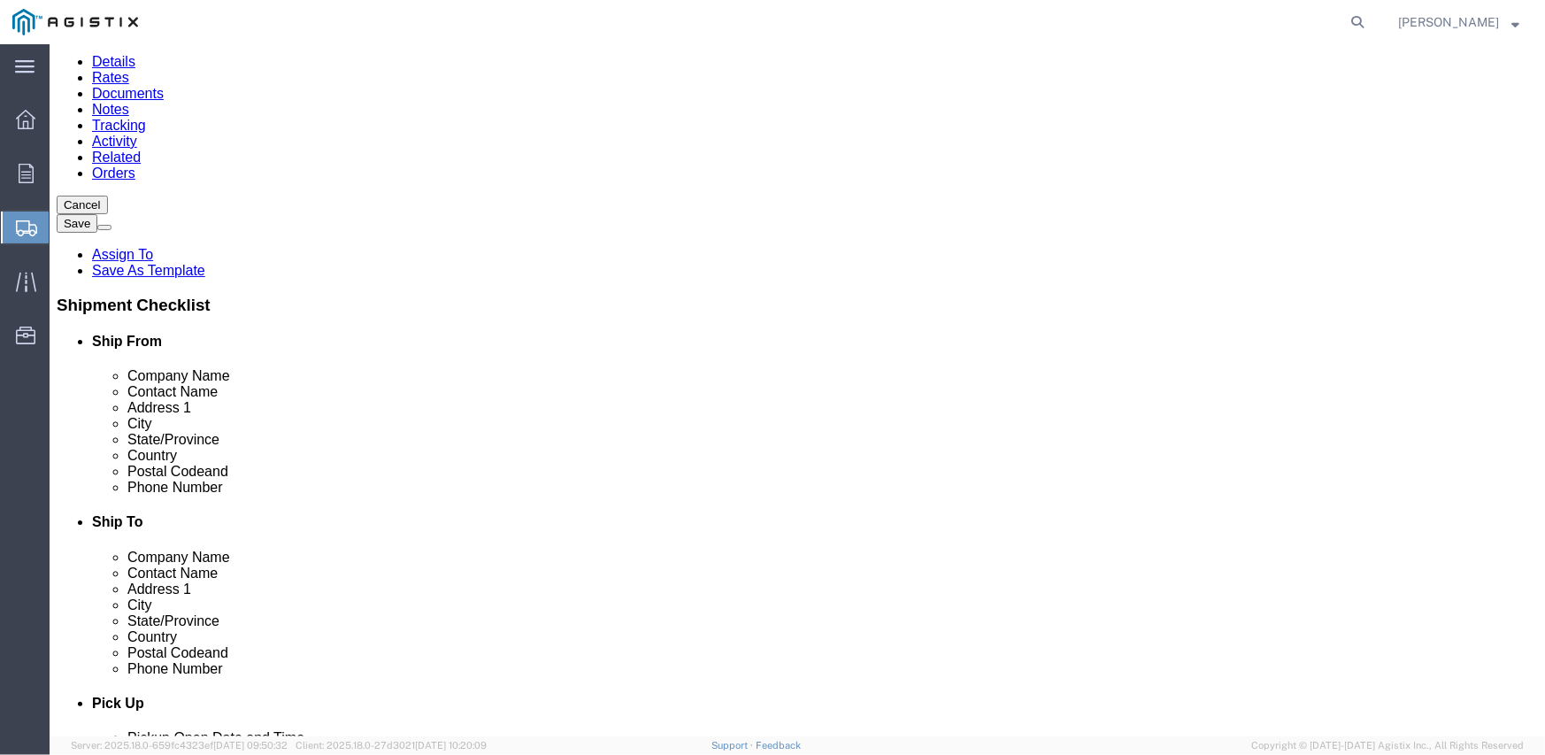
scroll to position [177, 0]
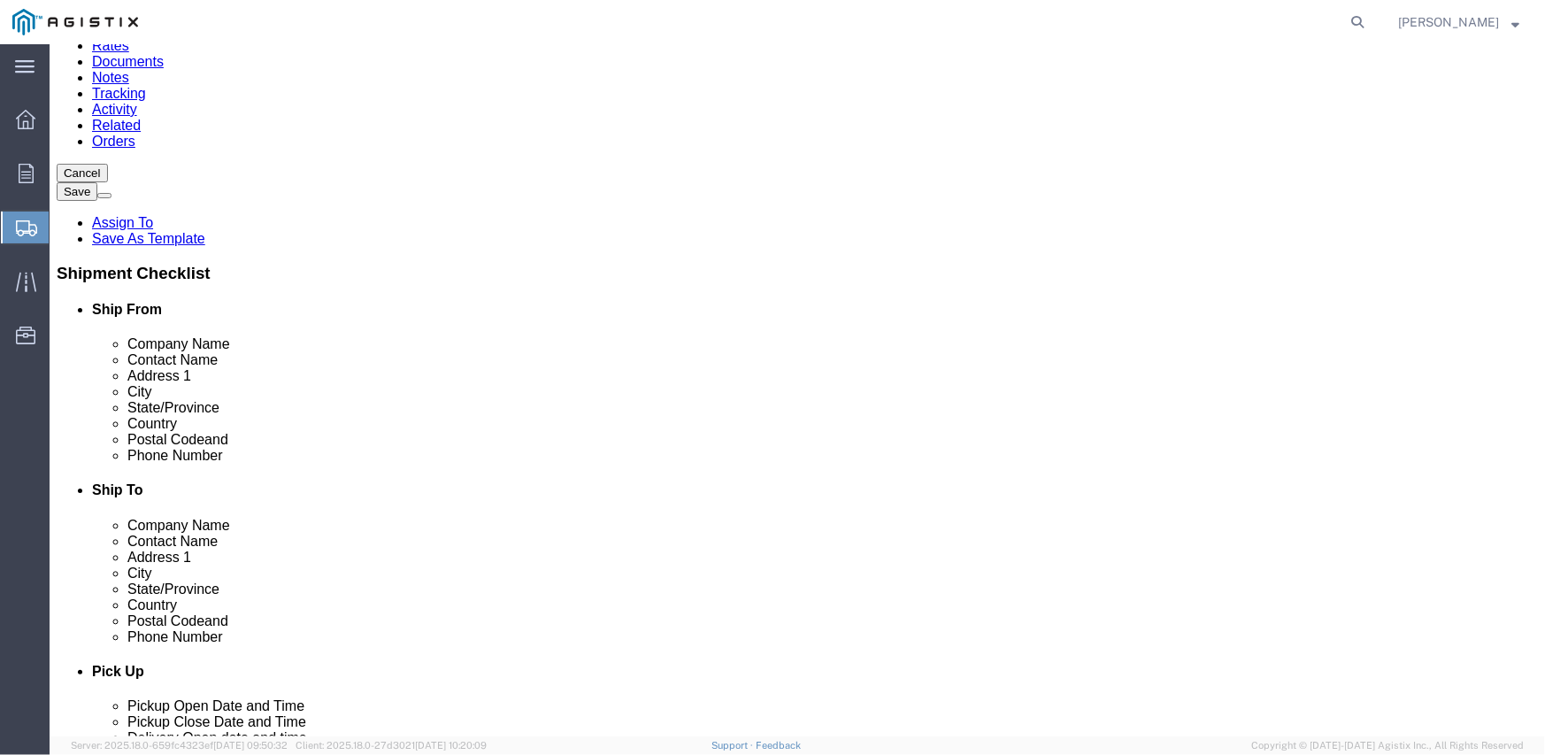
click div "Requester Info"
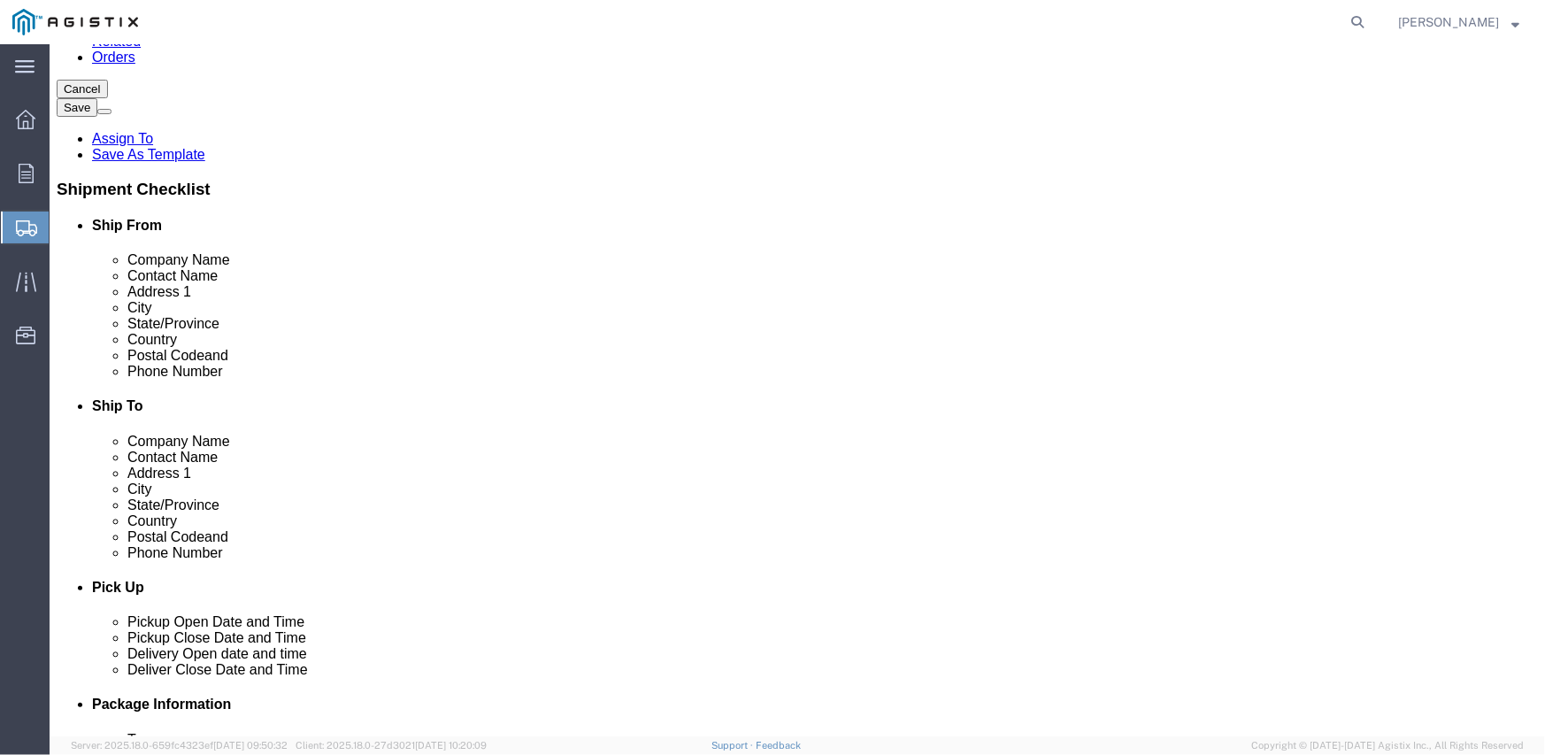
scroll to position [84, 0]
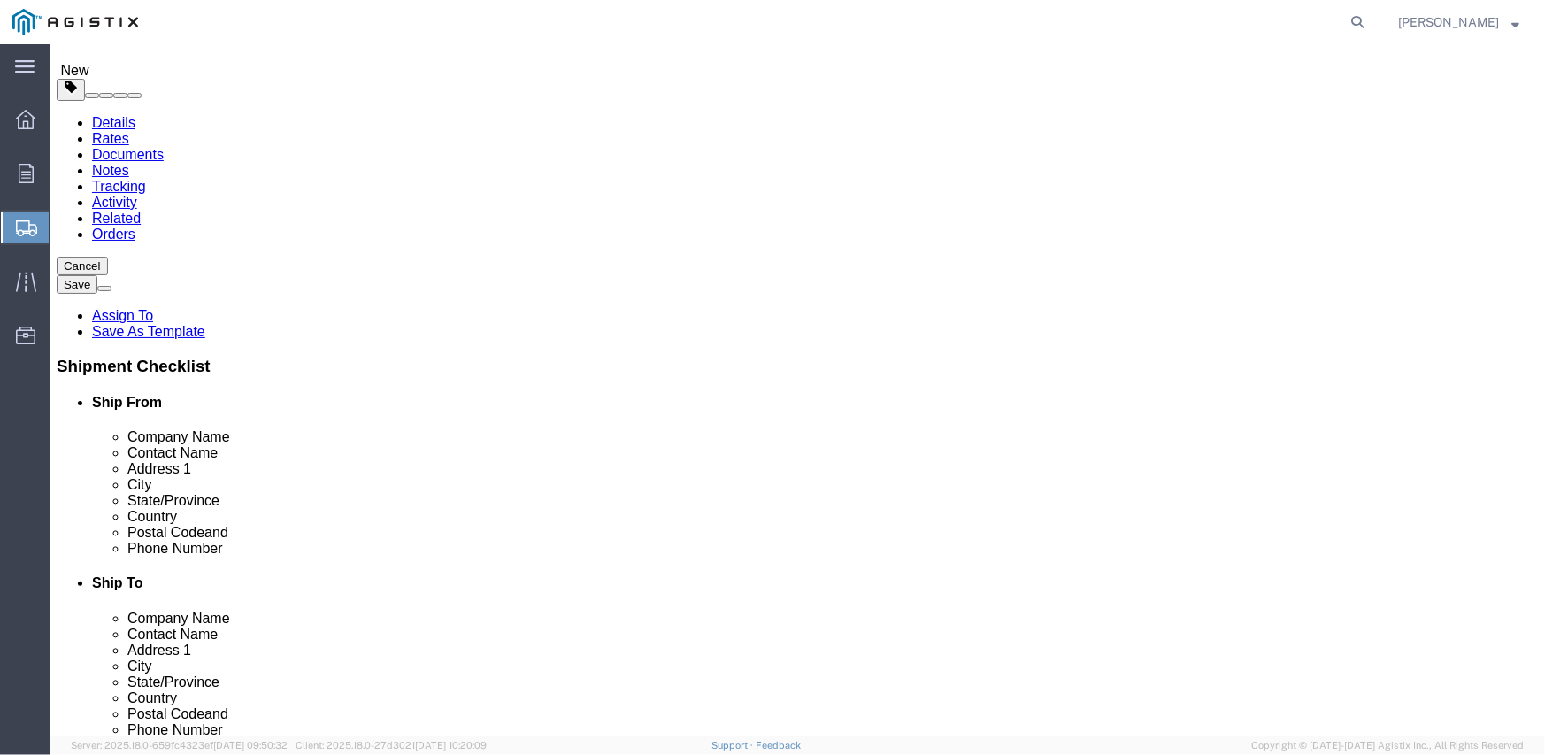
click span
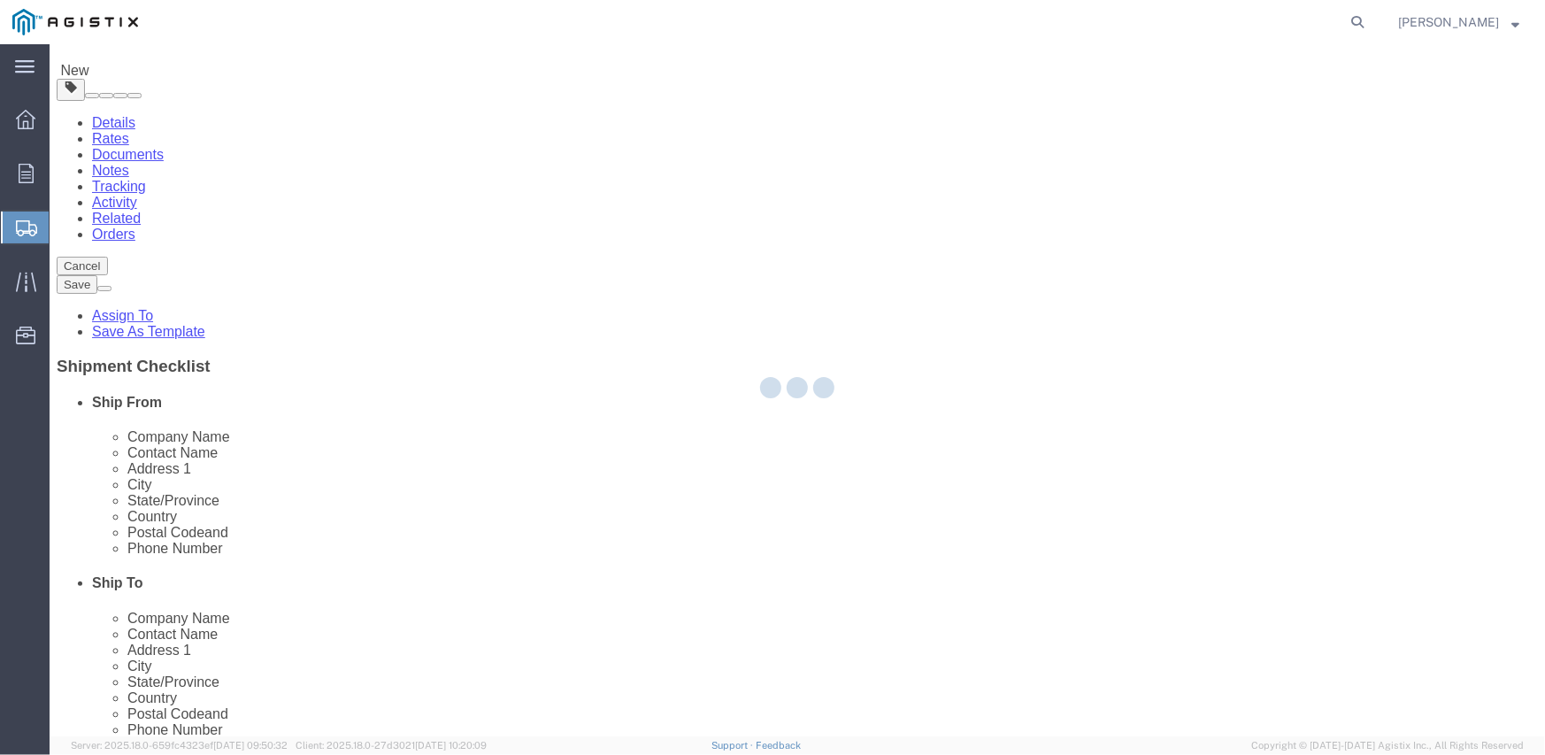
scroll to position [0, 0]
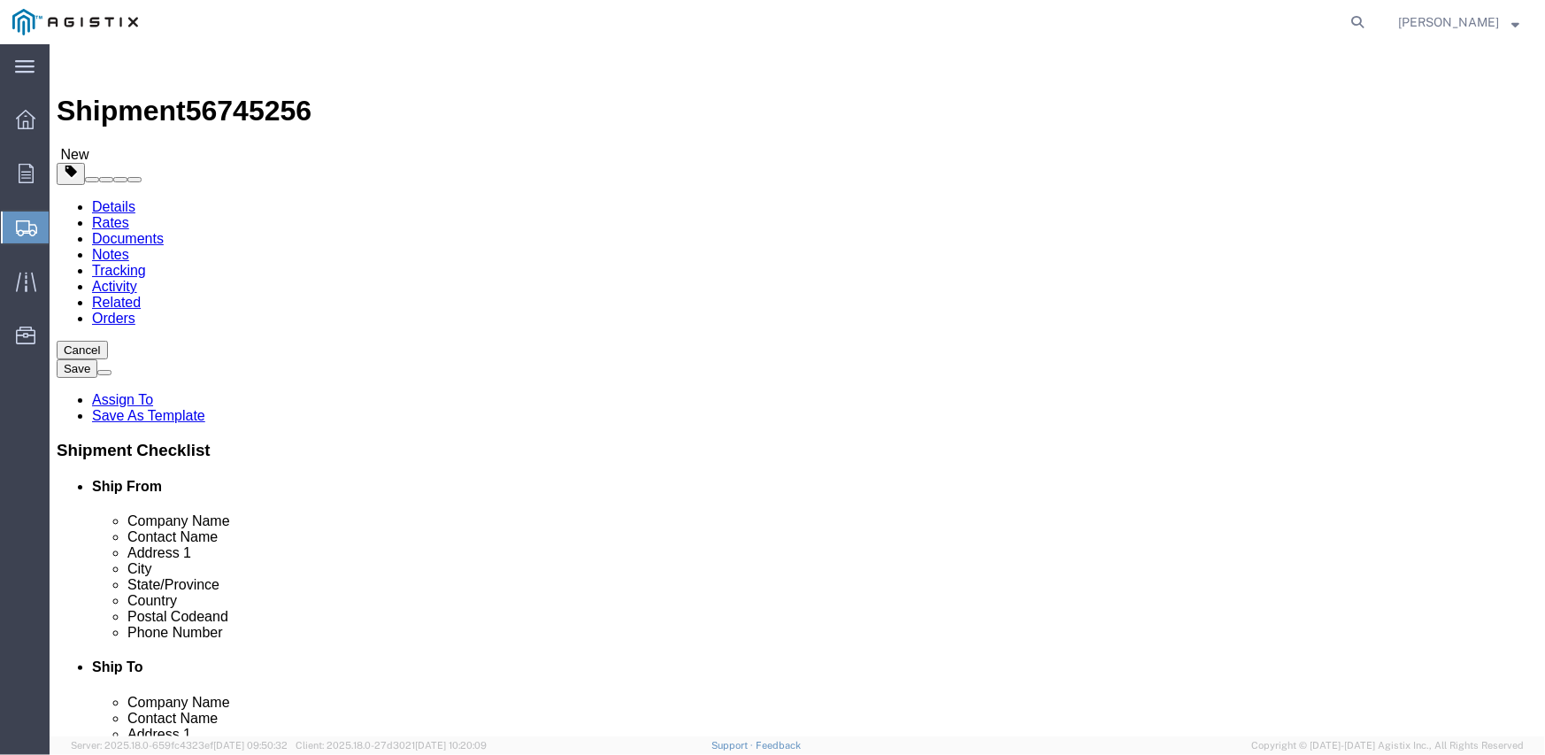
click button
click label "Special Terms"
click input "Special Terms"
checkbox input "true"
click select
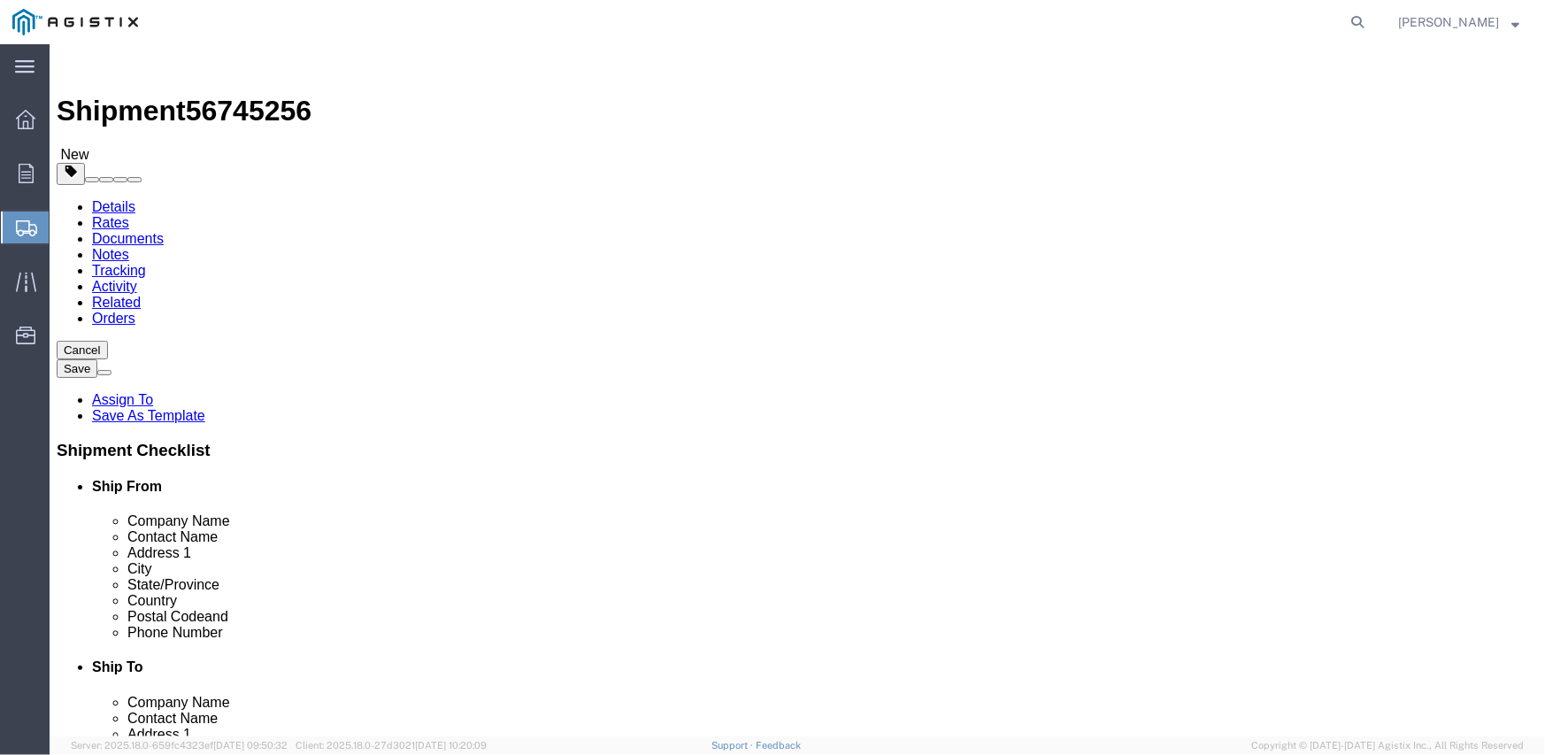
click select
click span
click div "Handling Options Hold at Location Return Info Service Options Billing Insurance…"
click label "Service Provider"
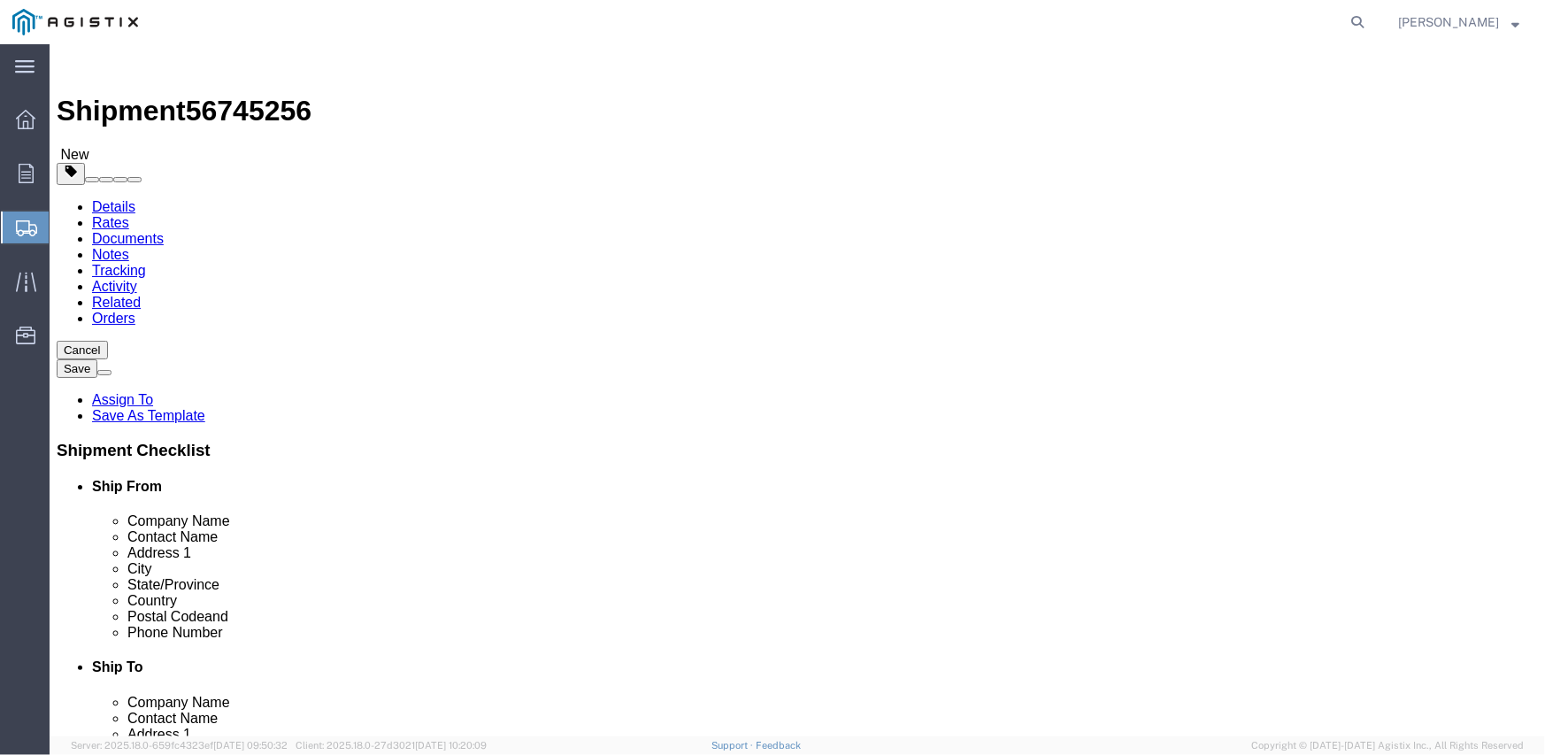
click input "Service Provider"
click select "Select"
click div "Service Provider"
click span
click button
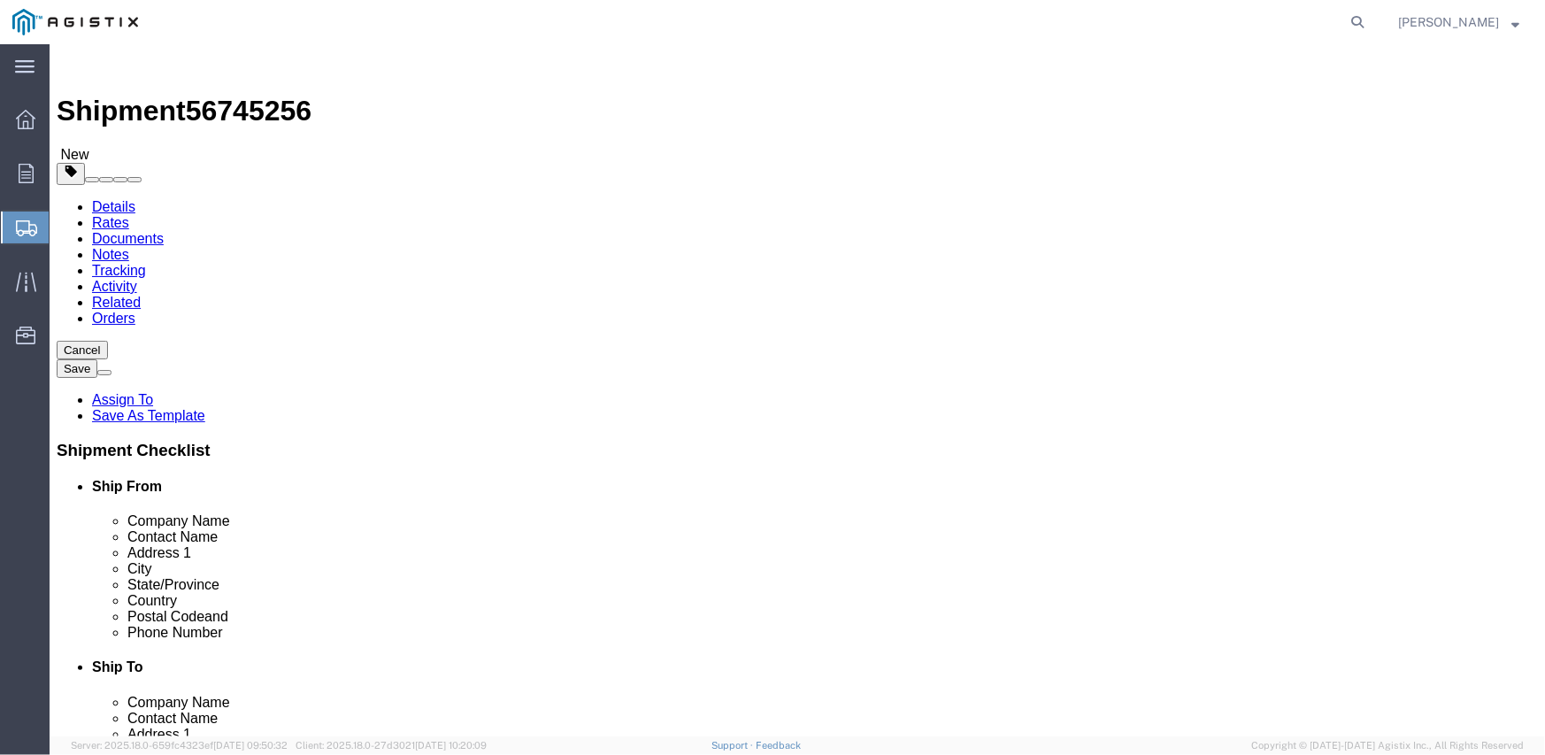
click label "Shipment Notification"
click input "Shipment Notification"
click label "Shipment Notification"
click input "Shipment Notification"
checkbox input "false"
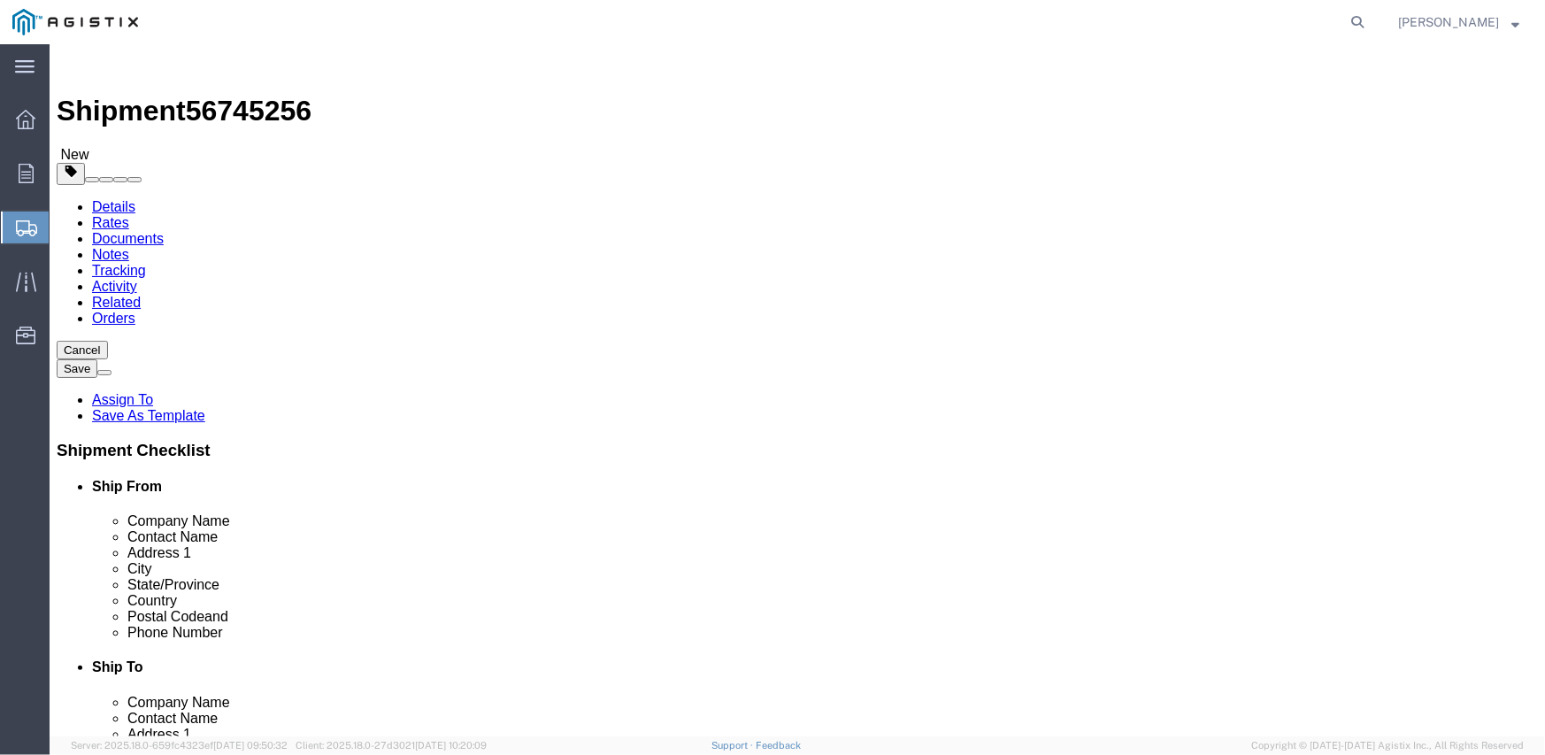
click label "Service Options"
click input "Service Options"
checkbox input "true"
drag, startPoint x: 457, startPoint y: 572, endPoint x: 455, endPoint y: 585, distance: 12.7
click div "Service Level Select 1 Day 2 Day 3-5 Day Economy 5+ Day Delivery Options Select…"
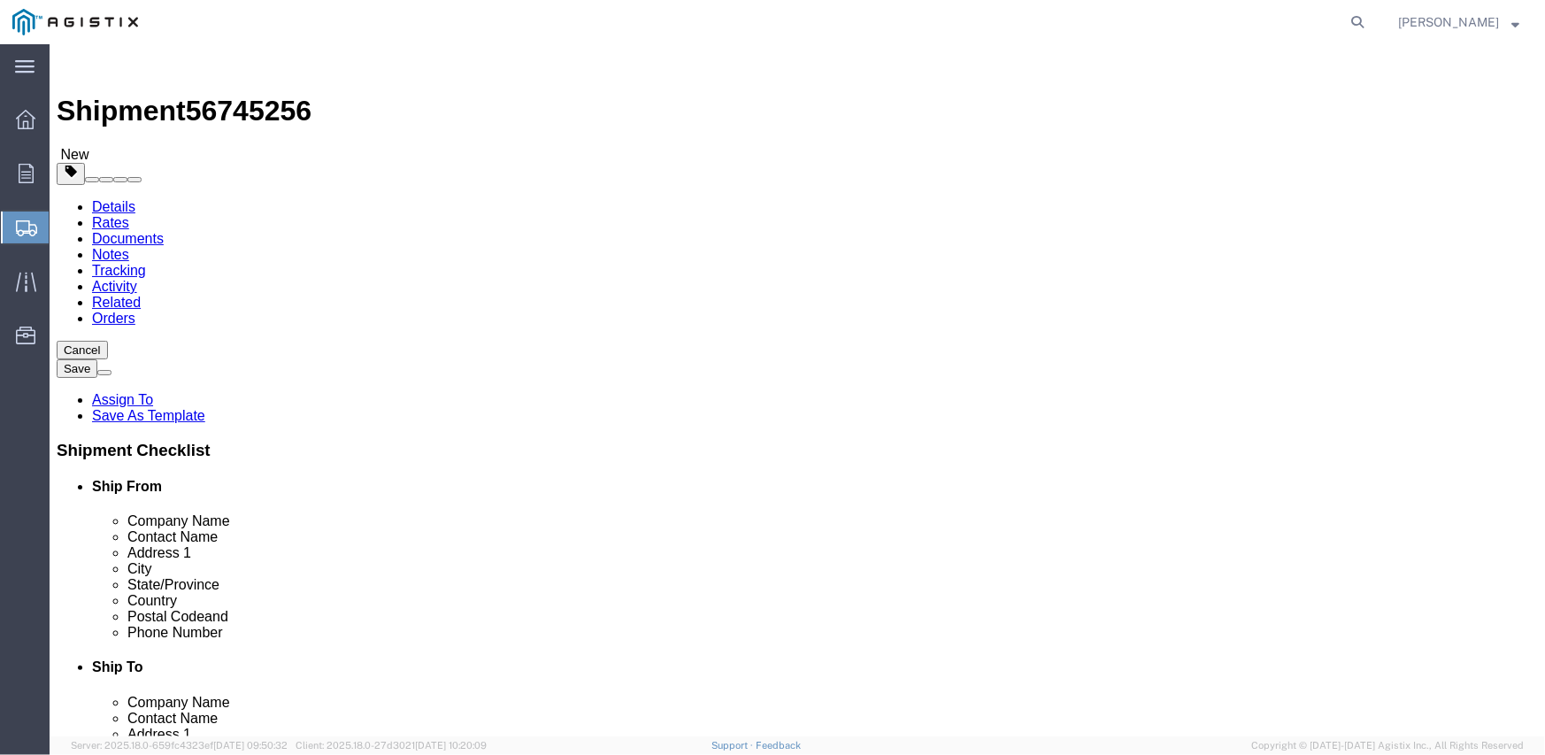
click select "Select 1 Day 2 Day 3-5 Day Economy 5+ Day"
click div "Service Options"
click label "Service Options"
click input "Service Options"
click button
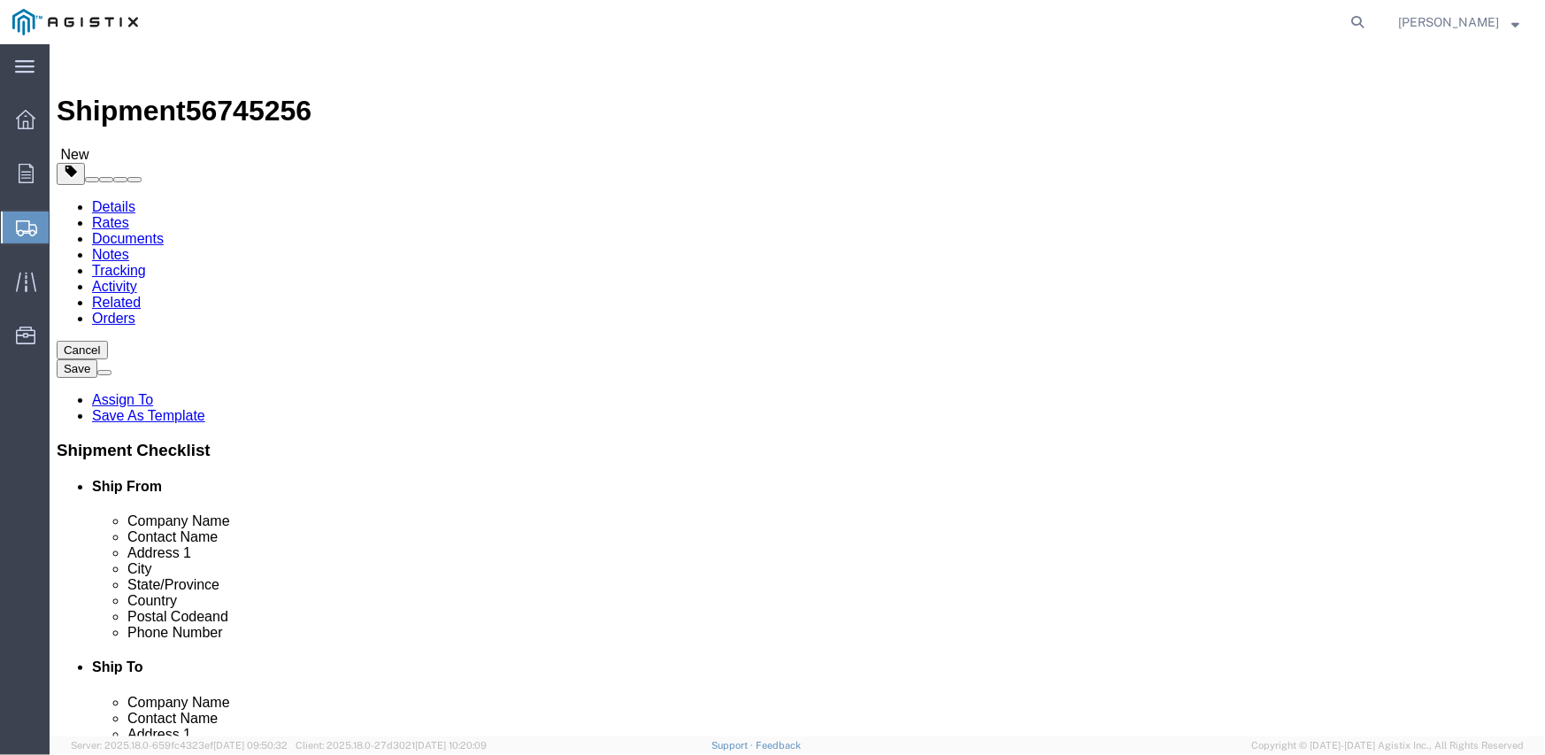
click label "Return Info"
click input "Return Info"
click label "Return Info"
click input "Return Info"
checkbox input "false"
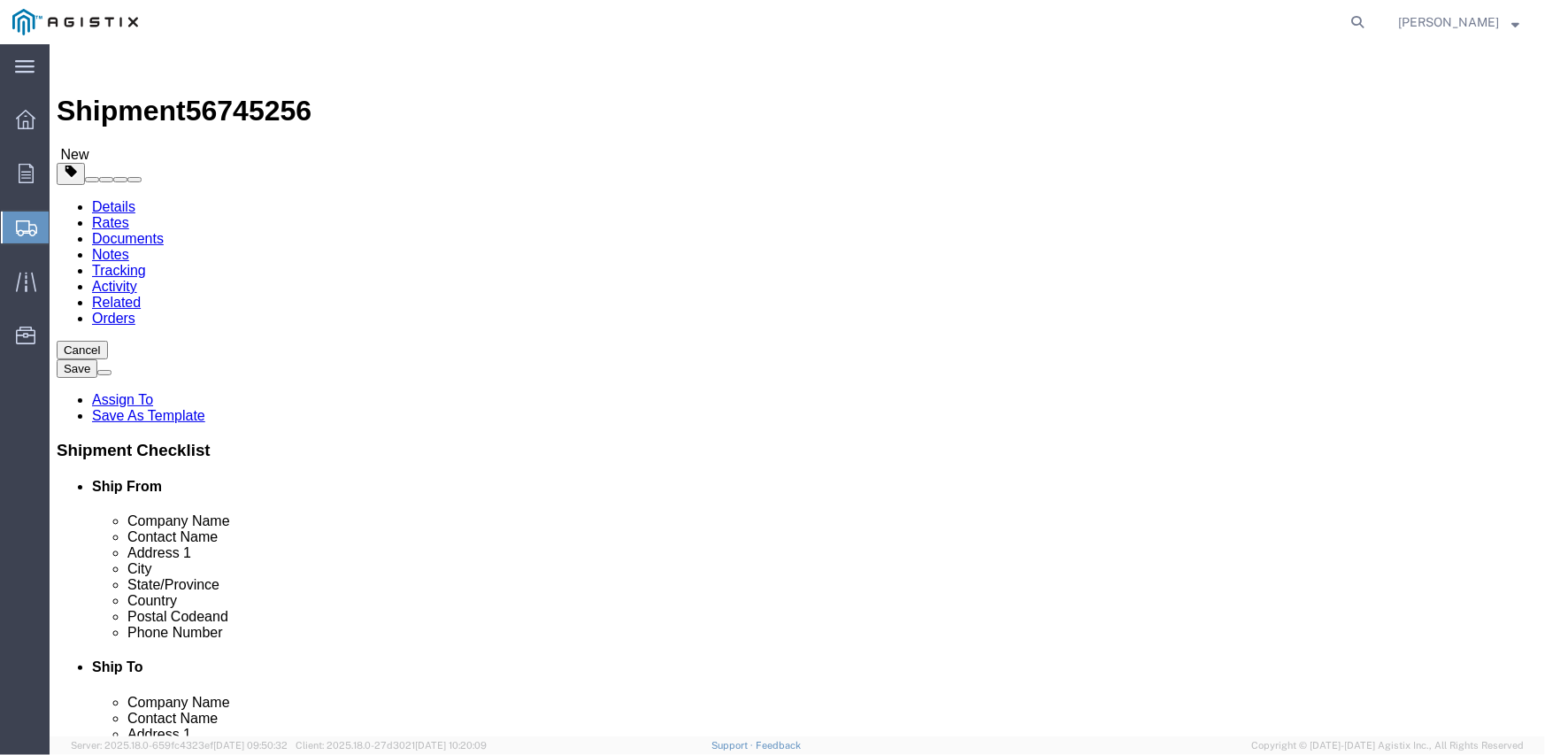
click span
click div "Shipment 56745256 New Details Rates Documents Notes Tracking Activity Related O…"
click button "Previous"
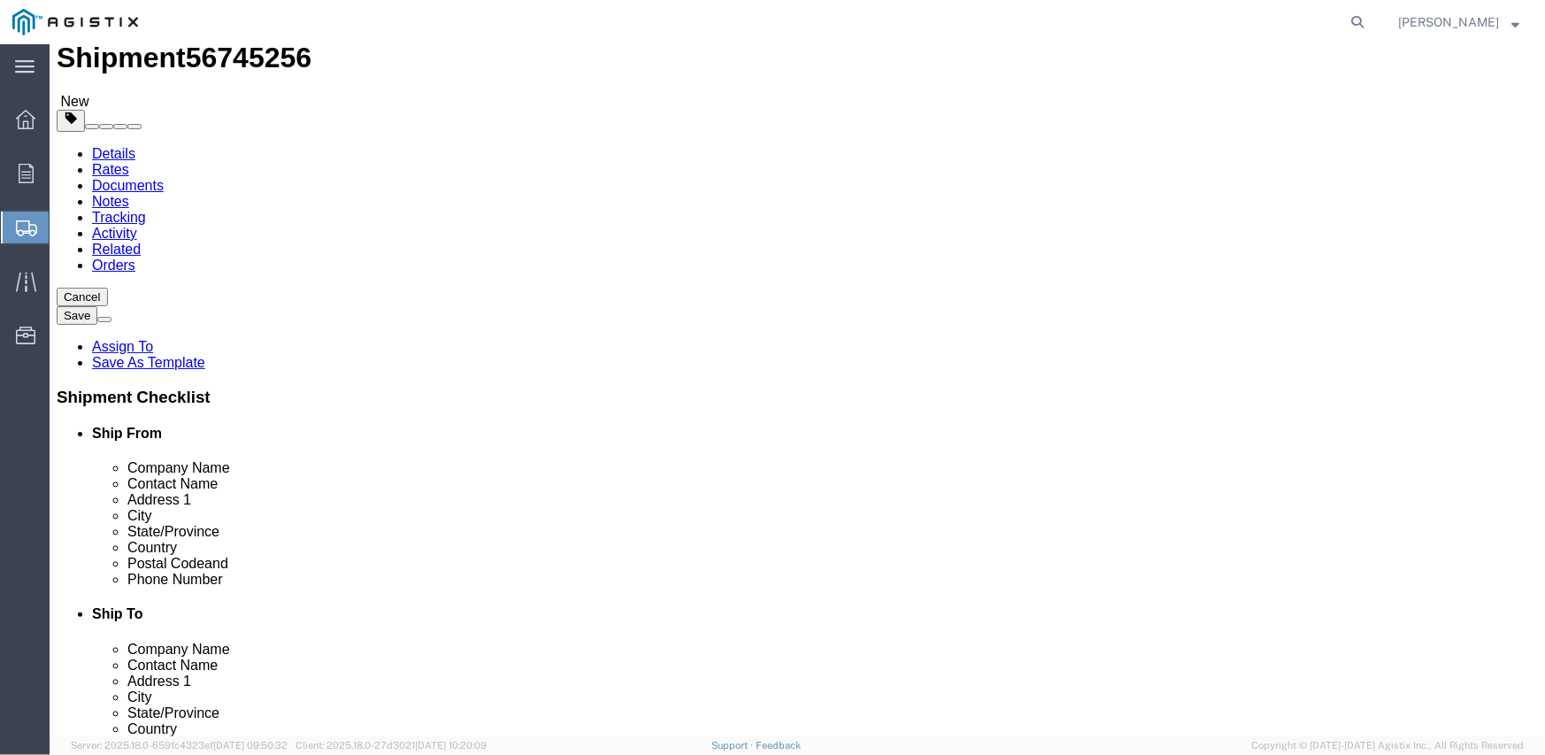
scroll to position [80, 0]
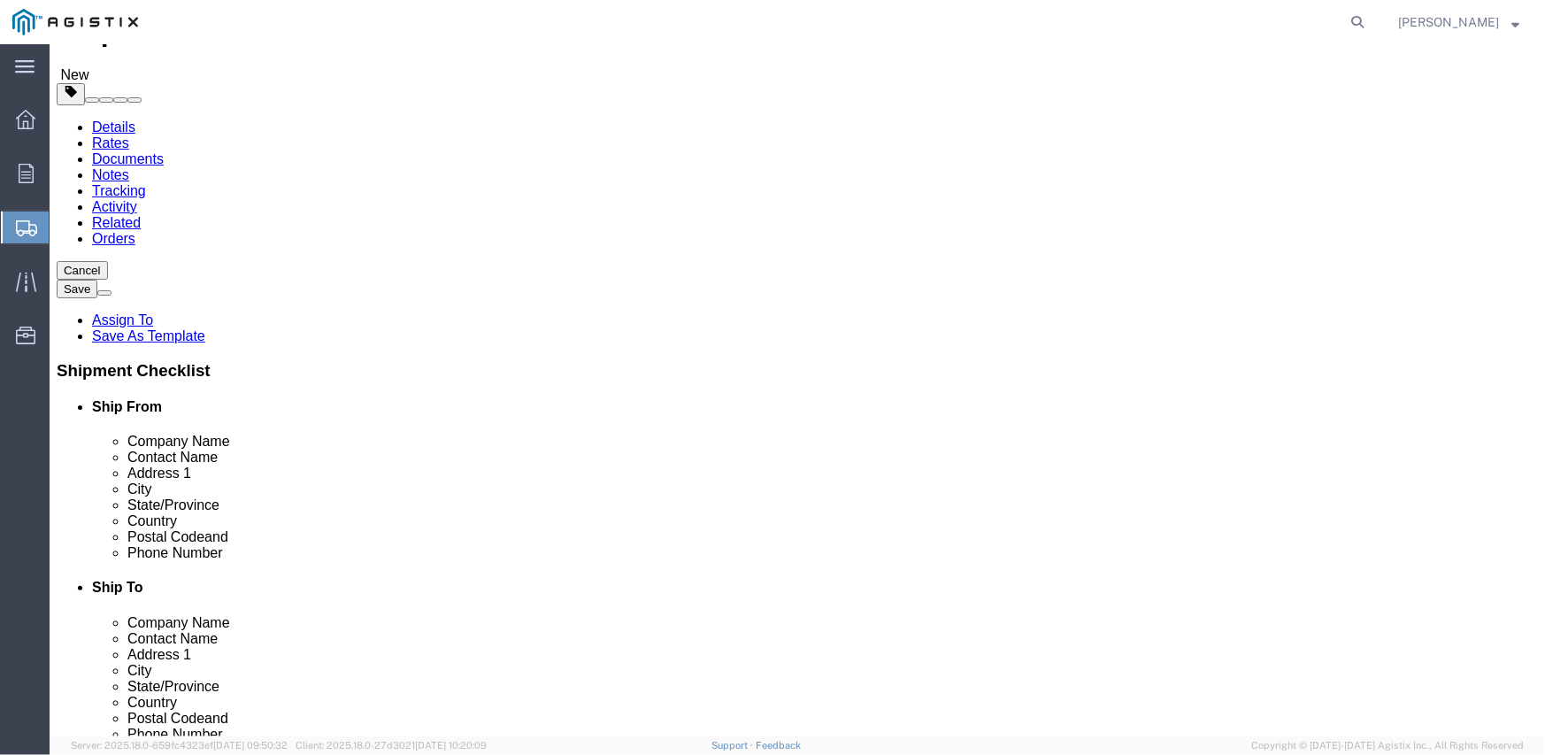
click button "Previous"
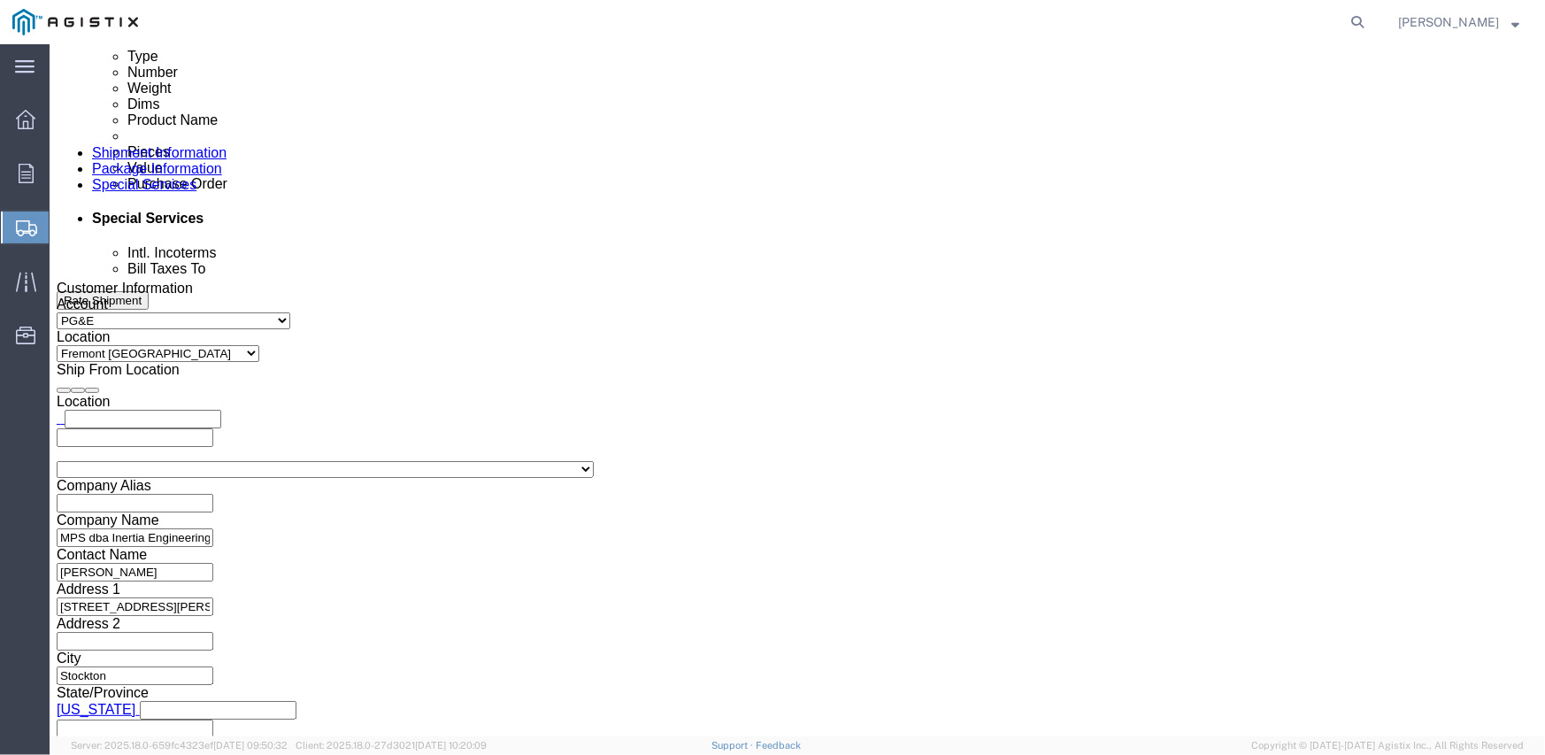
scroll to position [972, 0]
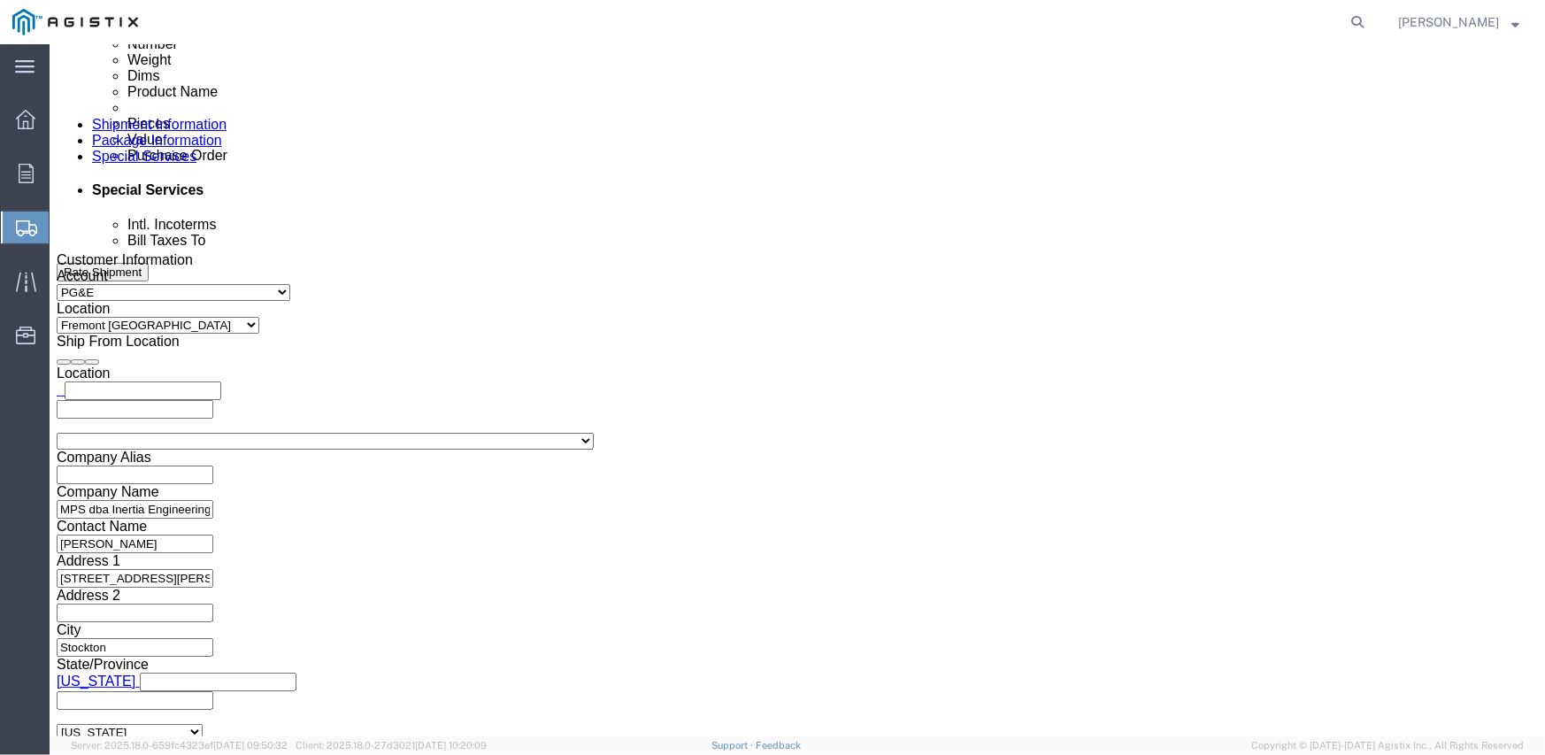
click input "text"
click div "Vehicle Select 1-Ton (PSS) 10 Wheel 10 Yard Dump Truck 20 Yard Dump Truck Bobta…"
click icon
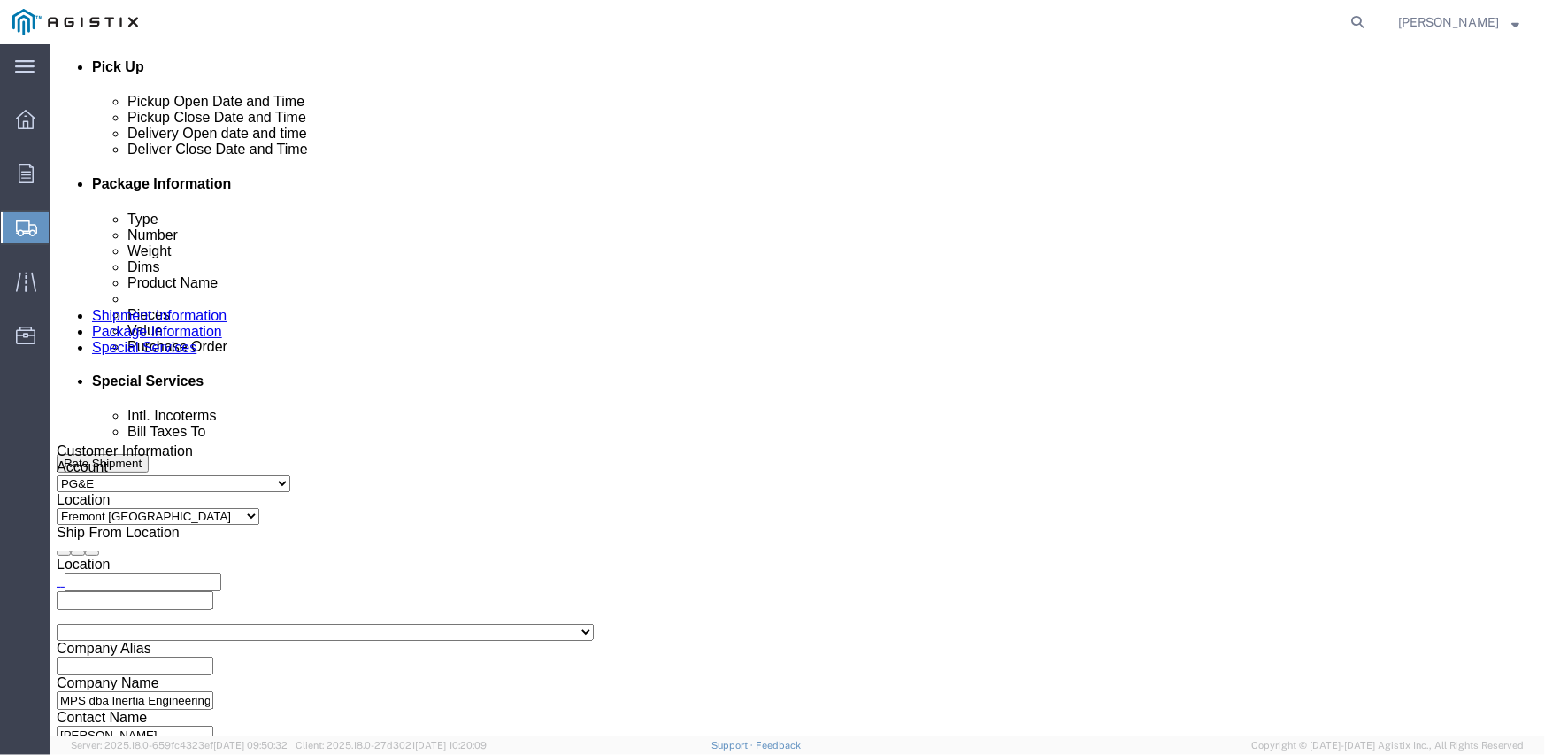
click icon
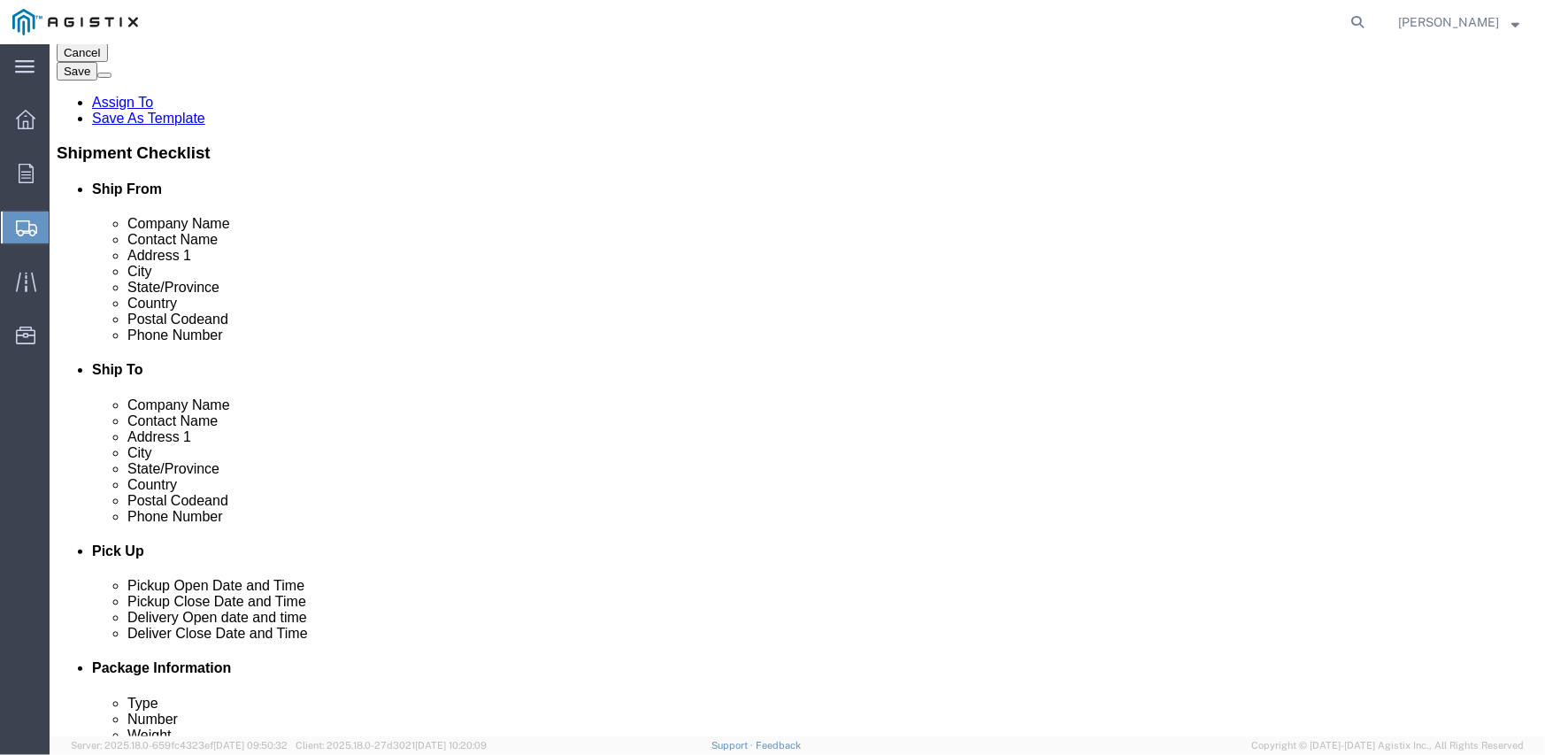
scroll to position [354, 0]
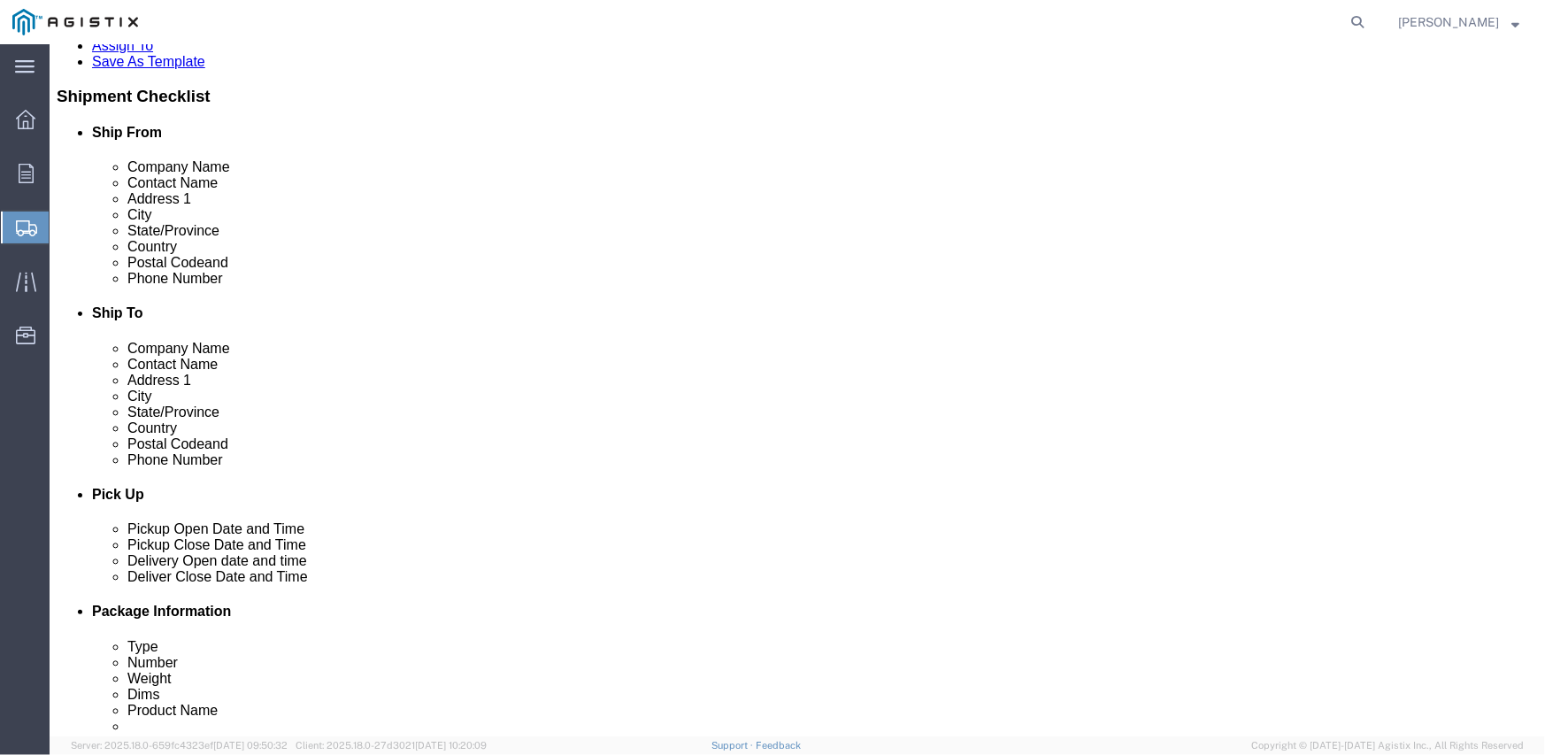
click link "ADDITIONAL INFORMATION"
click input "checkbox"
checkbox input "true"
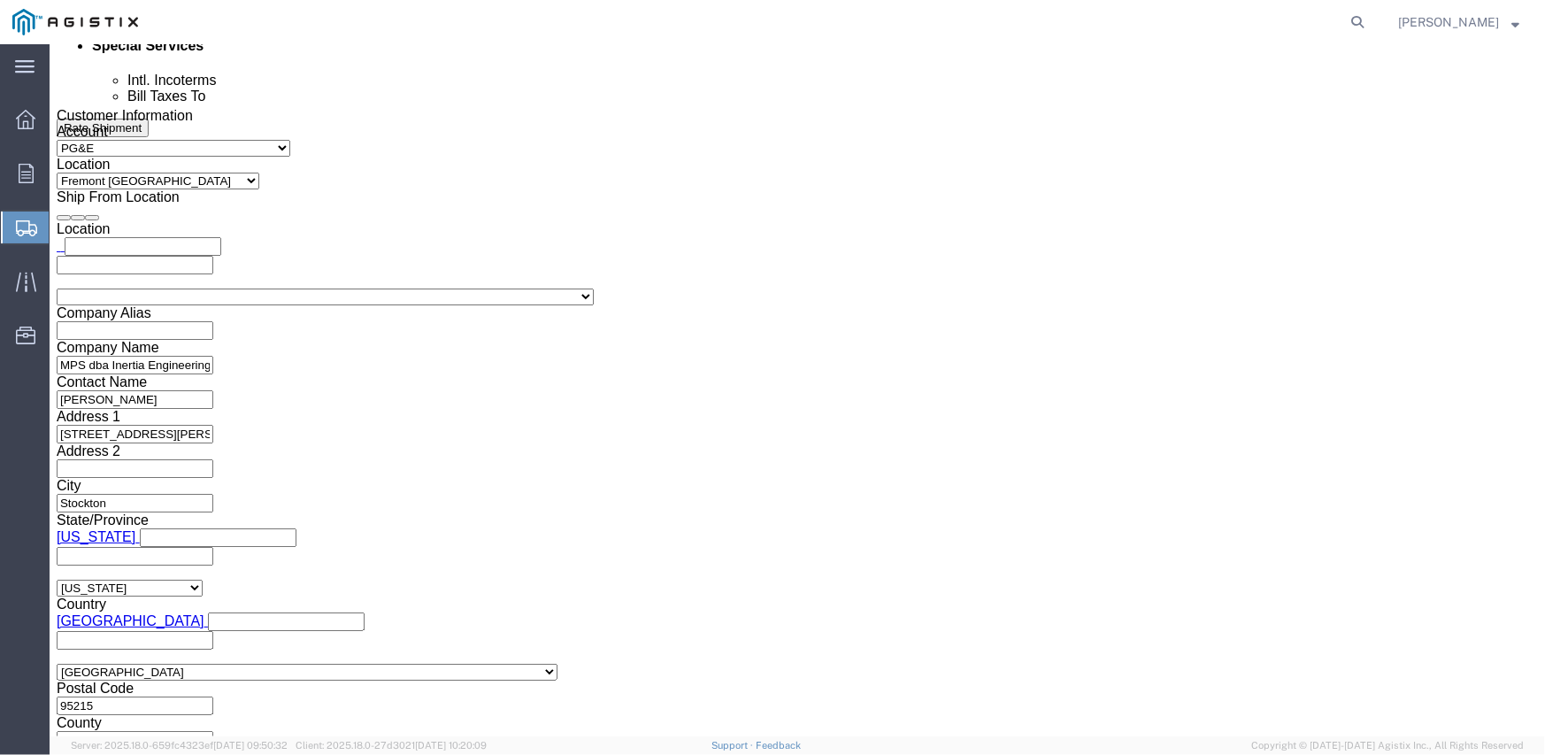
scroll to position [1123, 0]
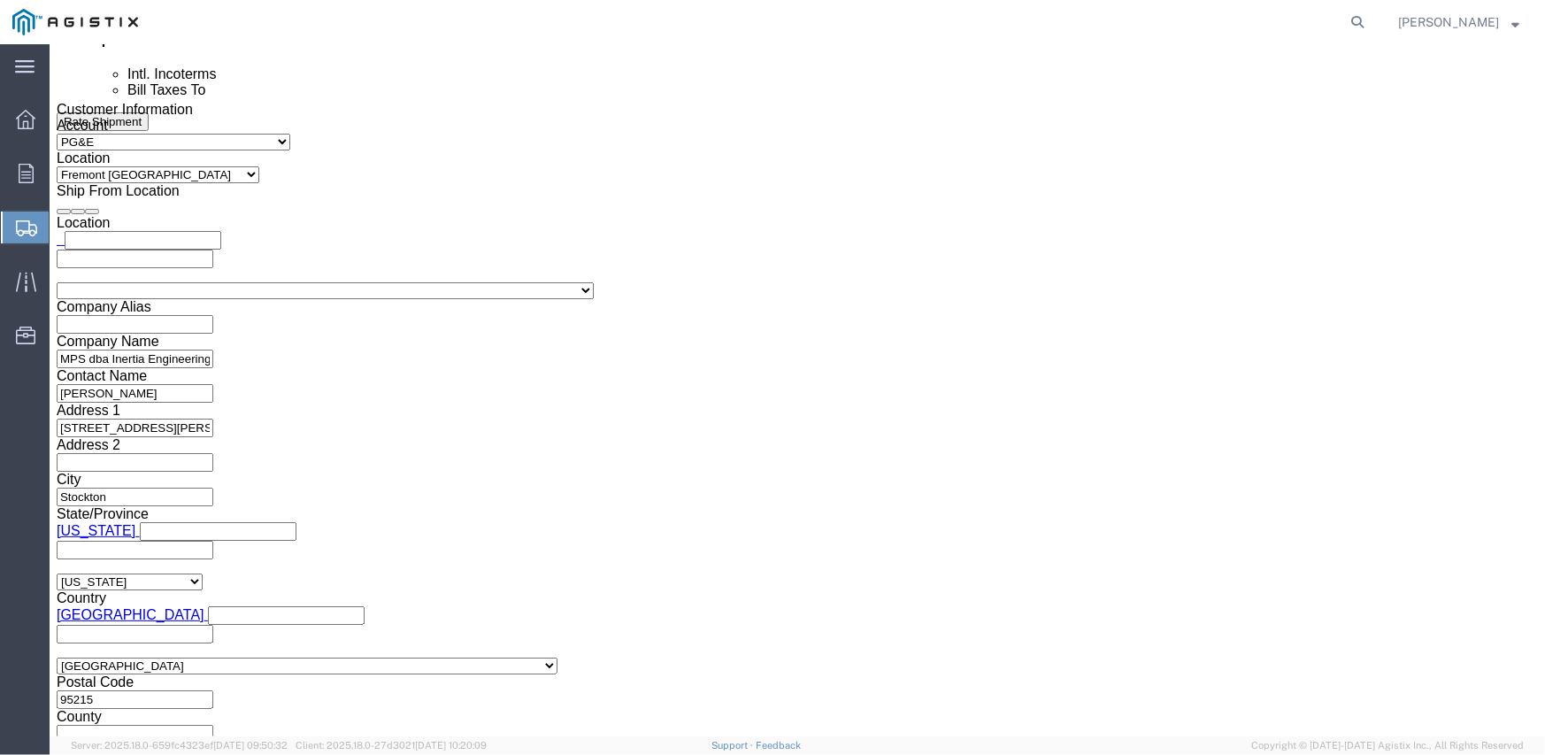
click button "Continue"
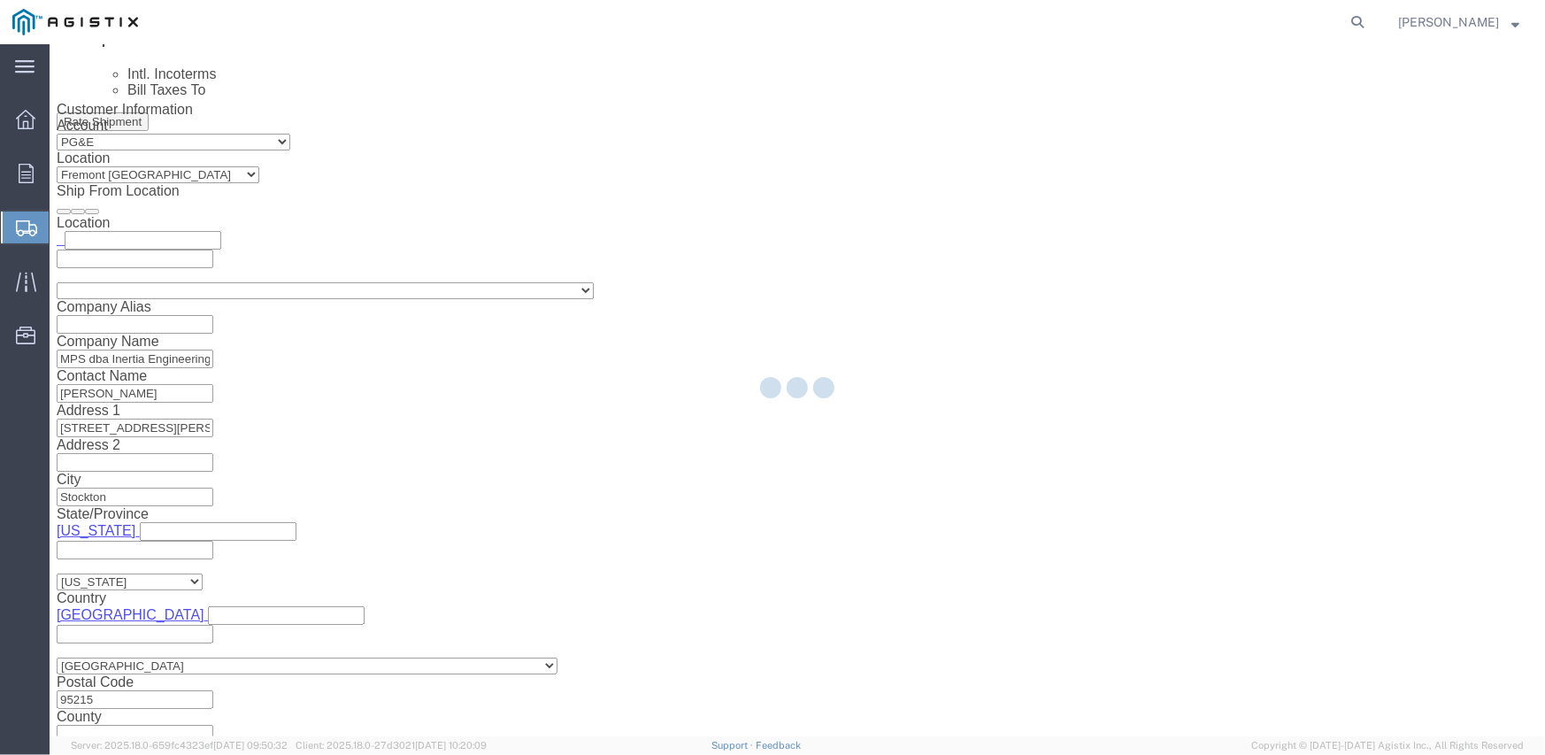
scroll to position [80, 0]
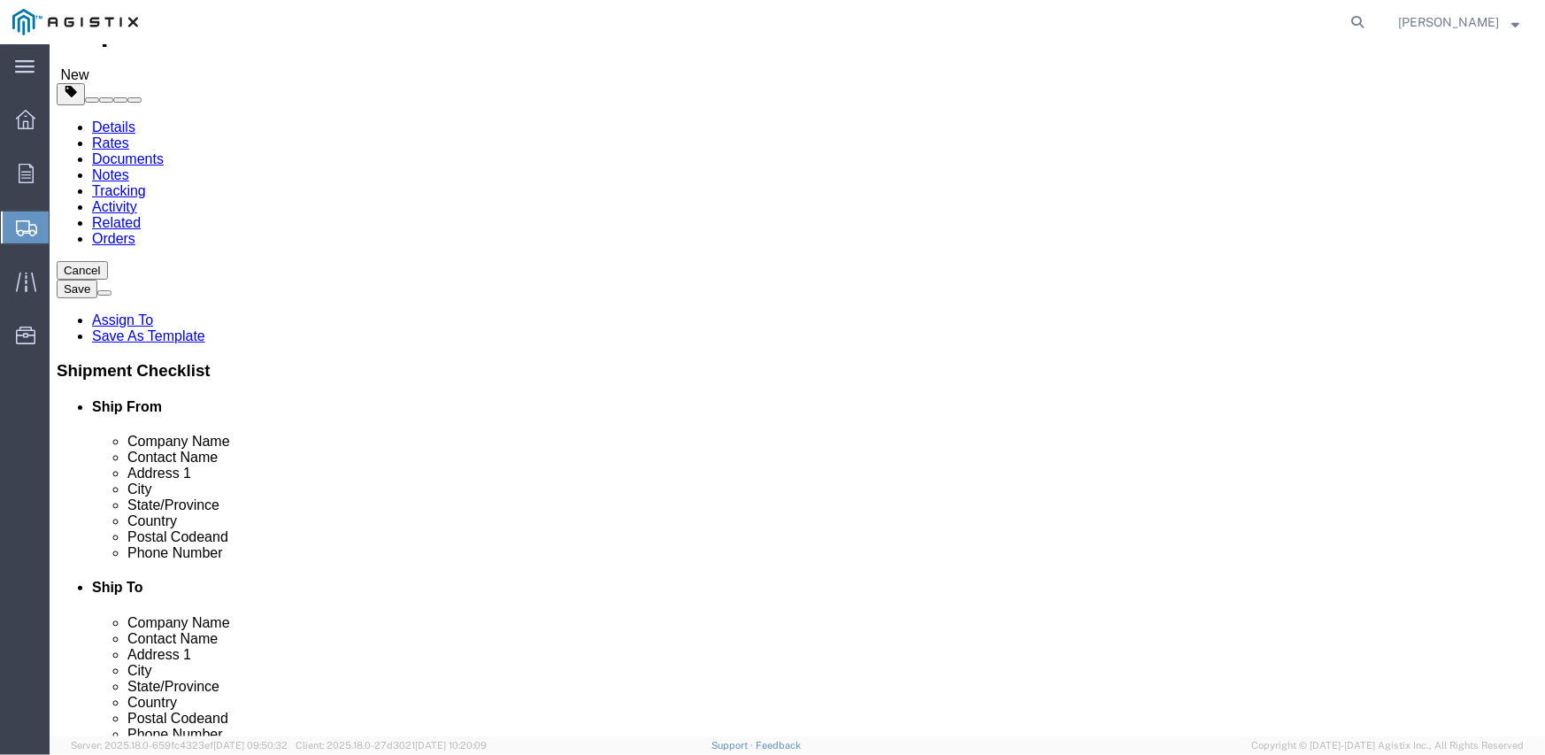
click button "Rate Shipment"
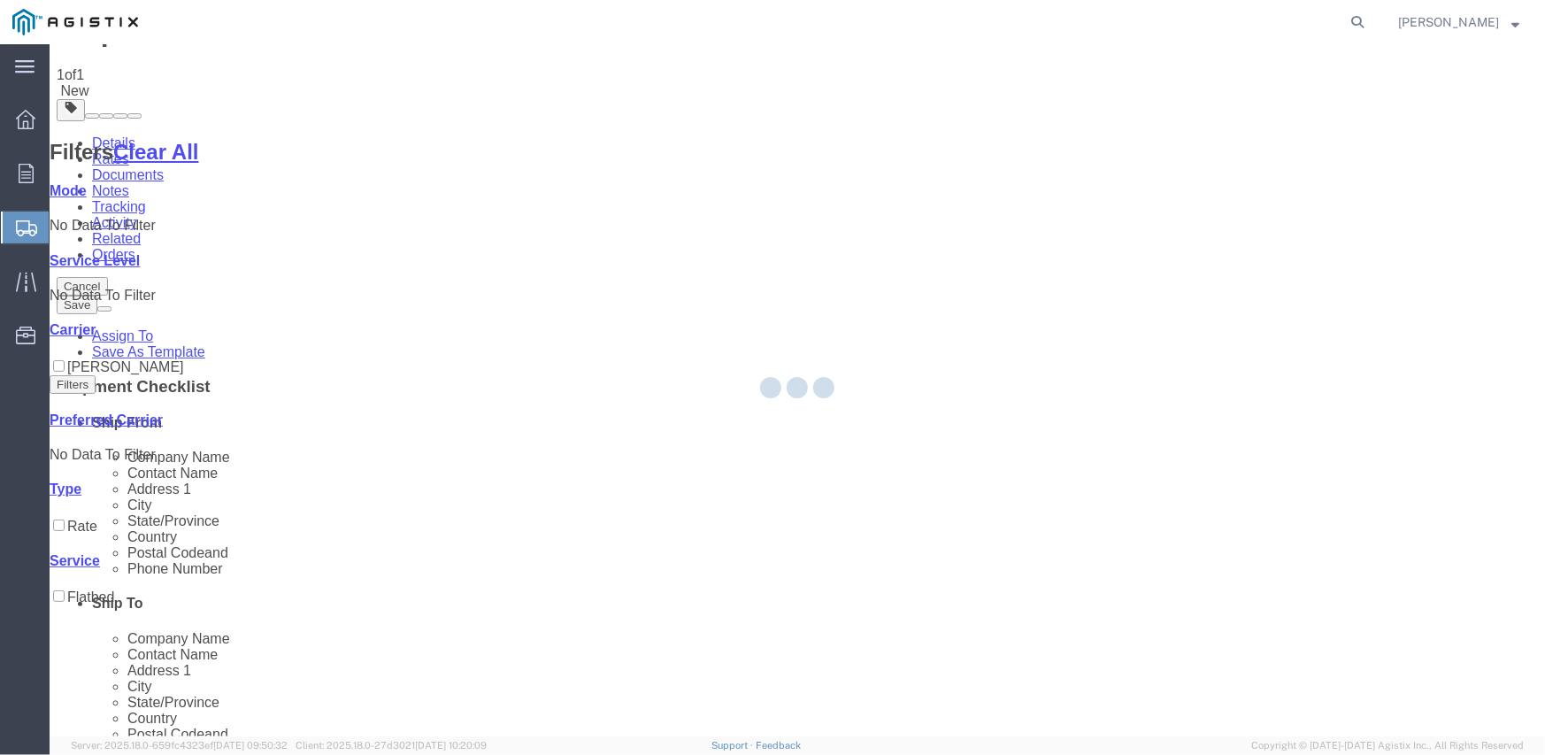
scroll to position [0, 0]
